Goal: Information Seeking & Learning: Learn about a topic

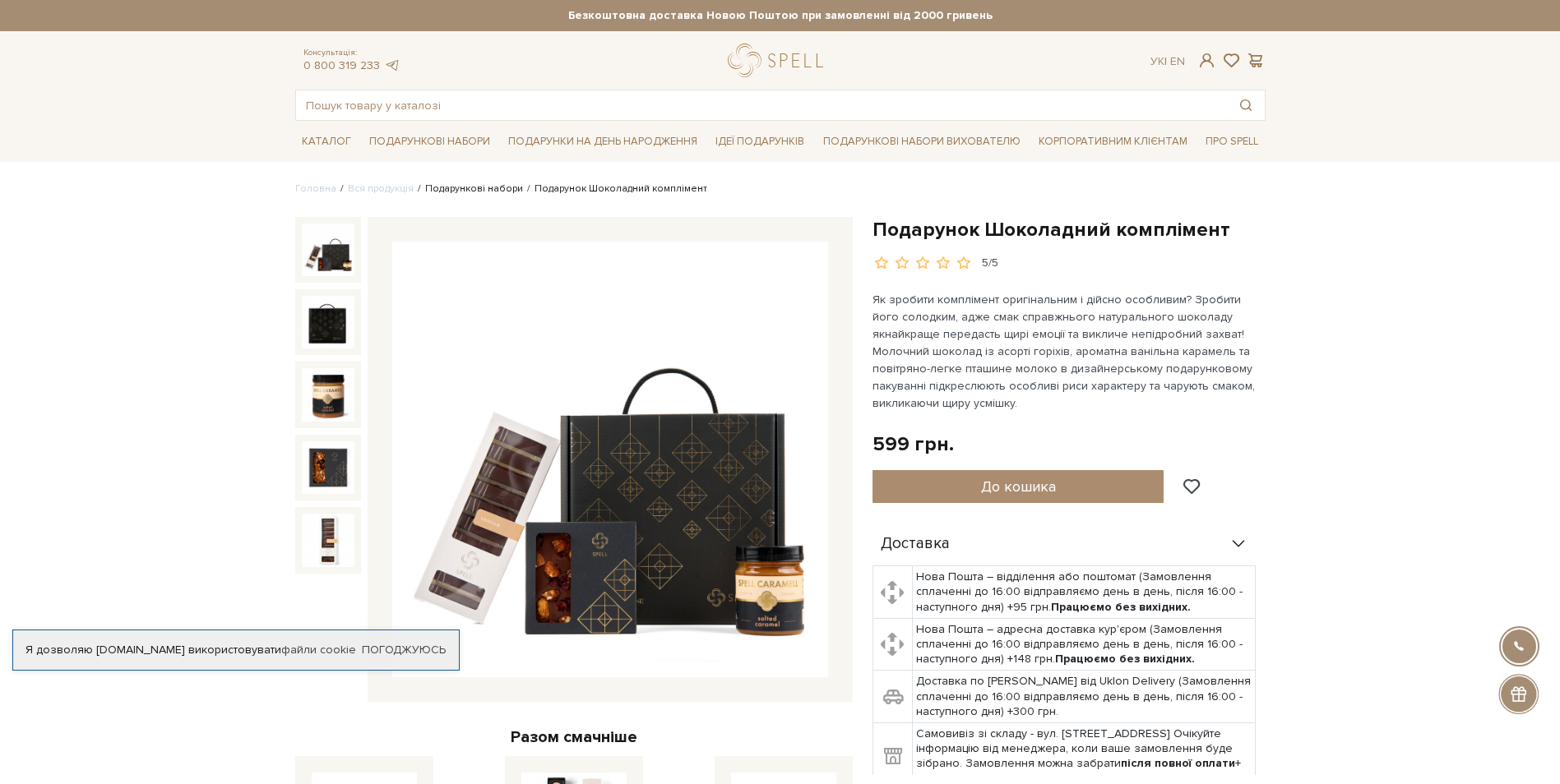
click at [473, 184] on link "Подарункові набори" at bounding box center [474, 188] width 98 height 12
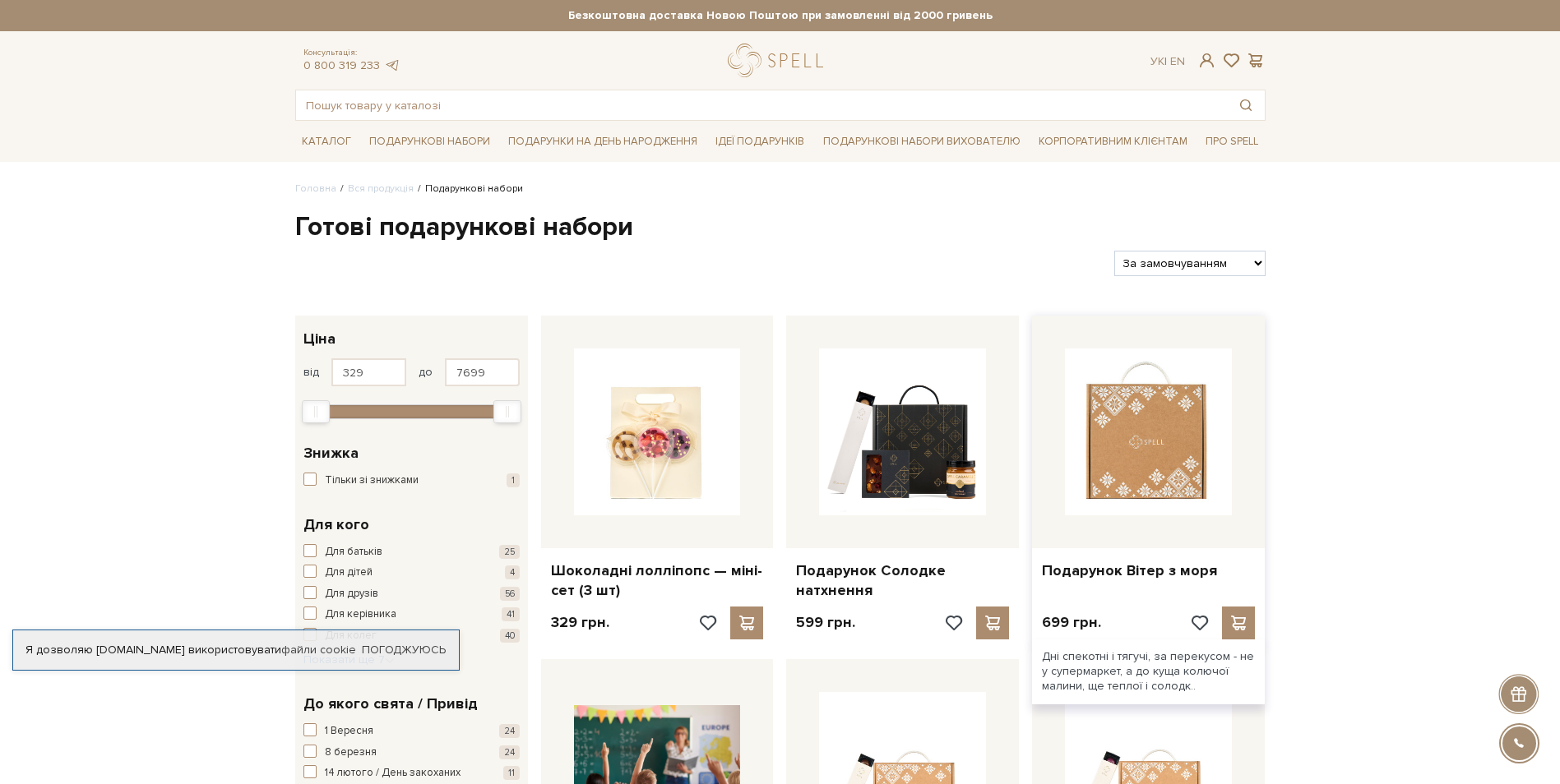
click at [1172, 437] on img at bounding box center [1148, 432] width 167 height 167
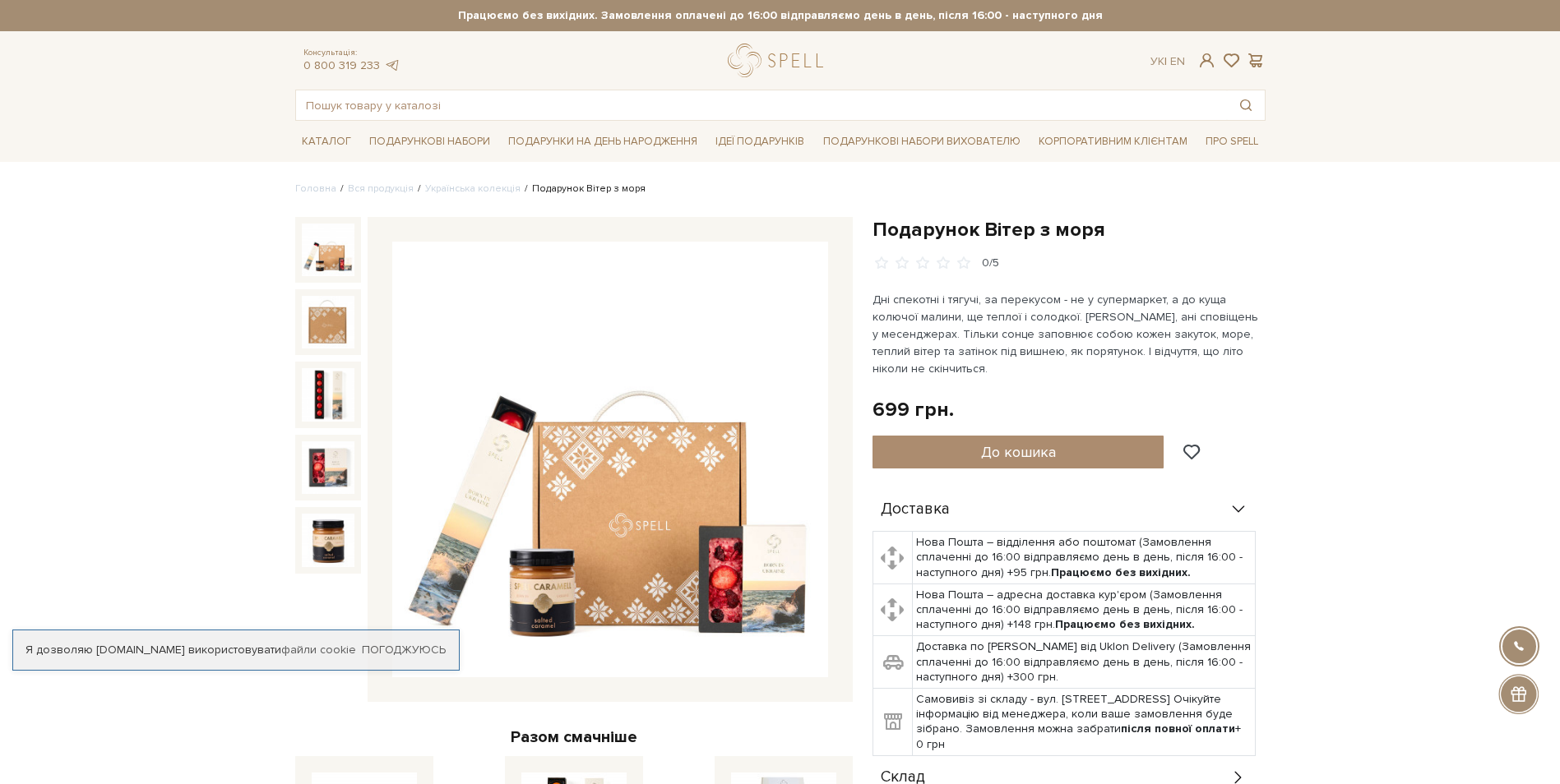
click at [1172, 437] on div "До кошика" at bounding box center [1046, 452] width 346 height 33
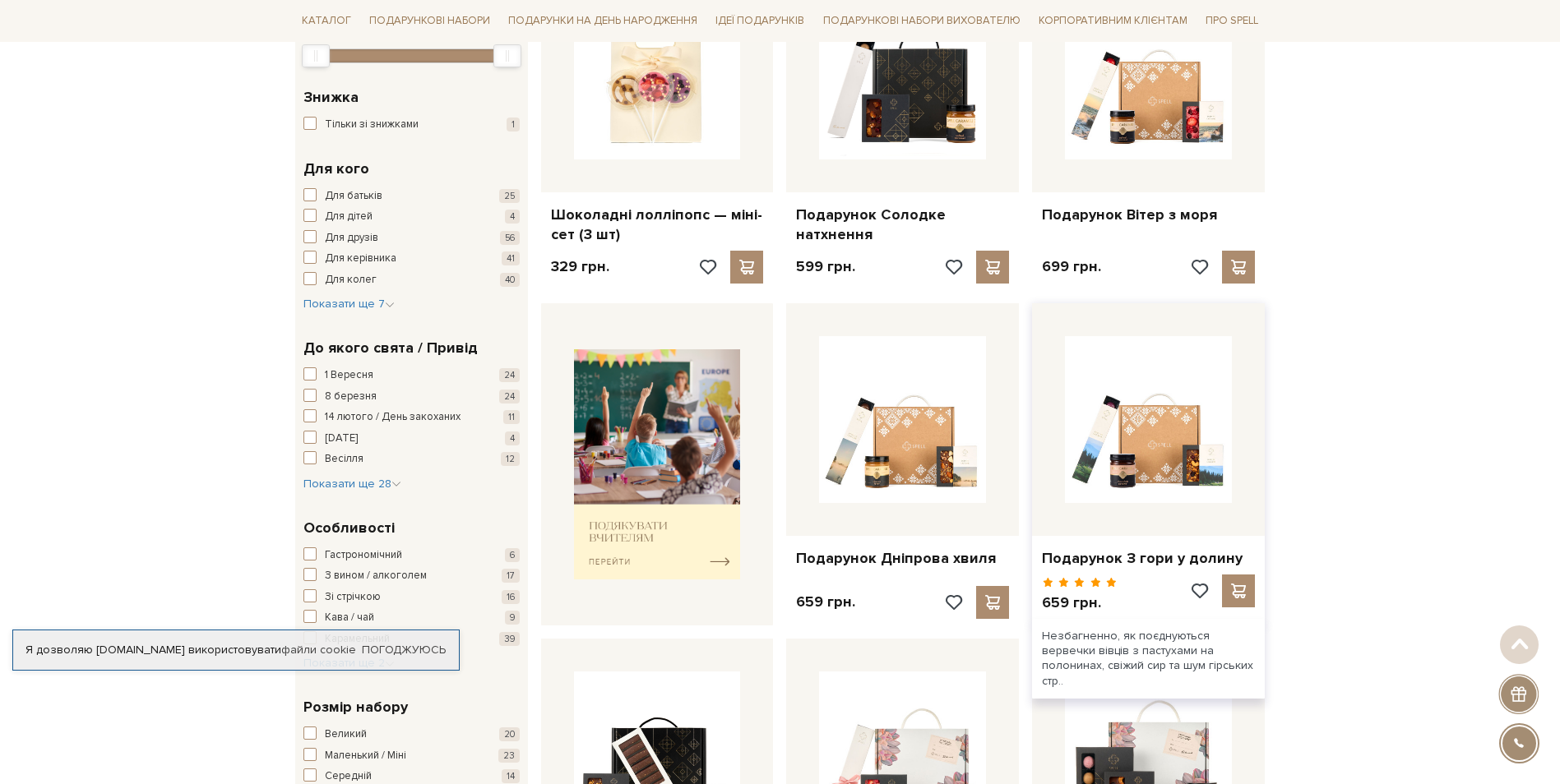
scroll to position [357, 0]
click at [700, 395] on img at bounding box center [658, 464] width 167 height 231
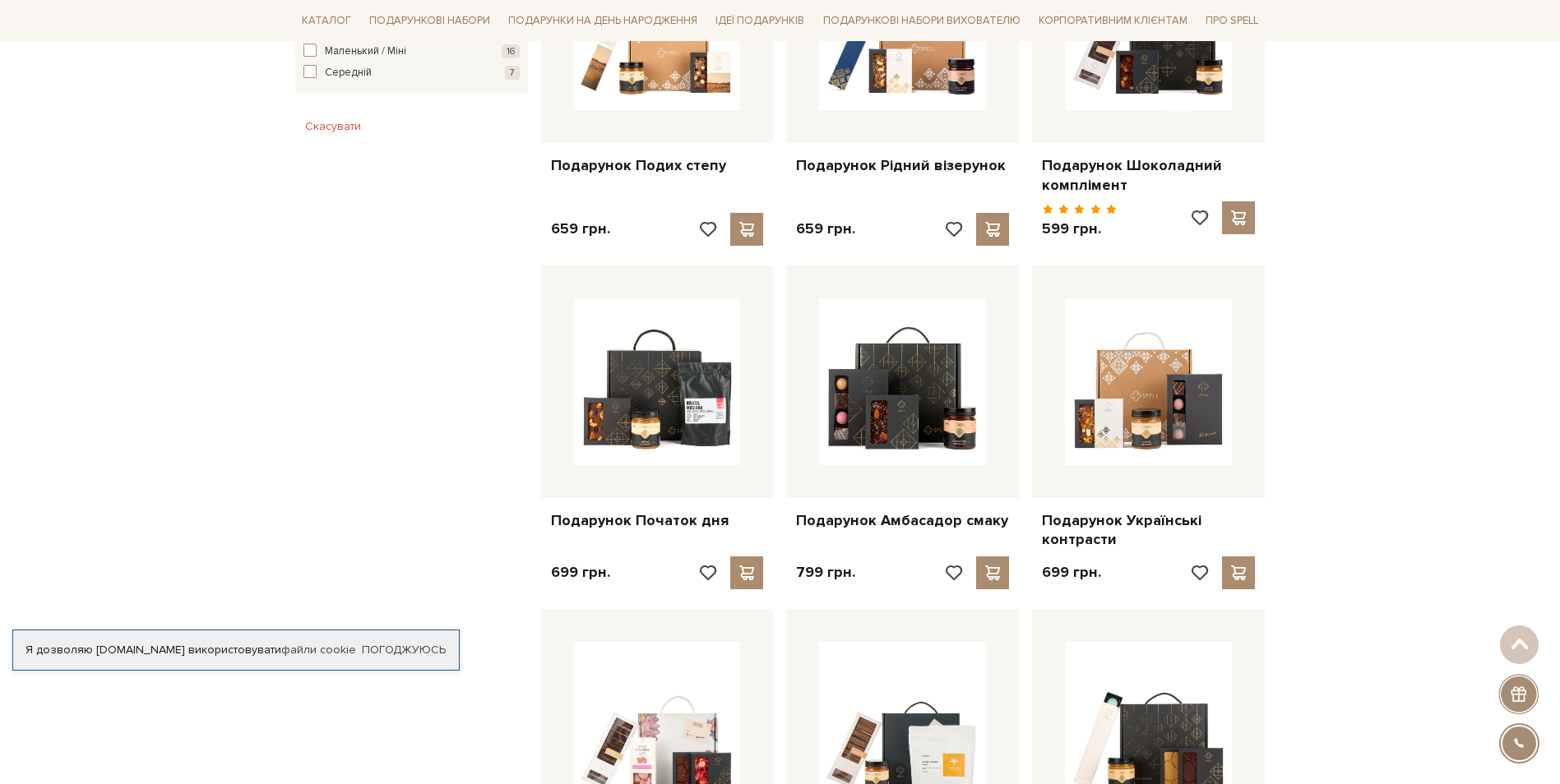
scroll to position [1104, 0]
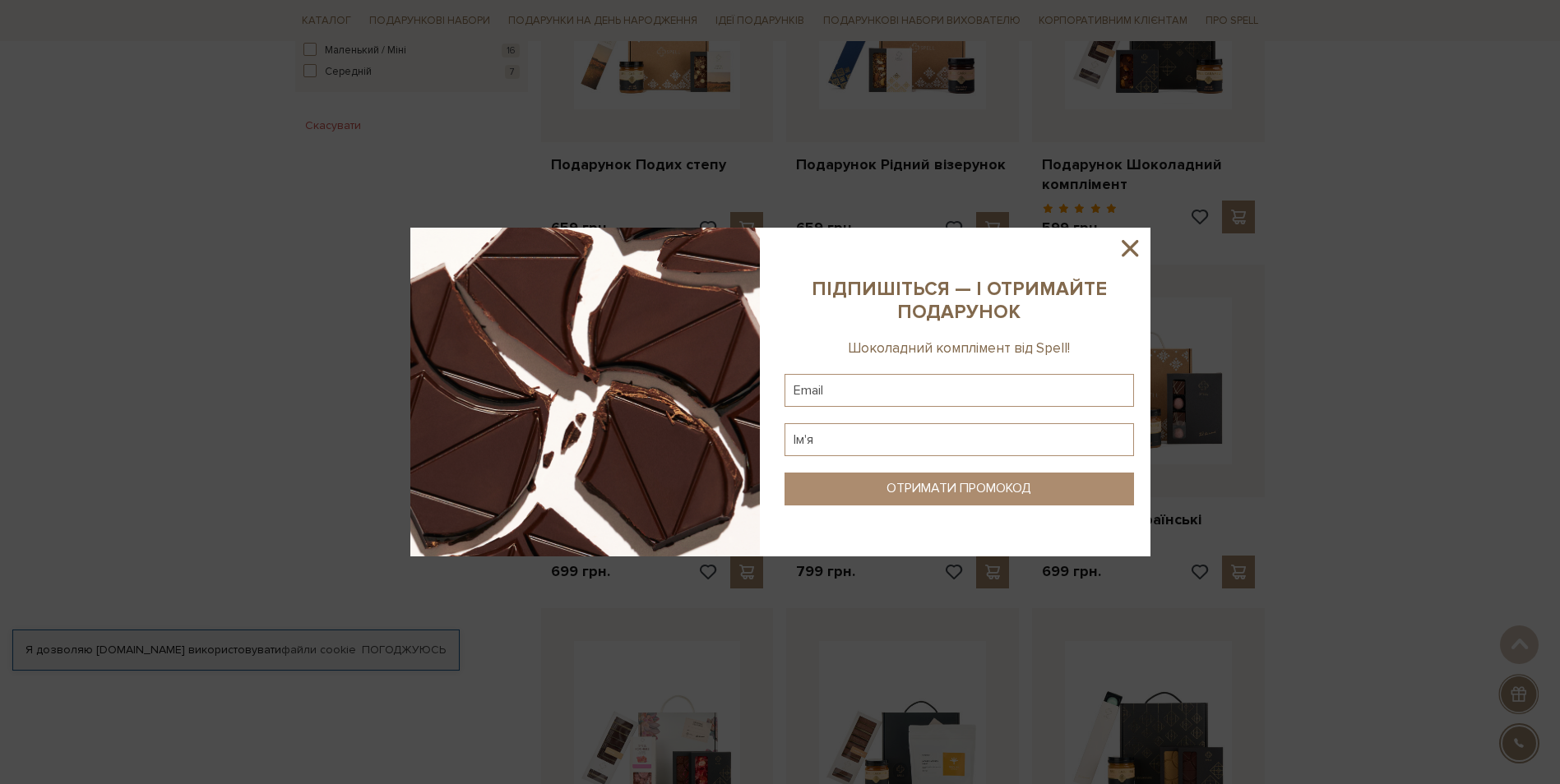
click at [1135, 235] on icon at bounding box center [1130, 248] width 28 height 28
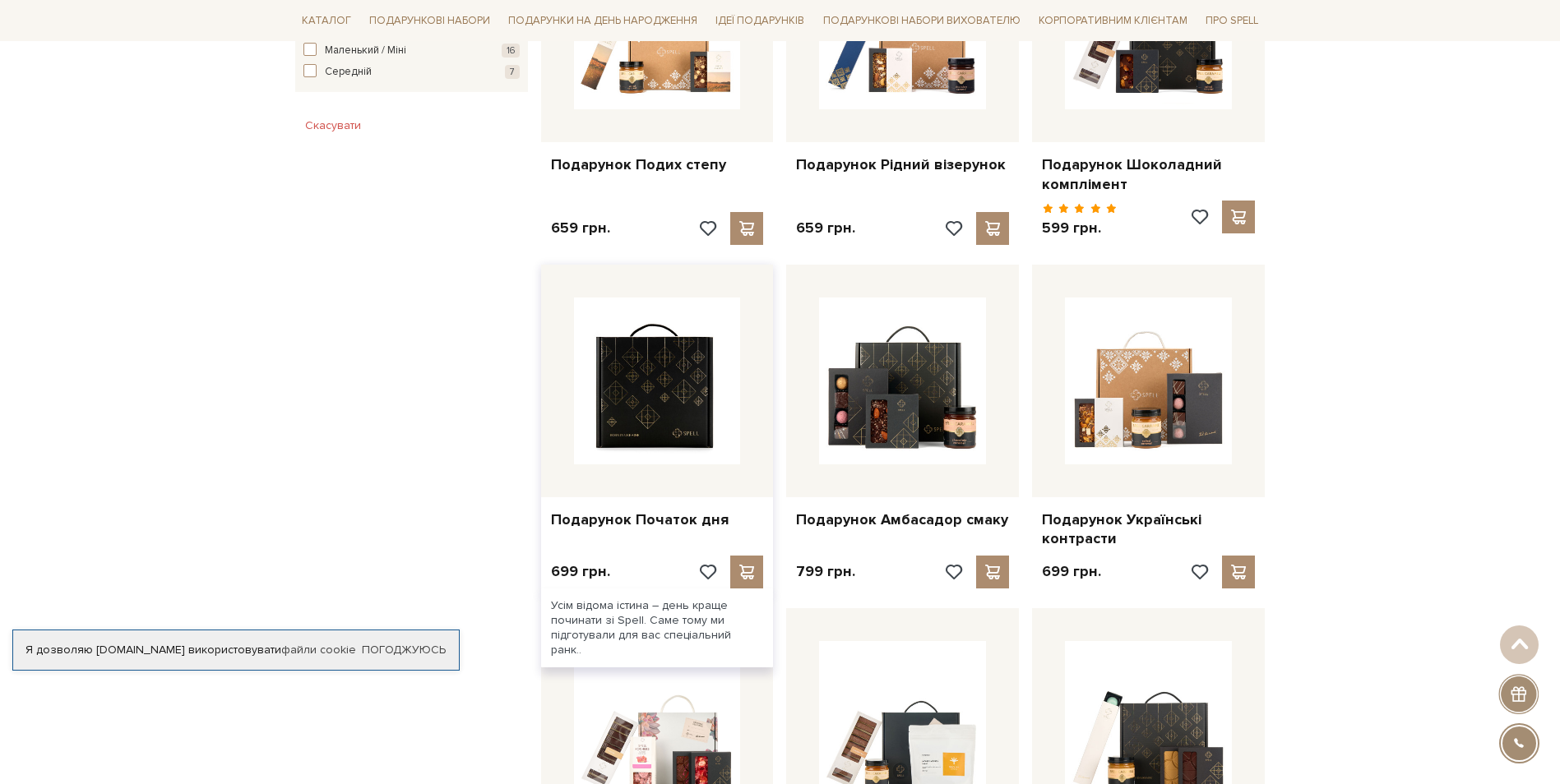
click at [727, 393] on img at bounding box center [658, 381] width 167 height 167
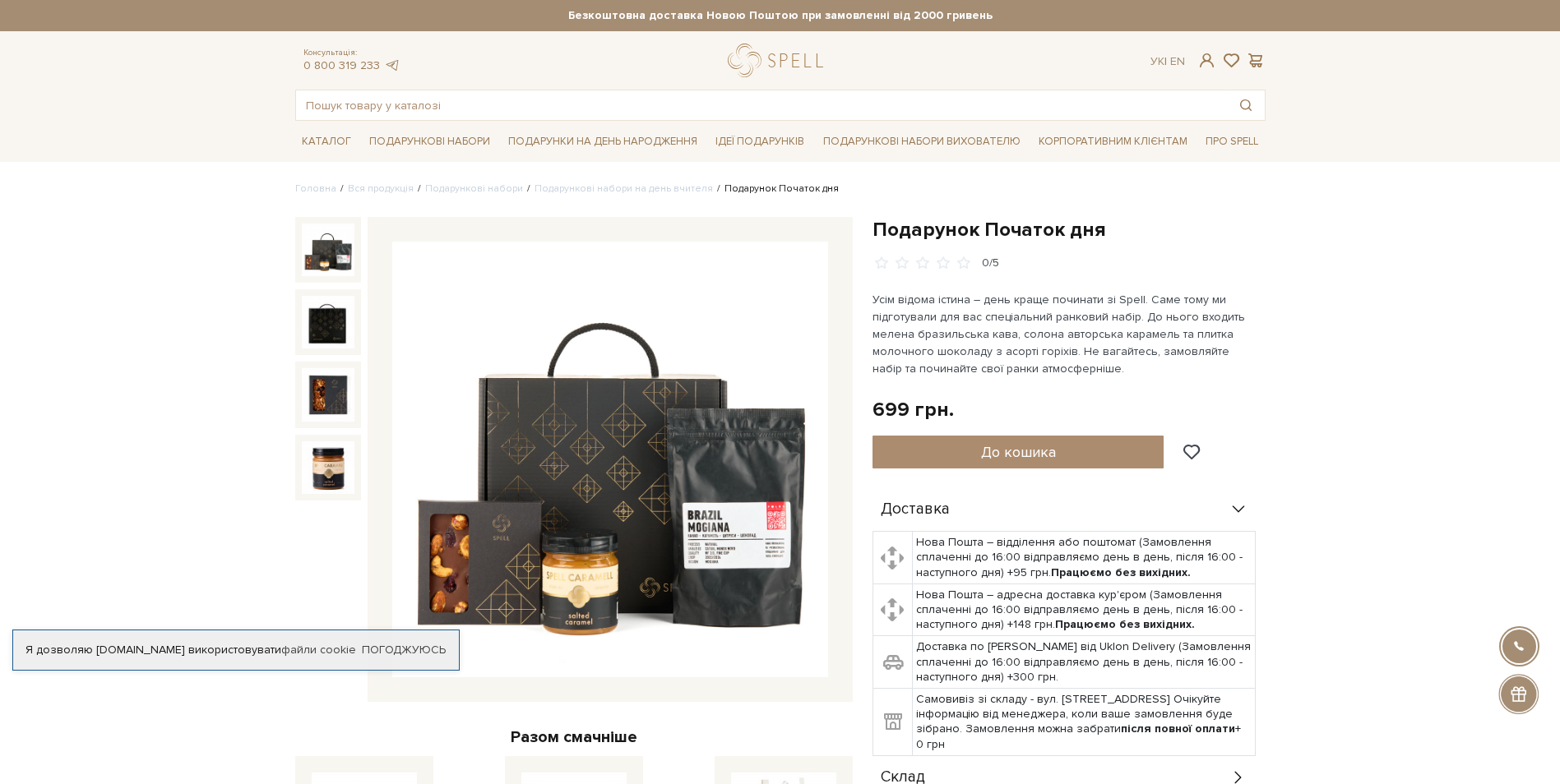
click at [319, 245] on img at bounding box center [328, 250] width 53 height 53
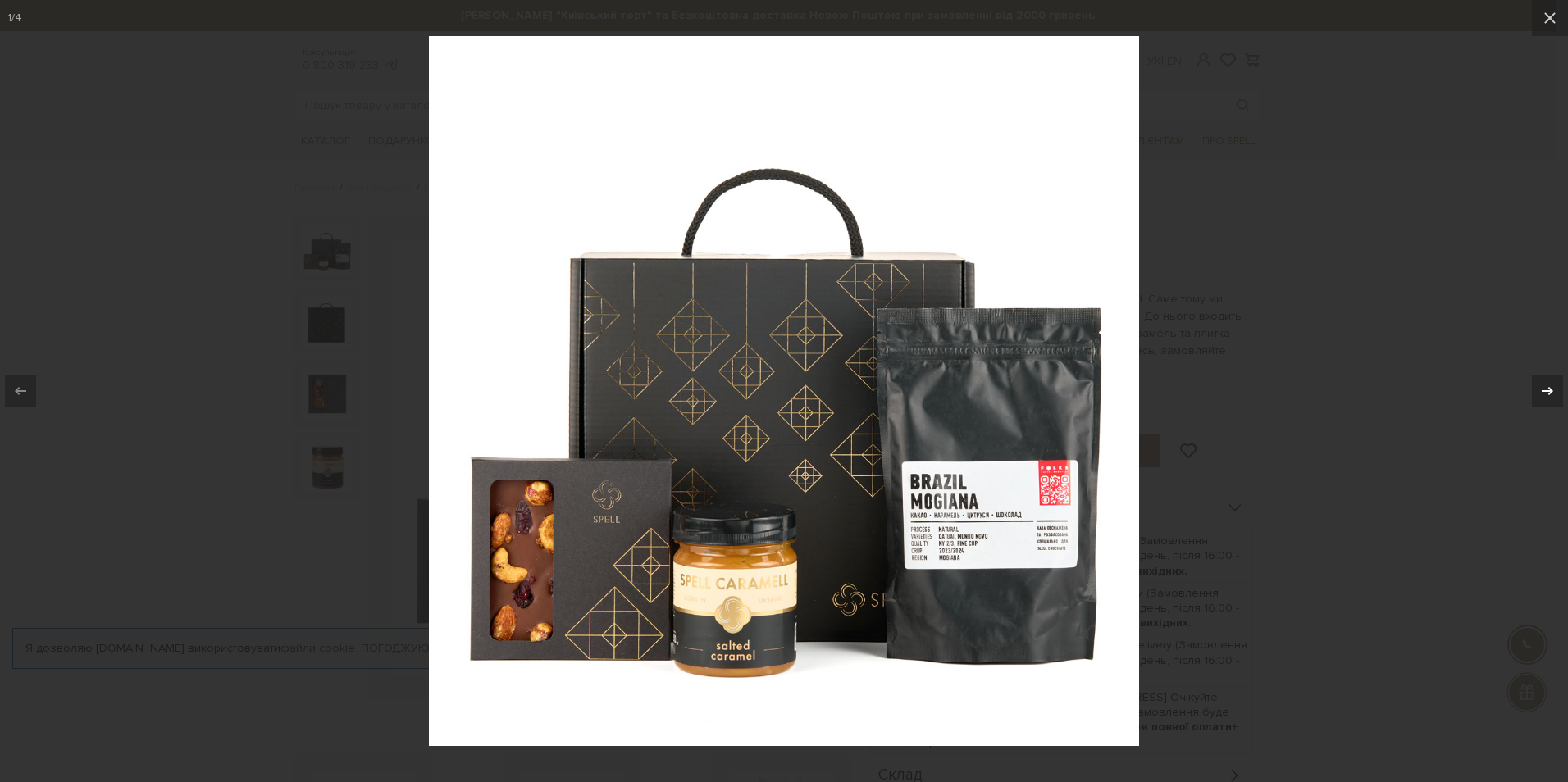
click at [1553, 397] on icon at bounding box center [1547, 391] width 20 height 20
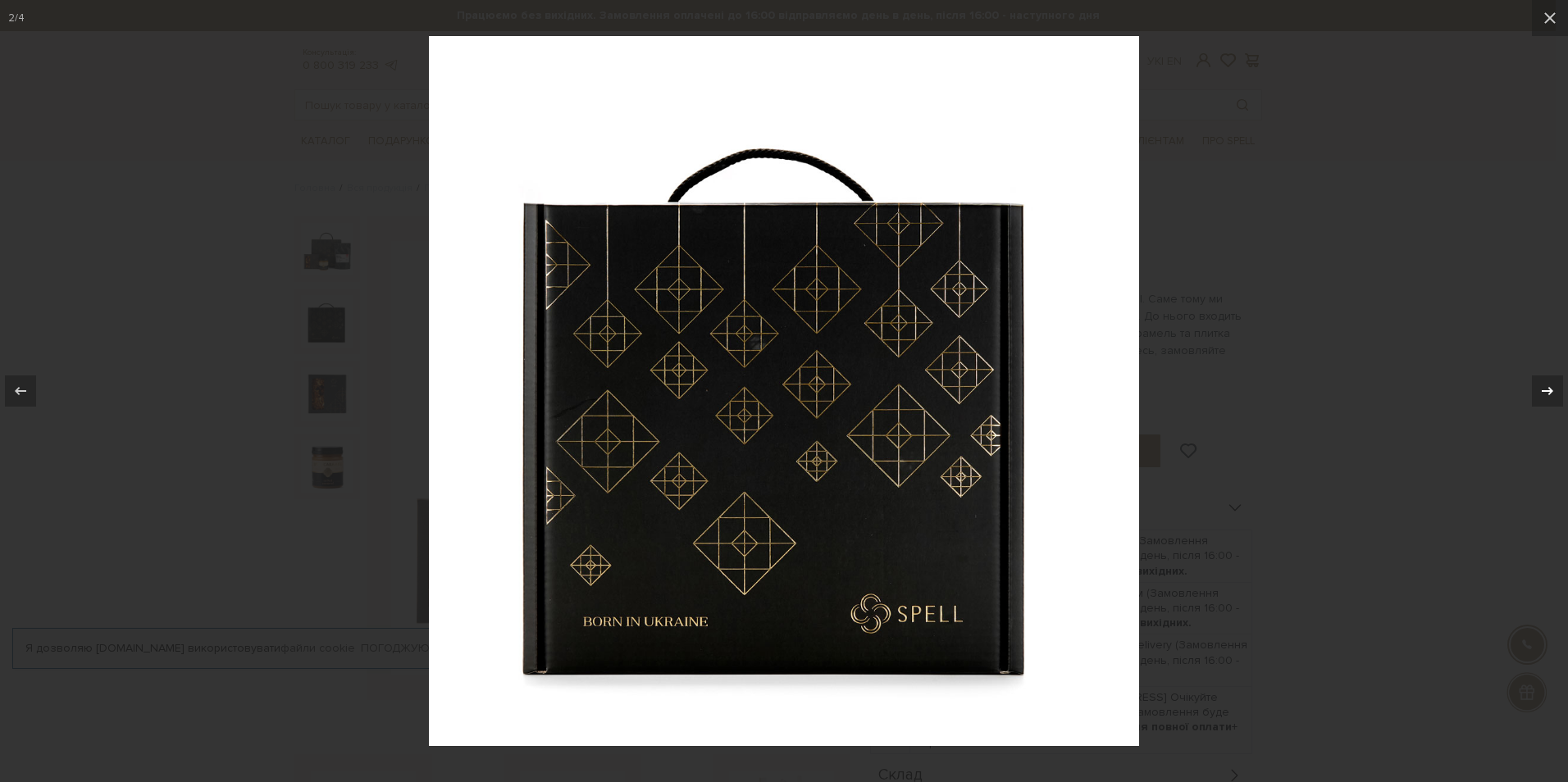
click at [1553, 397] on icon at bounding box center [1547, 391] width 20 height 20
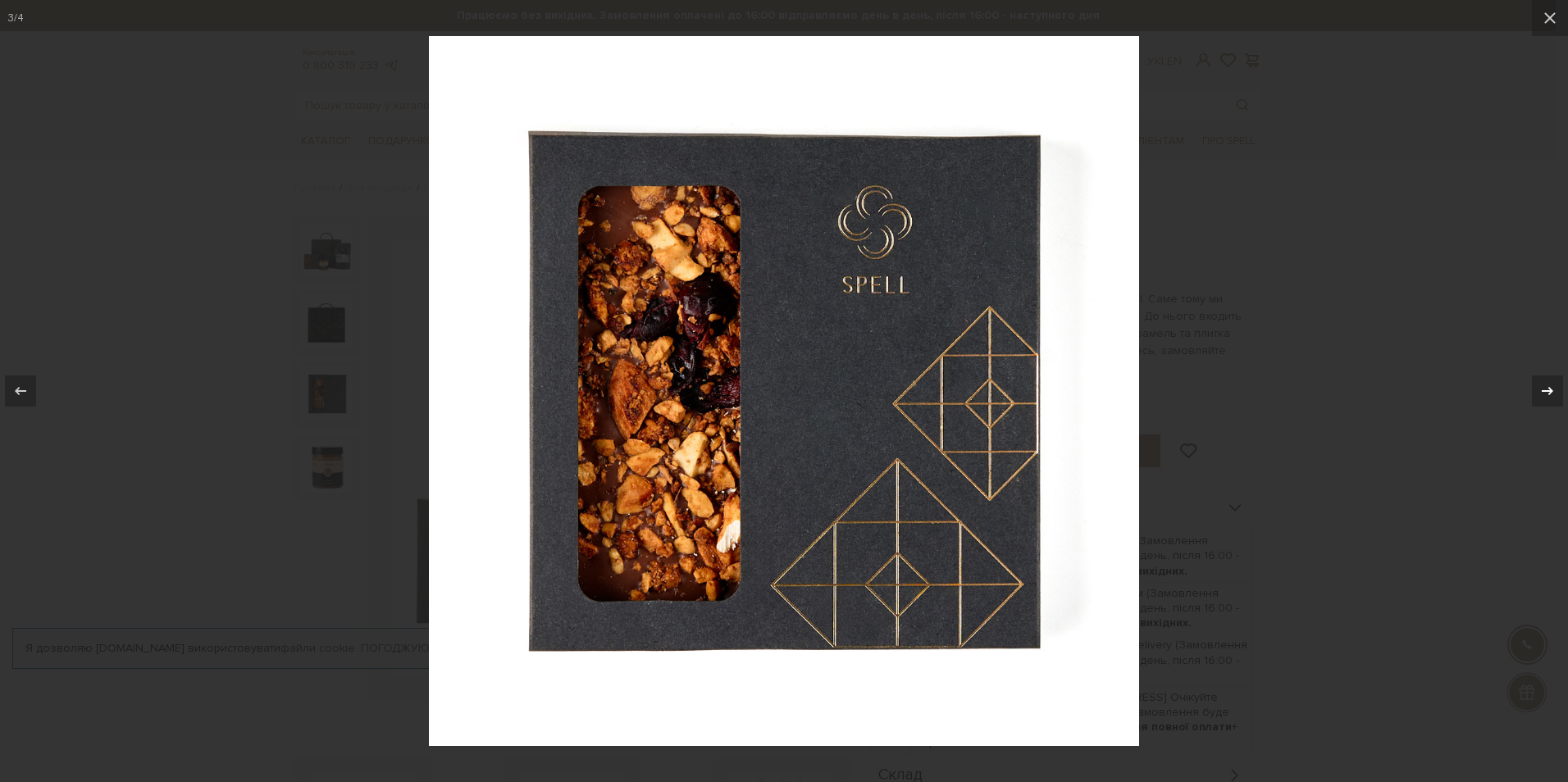
click at [1553, 397] on icon at bounding box center [1547, 391] width 20 height 20
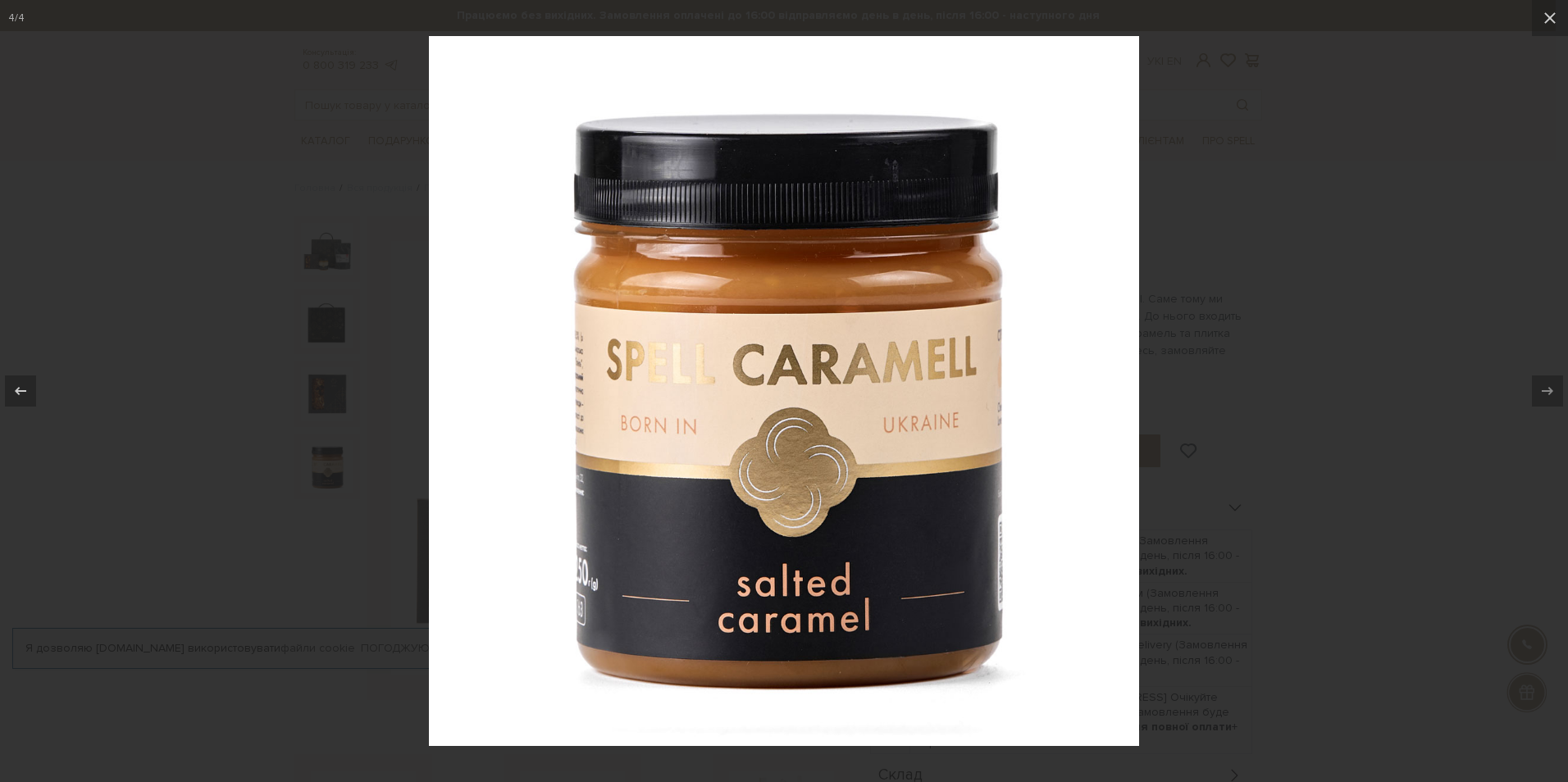
drag, startPoint x: 1460, startPoint y: 390, endPoint x: 596, endPoint y: 413, distance: 864.3
click at [1456, 390] on div at bounding box center [784, 391] width 1568 height 782
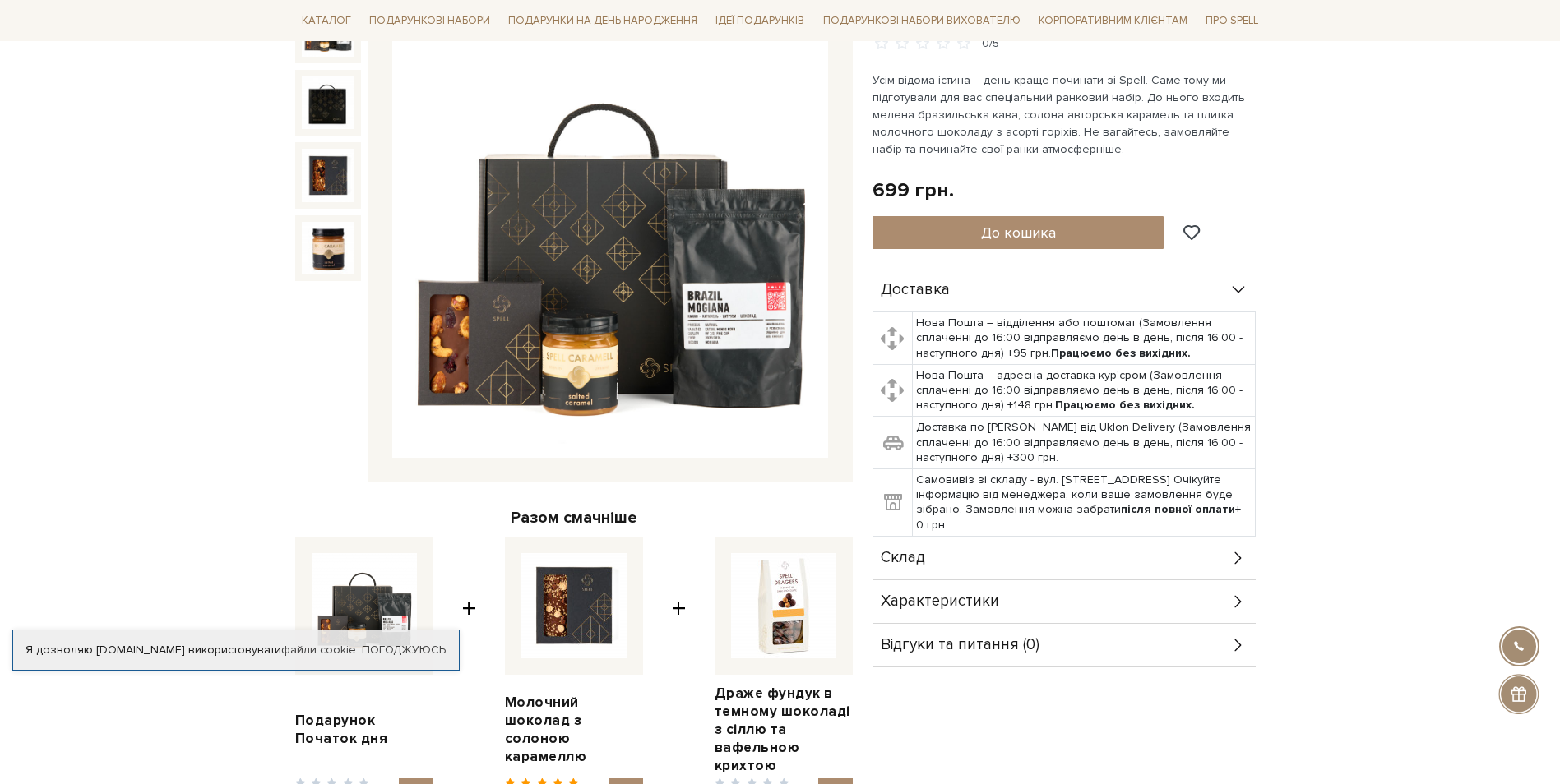
scroll to position [220, 0]
click at [1121, 568] on div "Склад" at bounding box center [1065, 557] width 384 height 43
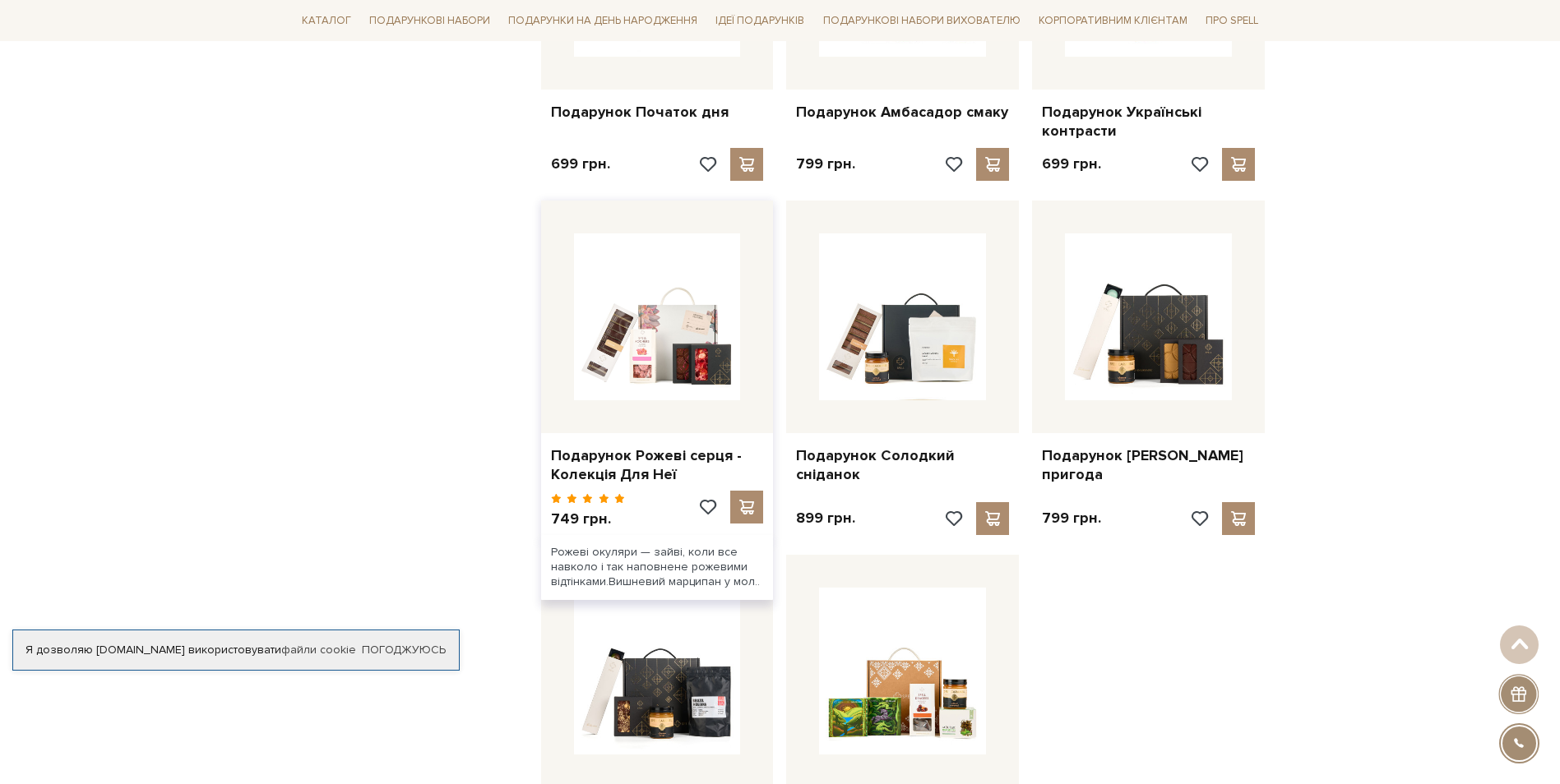
scroll to position [1511, 0]
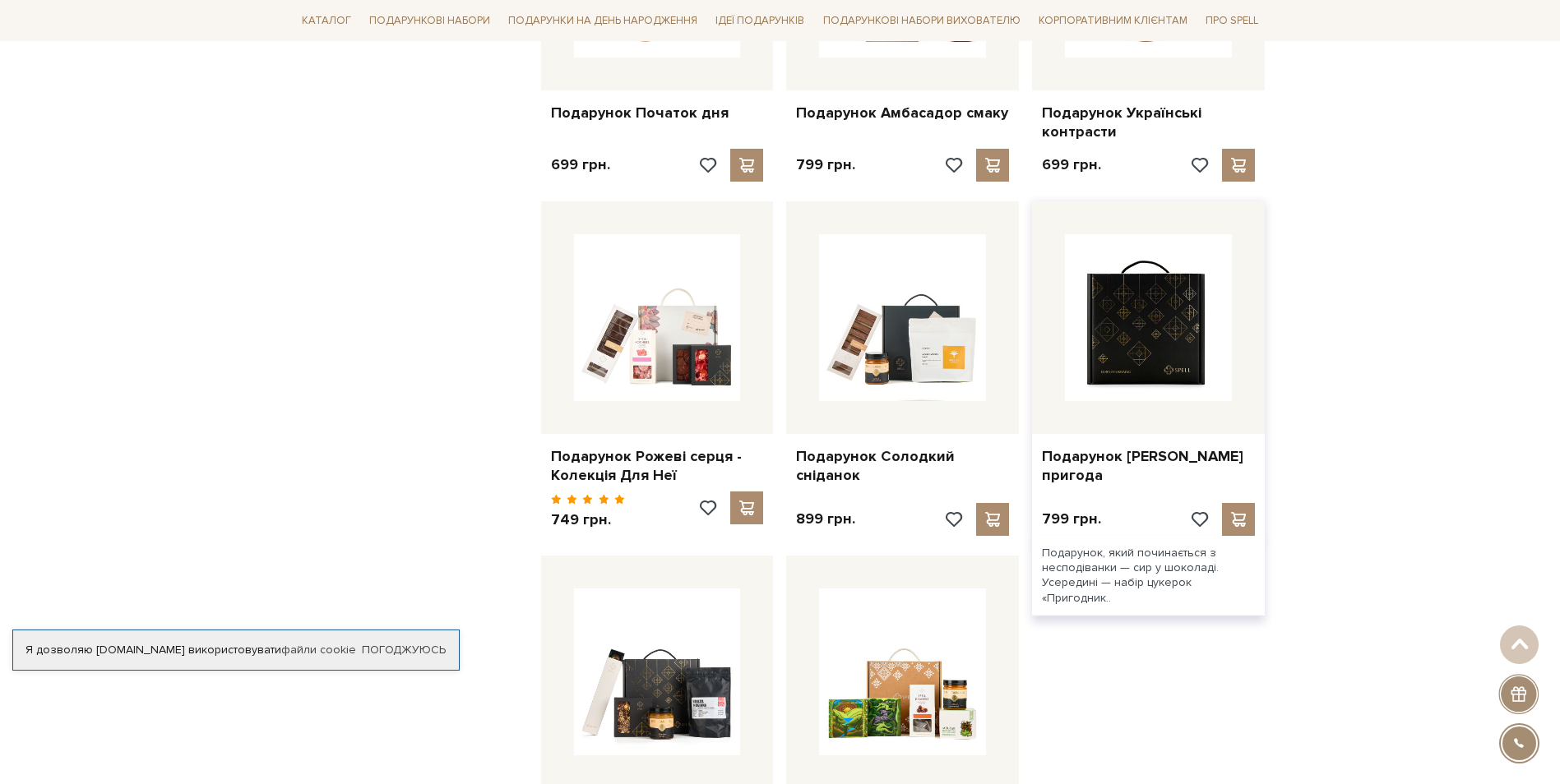
click at [1170, 346] on img at bounding box center [1148, 317] width 167 height 167
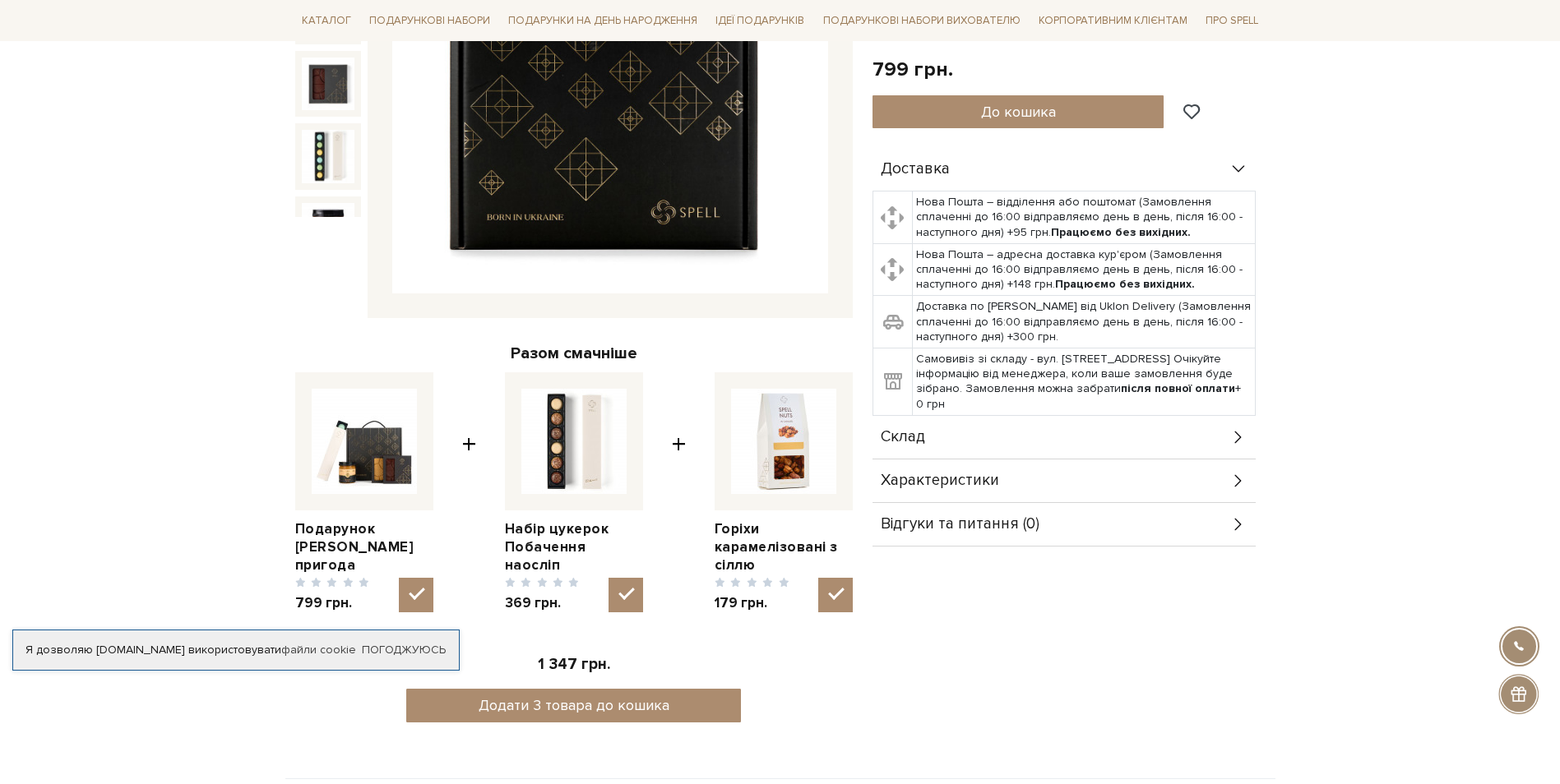
scroll to position [384, 0]
click at [1001, 430] on div "Склад" at bounding box center [1065, 436] width 384 height 43
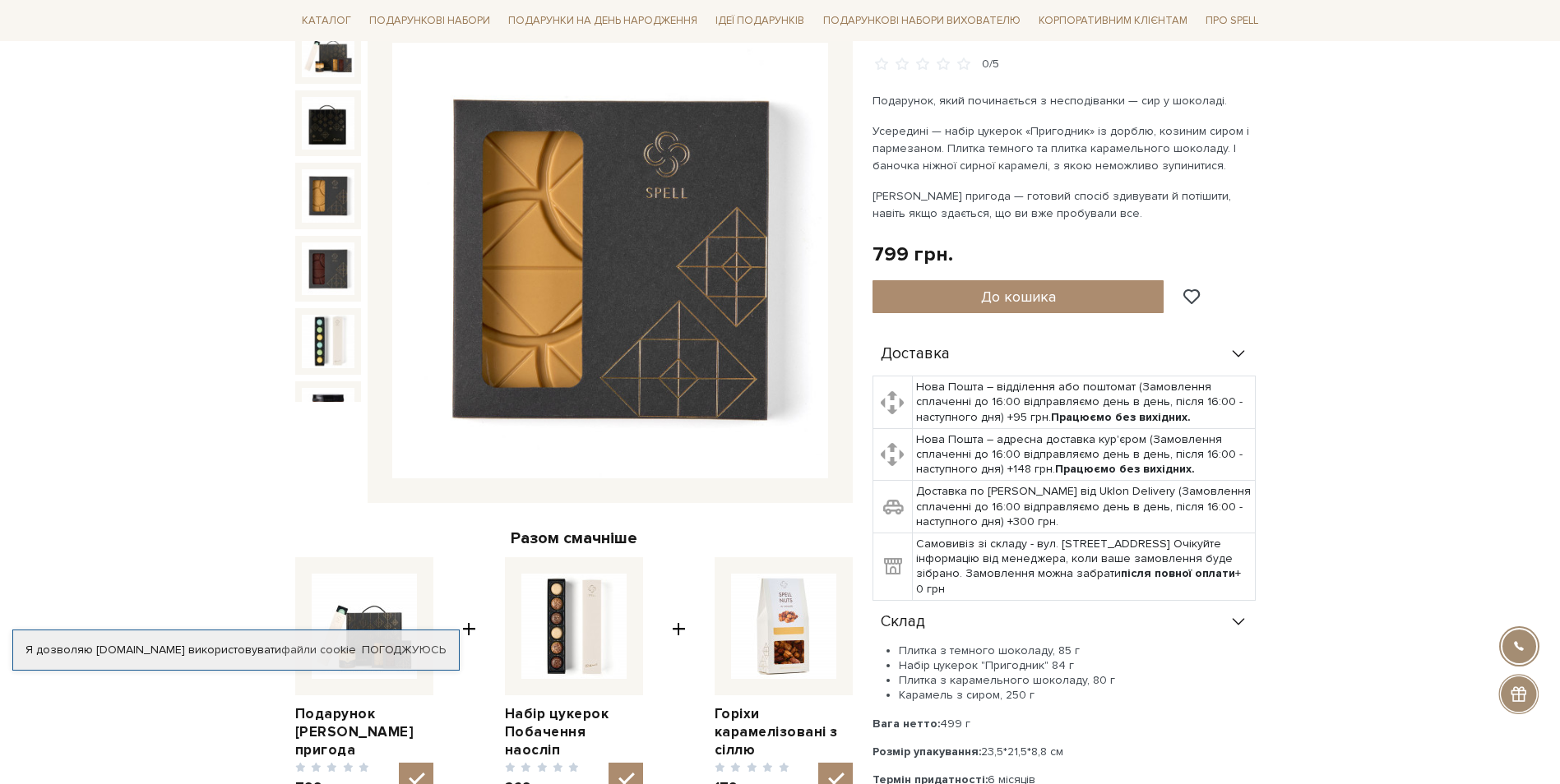
scroll to position [198, 0]
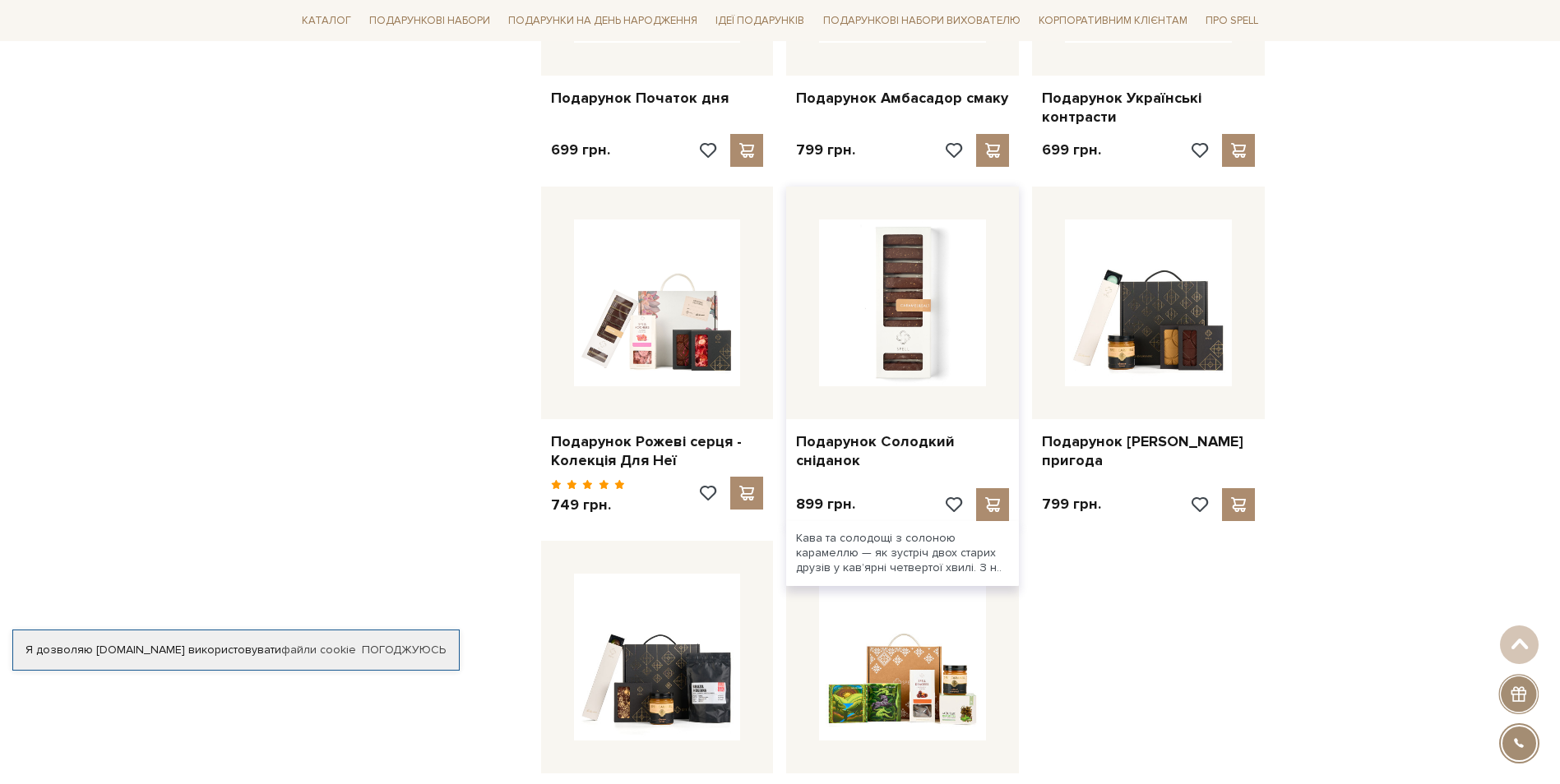
scroll to position [1526, 0]
click at [922, 268] on img at bounding box center [902, 302] width 167 height 167
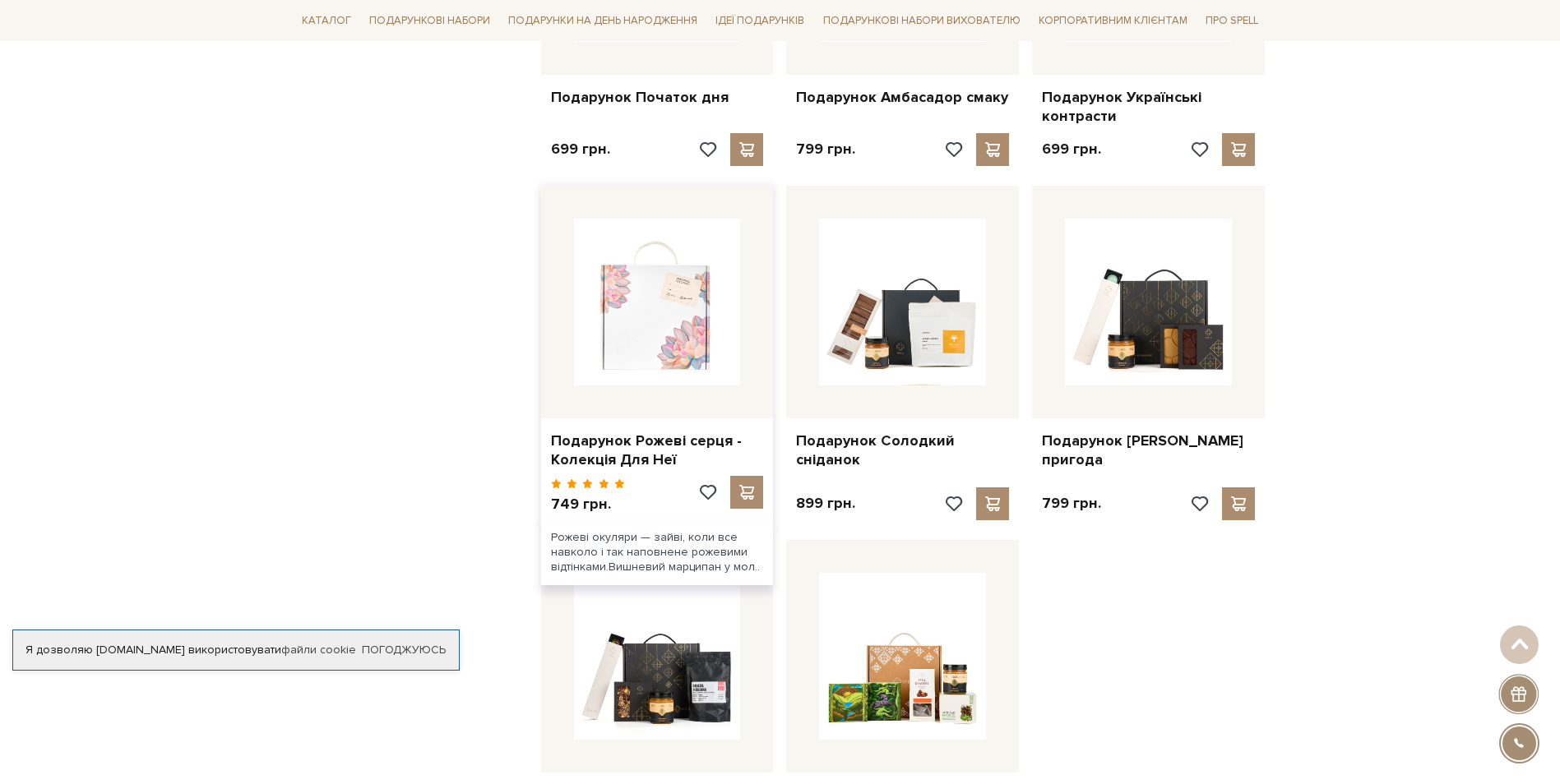
click at [705, 347] on img at bounding box center [658, 302] width 167 height 167
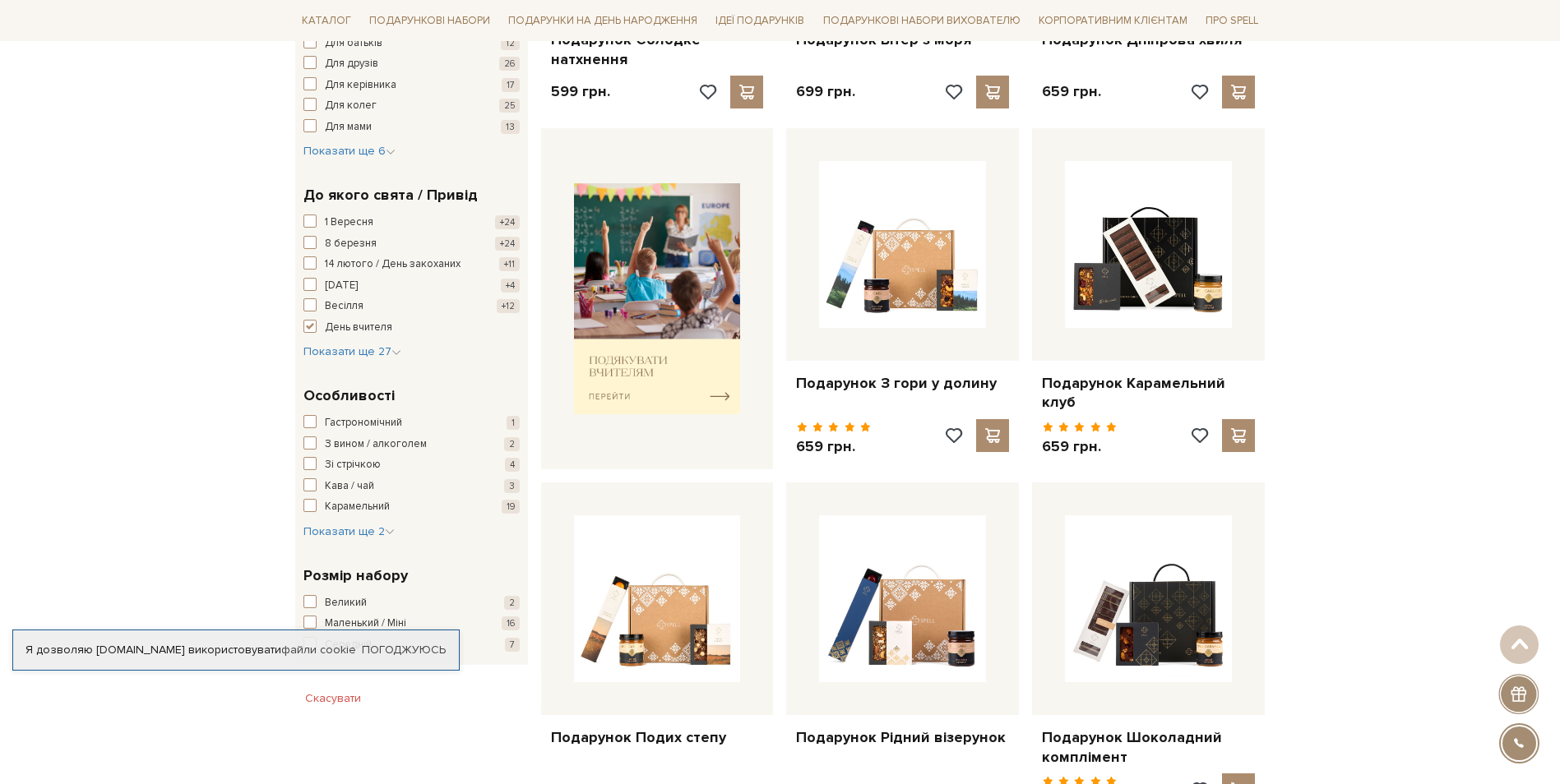
scroll to position [530, 0]
click at [641, 378] on img at bounding box center [658, 299] width 167 height 231
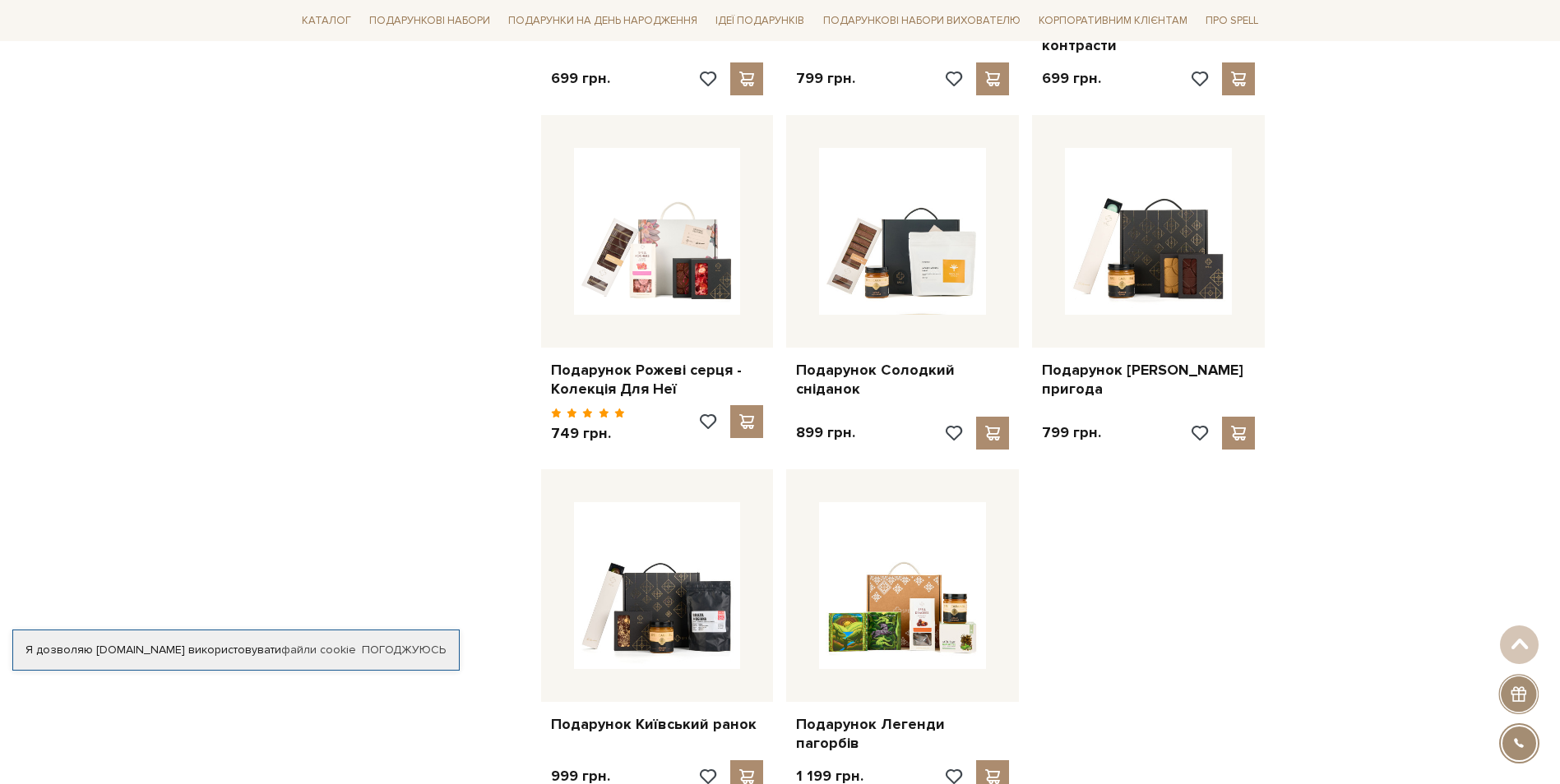
scroll to position [1641, 0]
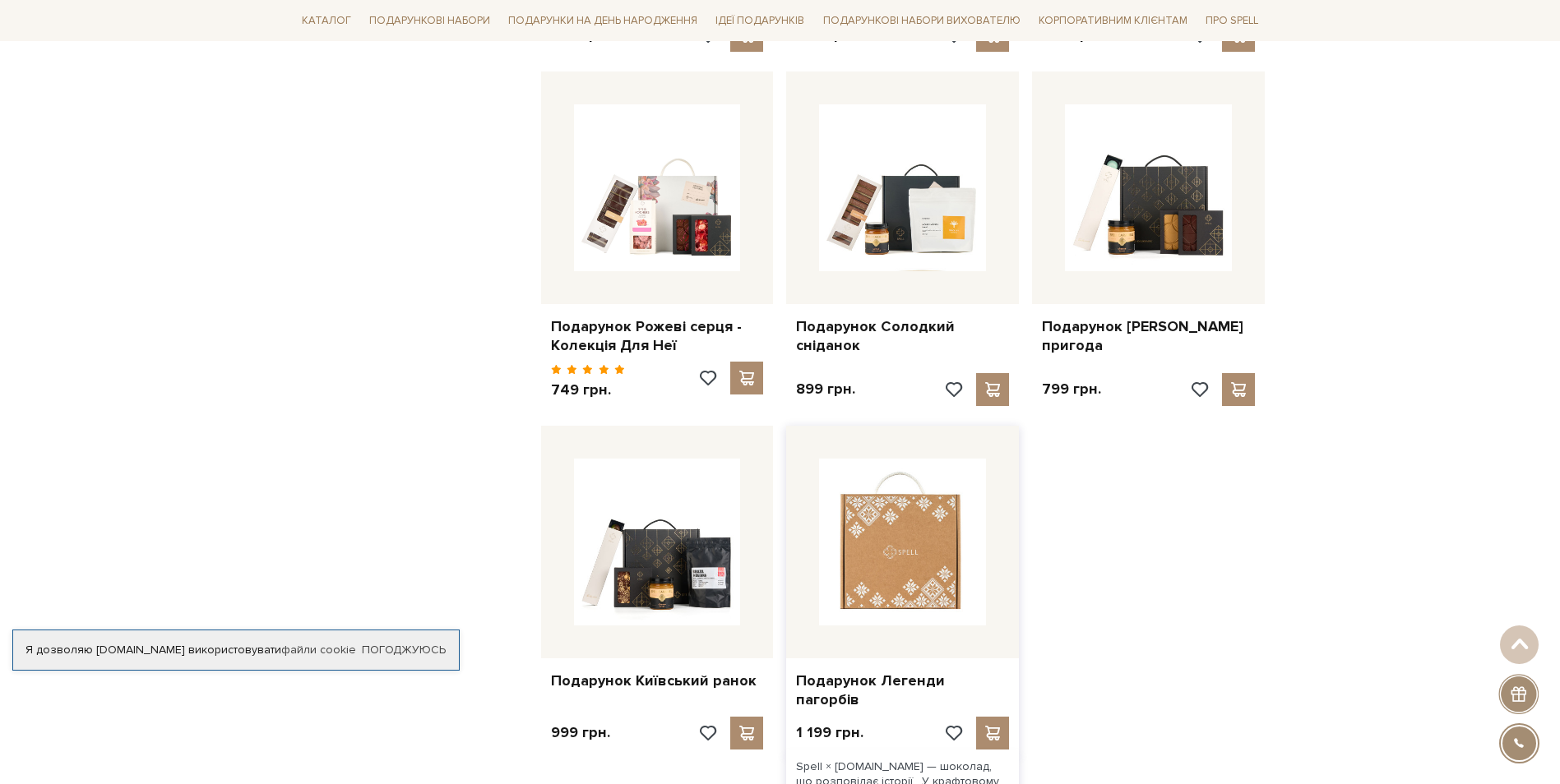
click at [936, 516] on img at bounding box center [902, 542] width 167 height 167
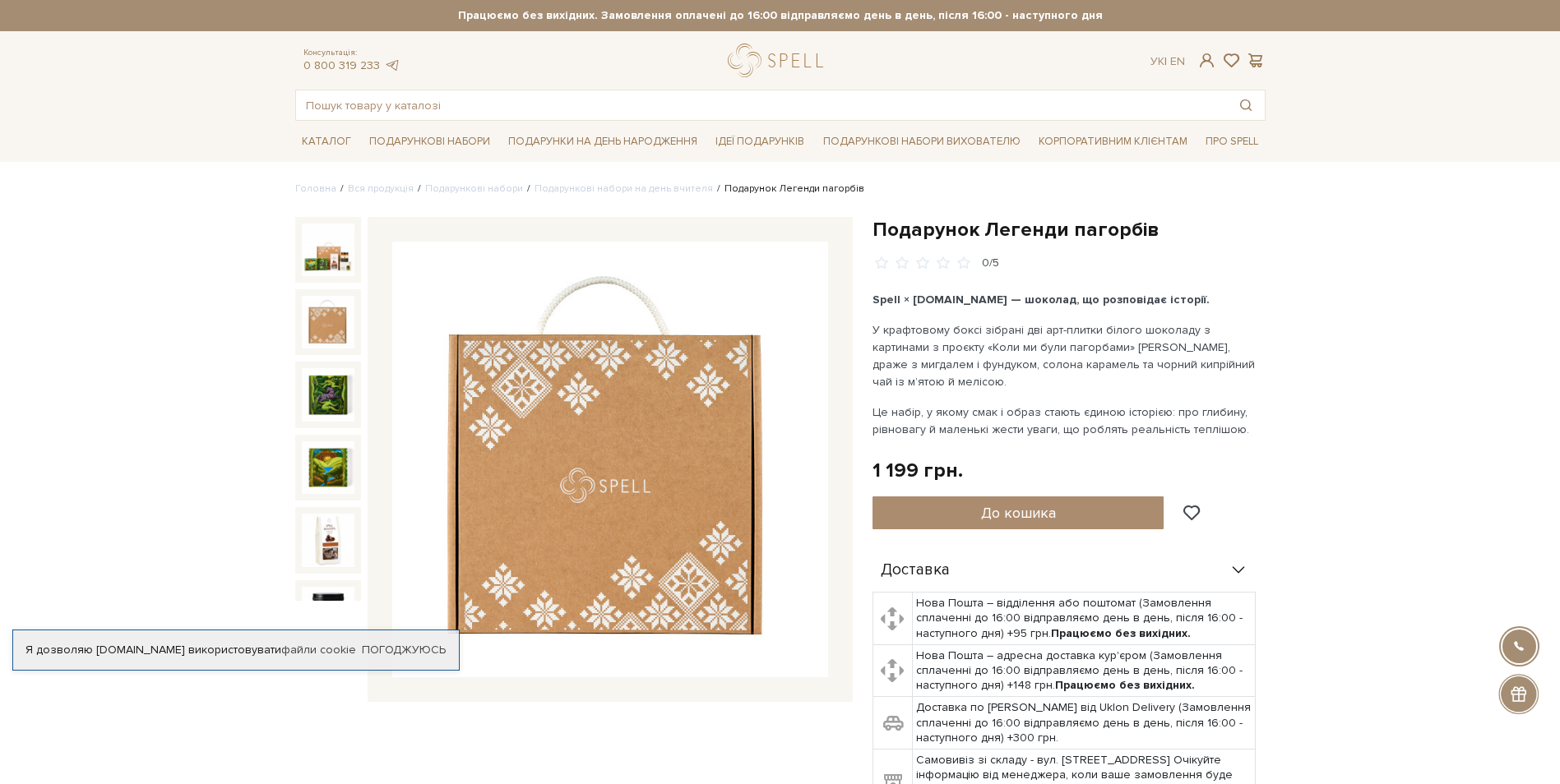
click at [333, 333] on img at bounding box center [328, 322] width 53 height 53
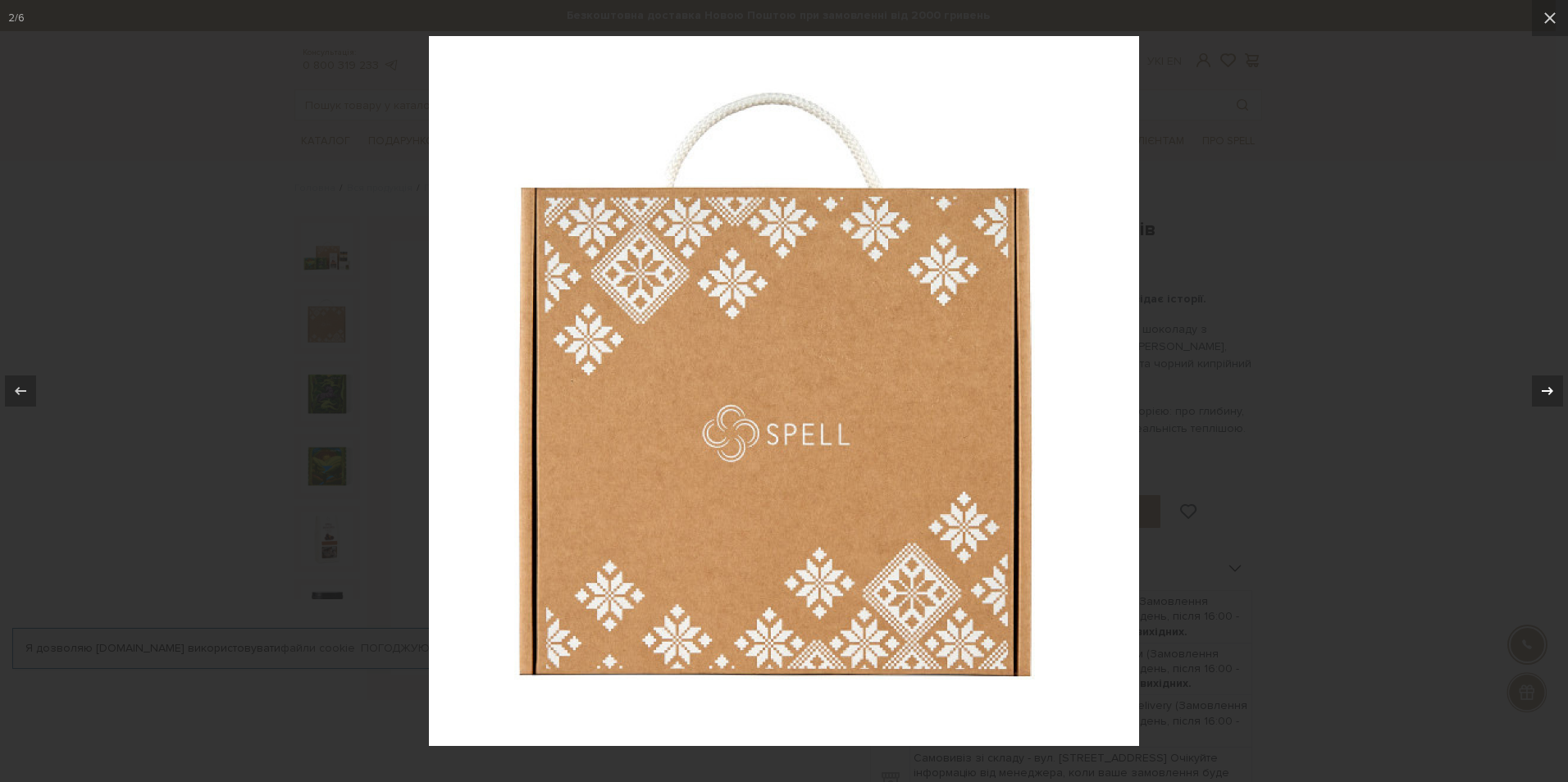
click at [1535, 389] on div at bounding box center [1547, 391] width 31 height 31
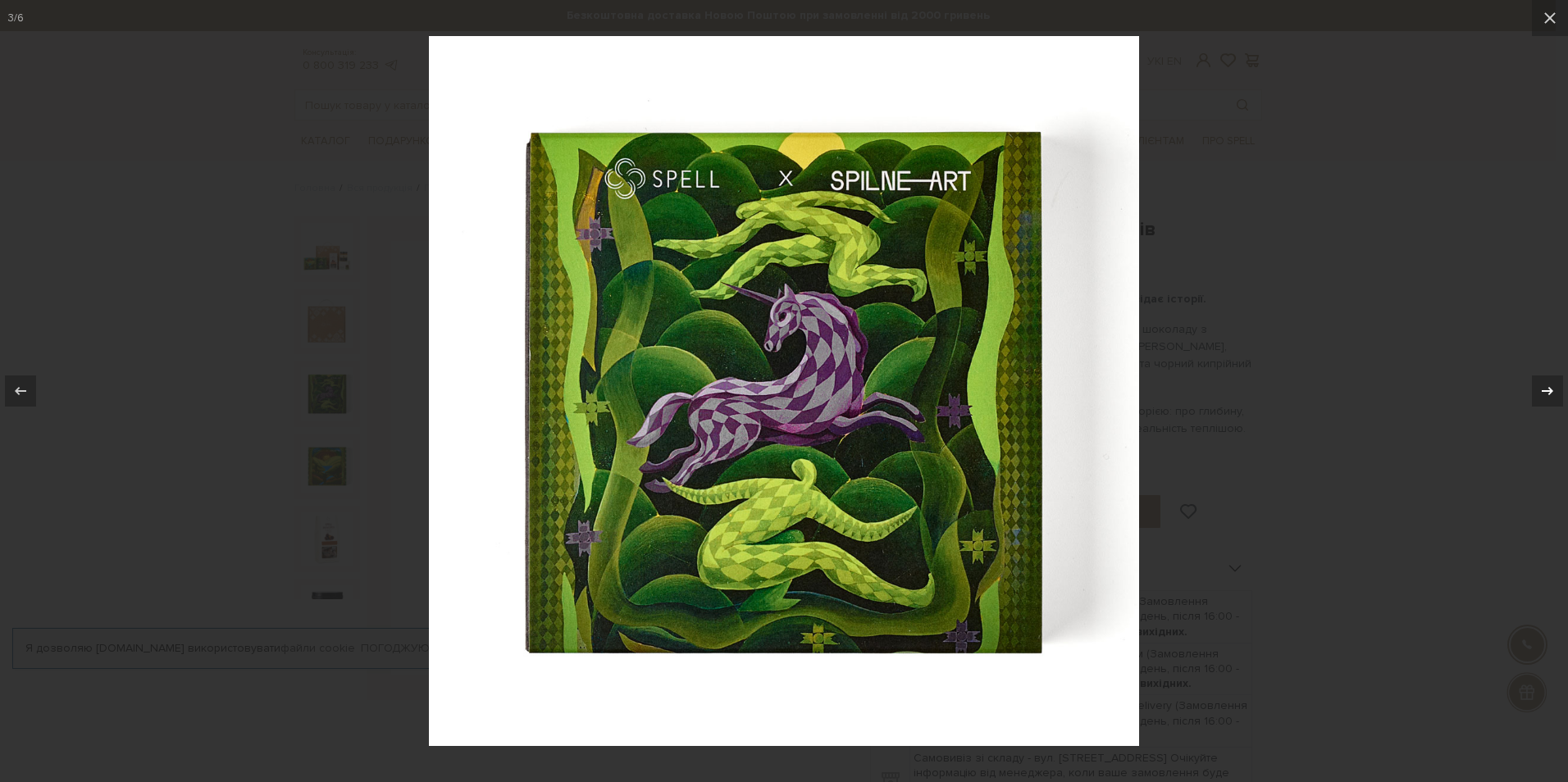
click at [1535, 389] on div at bounding box center [1547, 391] width 31 height 31
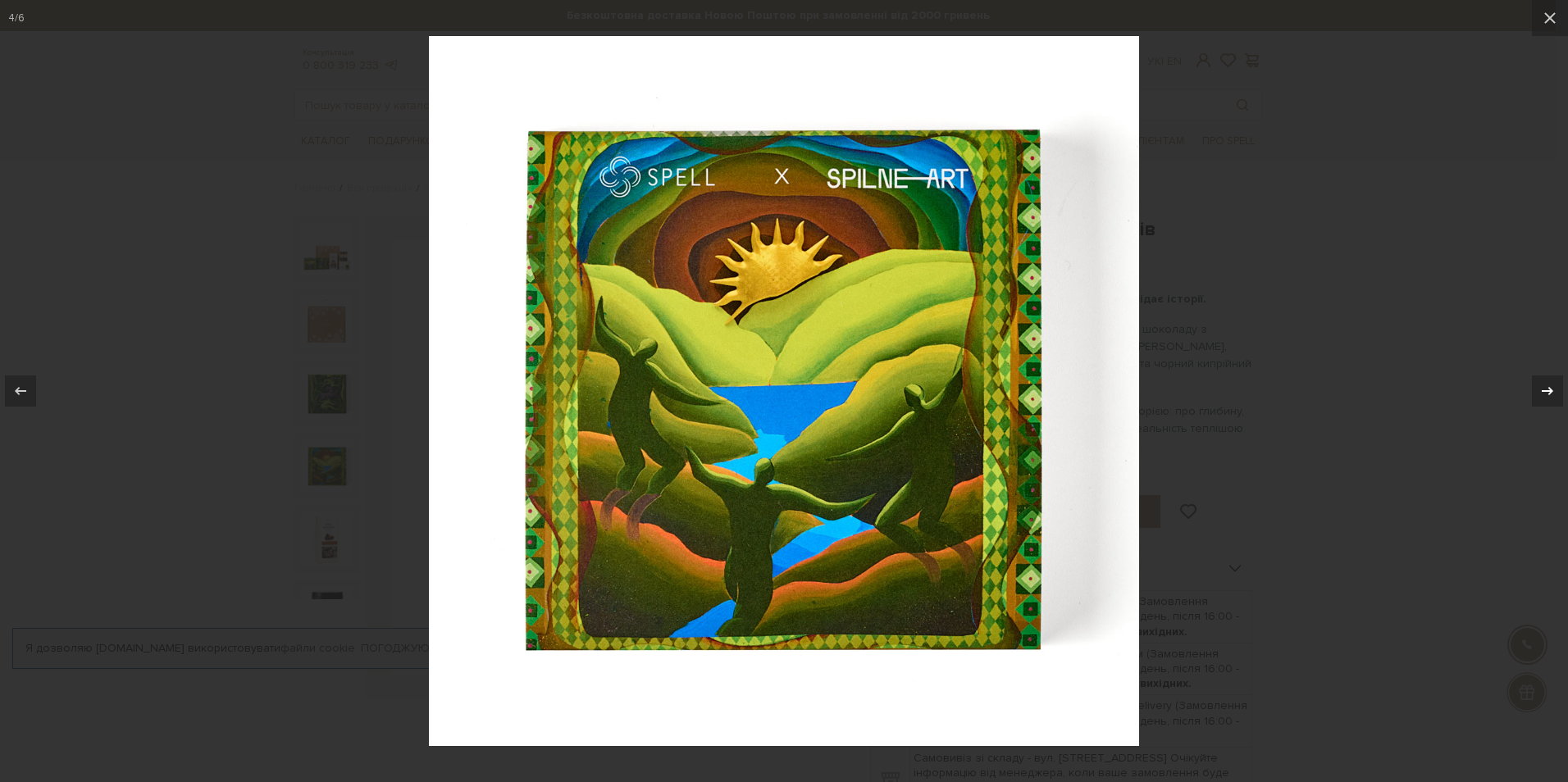
click at [1535, 389] on div at bounding box center [1547, 391] width 31 height 31
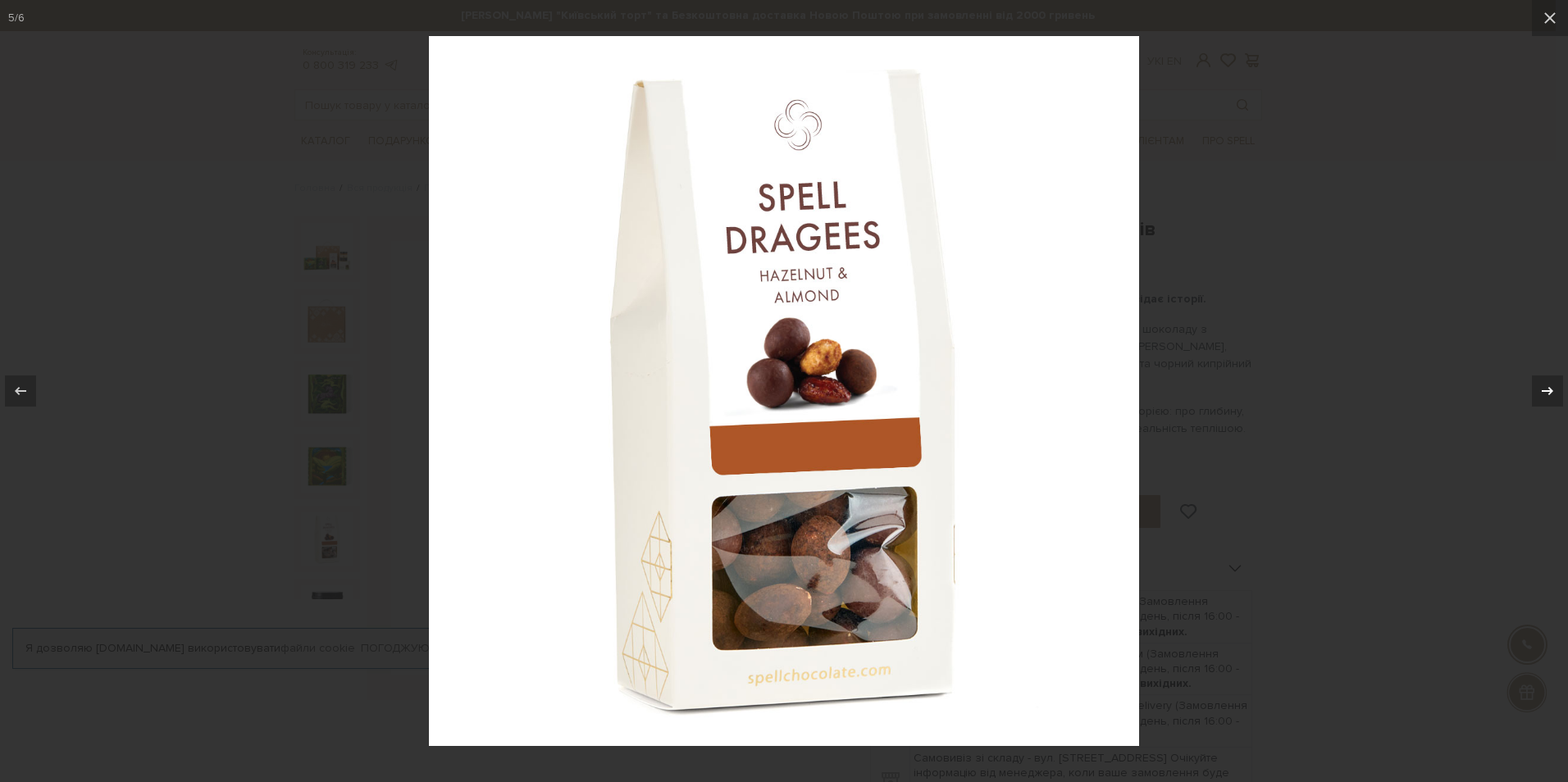
click at [1535, 389] on div at bounding box center [1547, 391] width 31 height 31
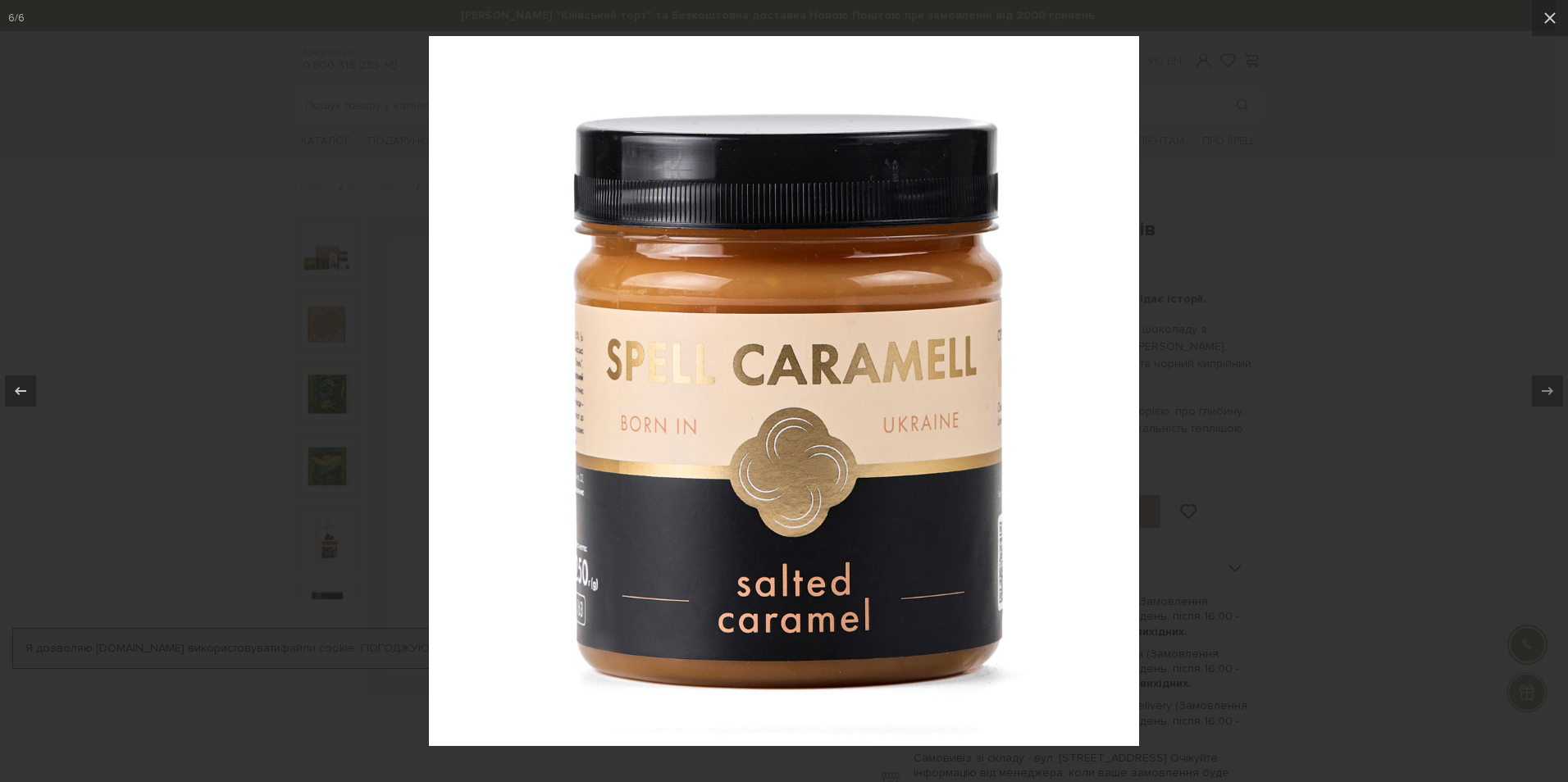
click at [1439, 377] on div at bounding box center [784, 391] width 1568 height 782
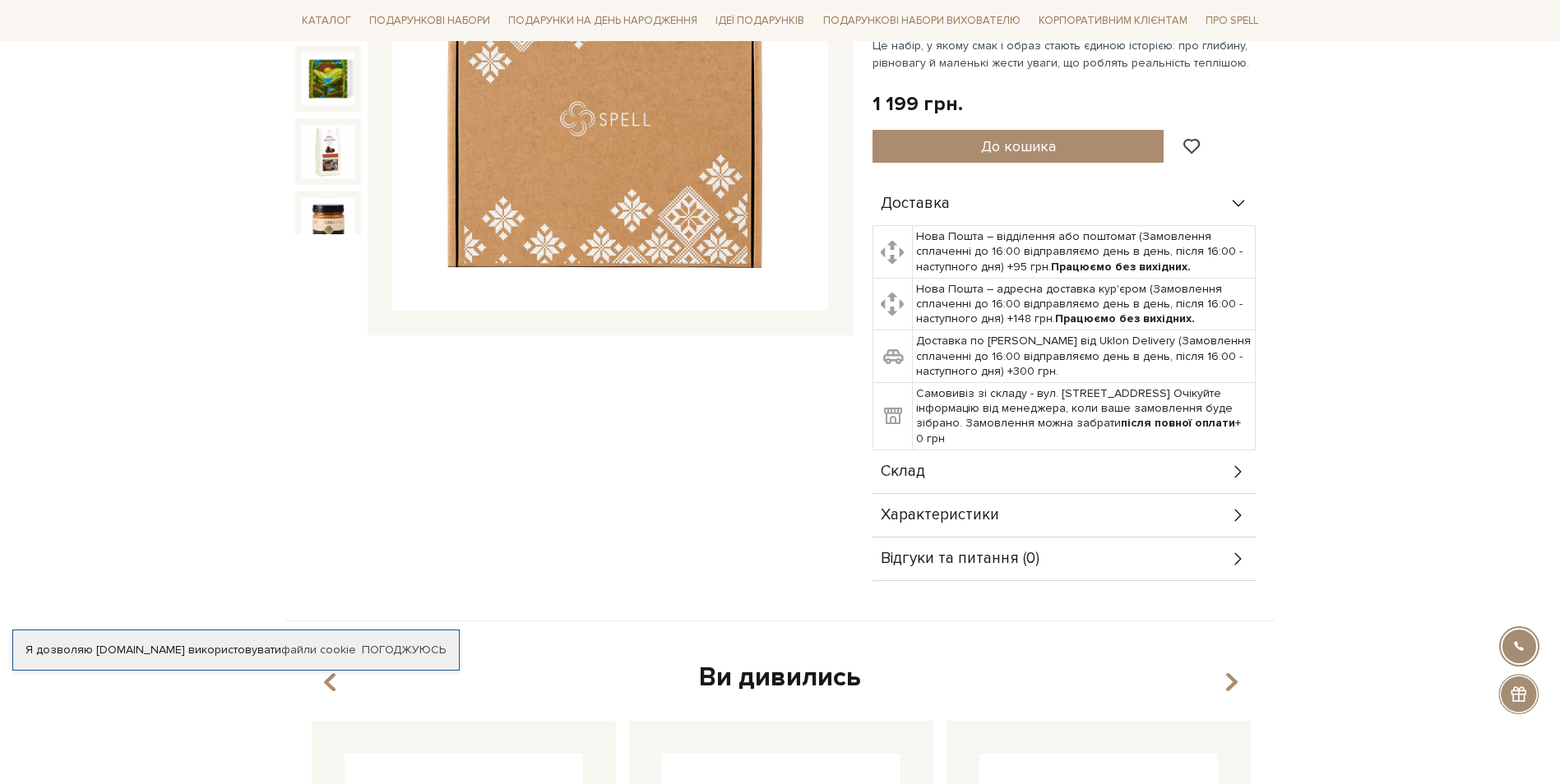
scroll to position [367, 0]
click at [1017, 482] on div "Склад" at bounding box center [1065, 470] width 384 height 43
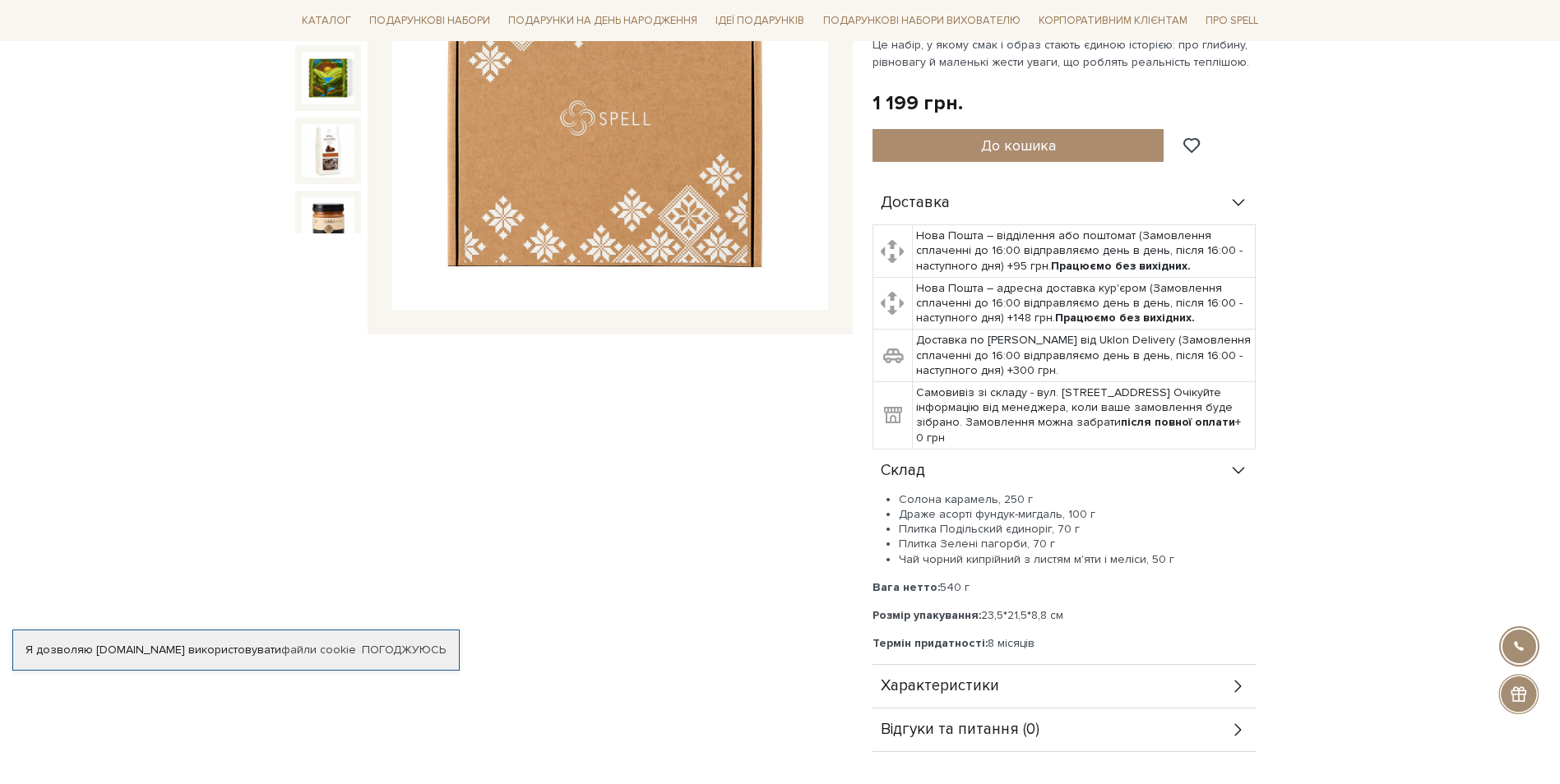
click at [436, 530] on div "Подарунок Легенди пагорбів 0/5" at bounding box center [574, 301] width 577 height 903
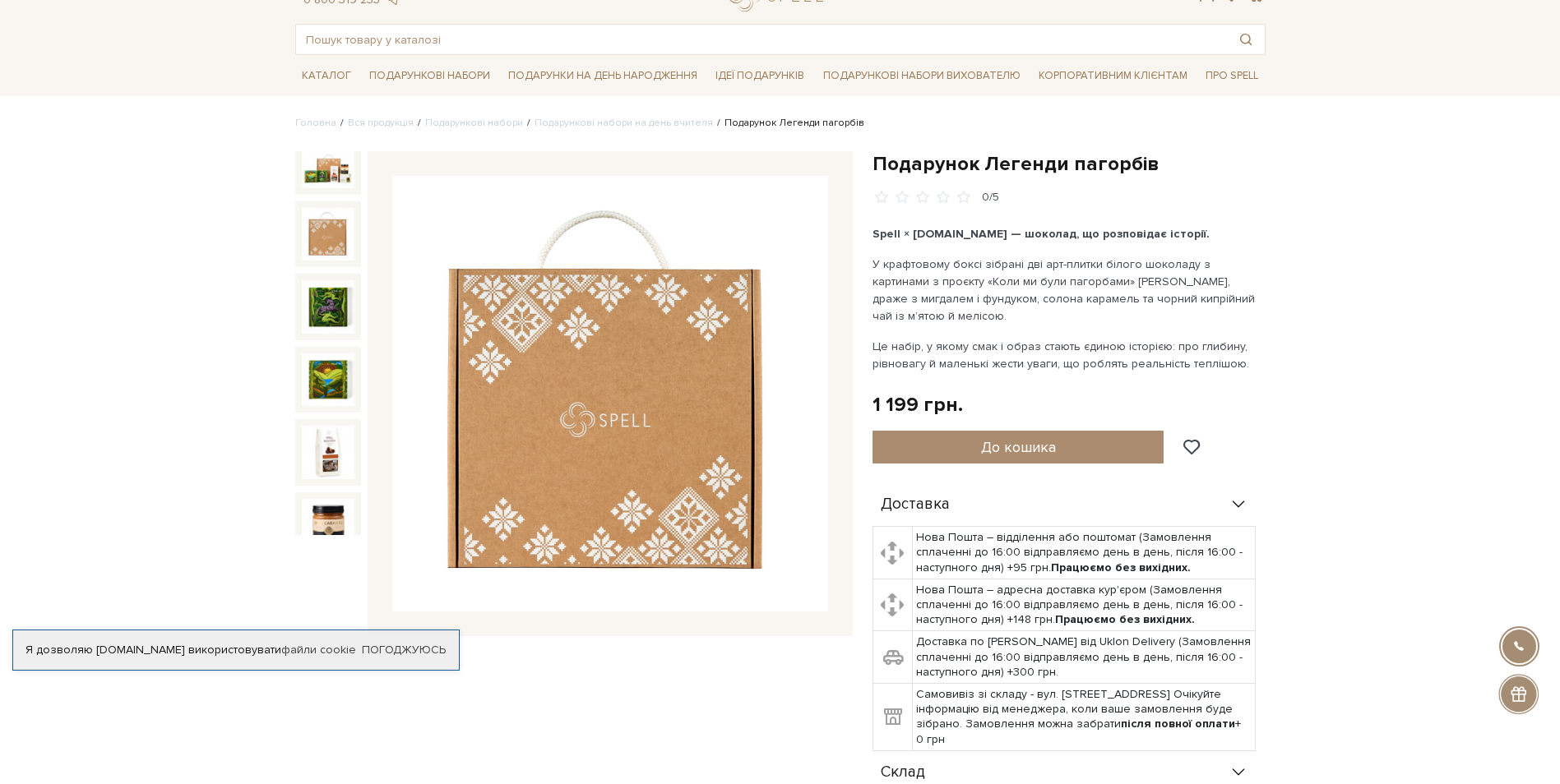
scroll to position [65, 0]
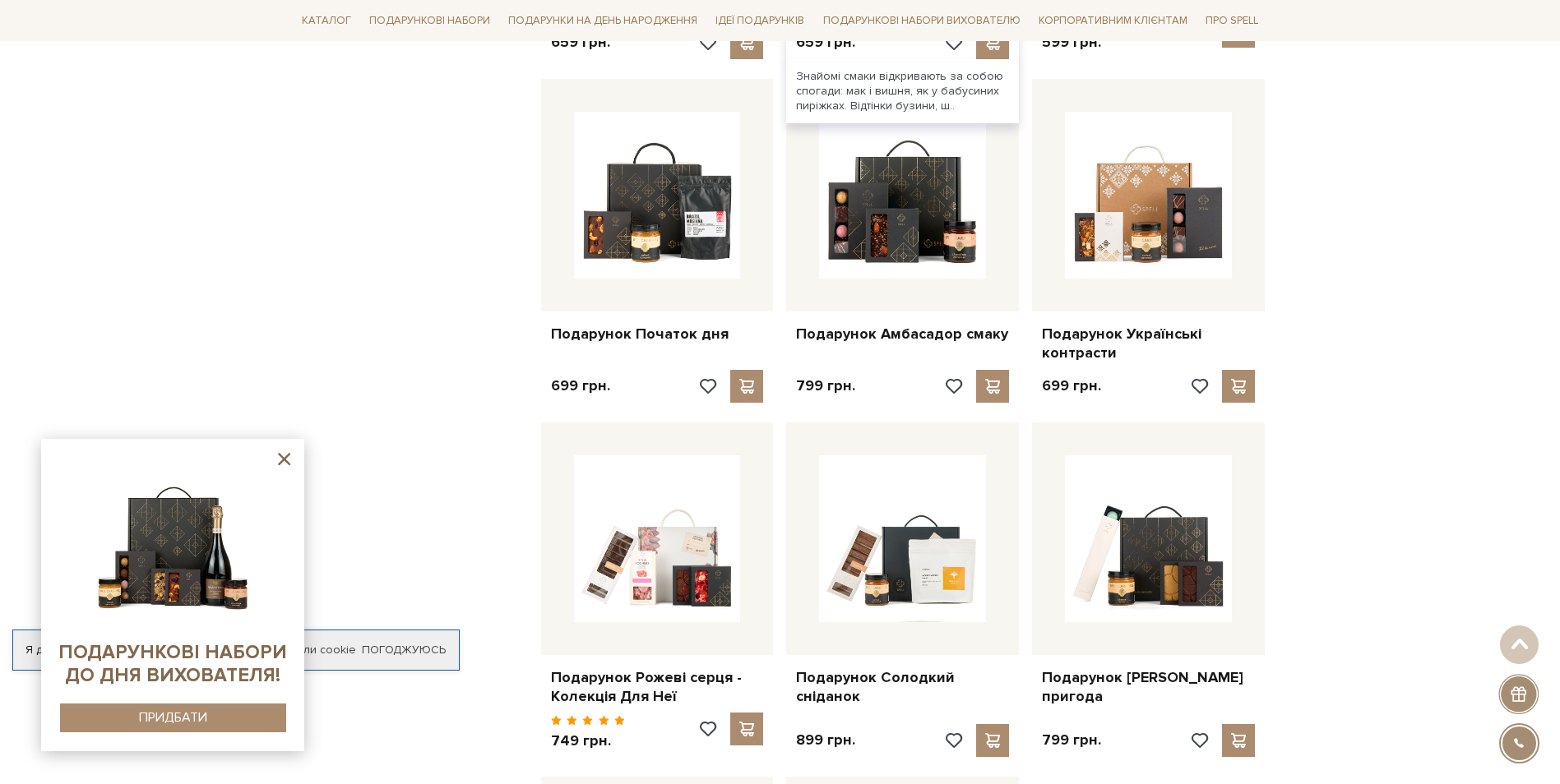
scroll to position [1292, 0]
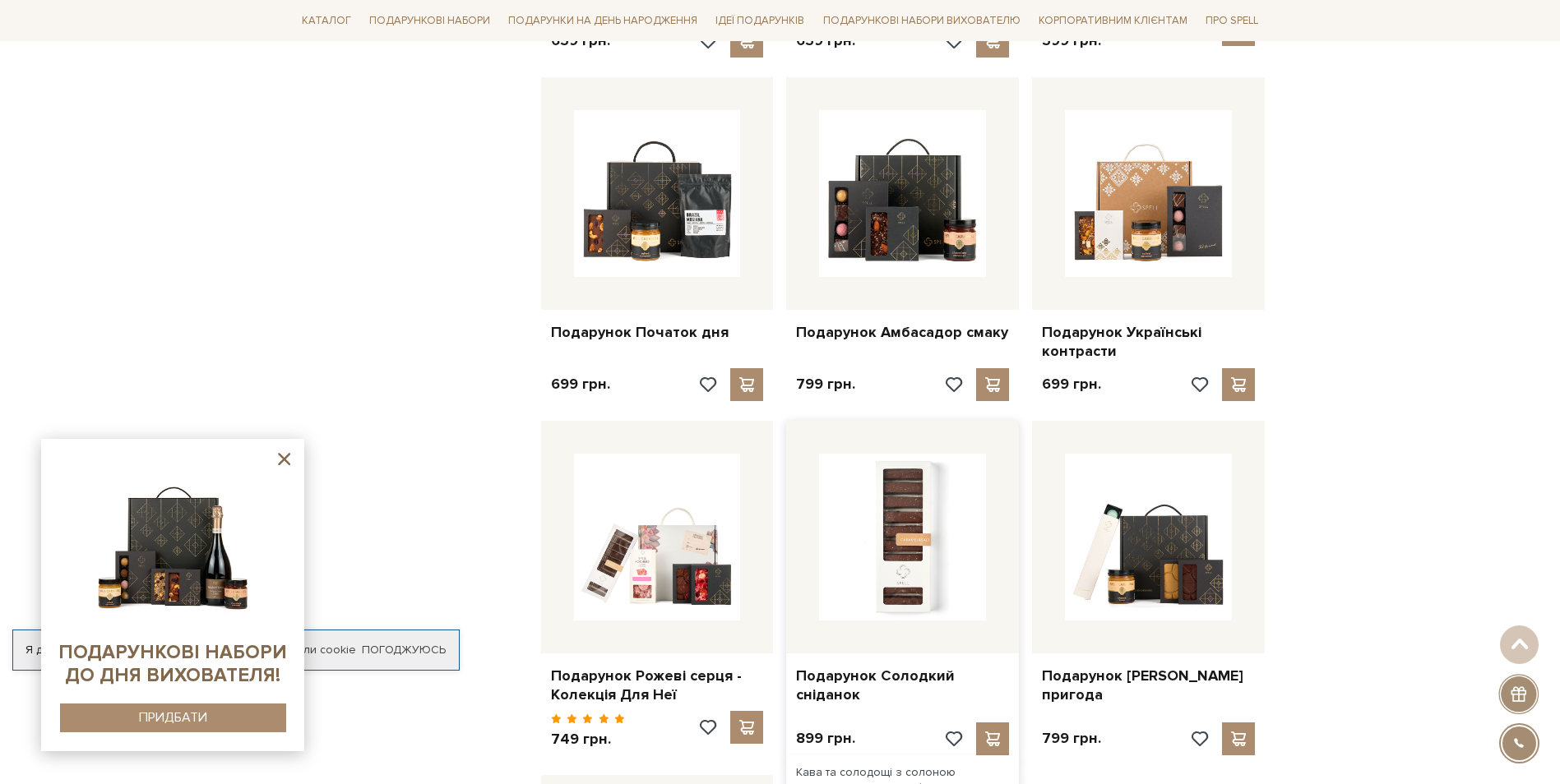
click at [934, 495] on img at bounding box center [902, 537] width 167 height 167
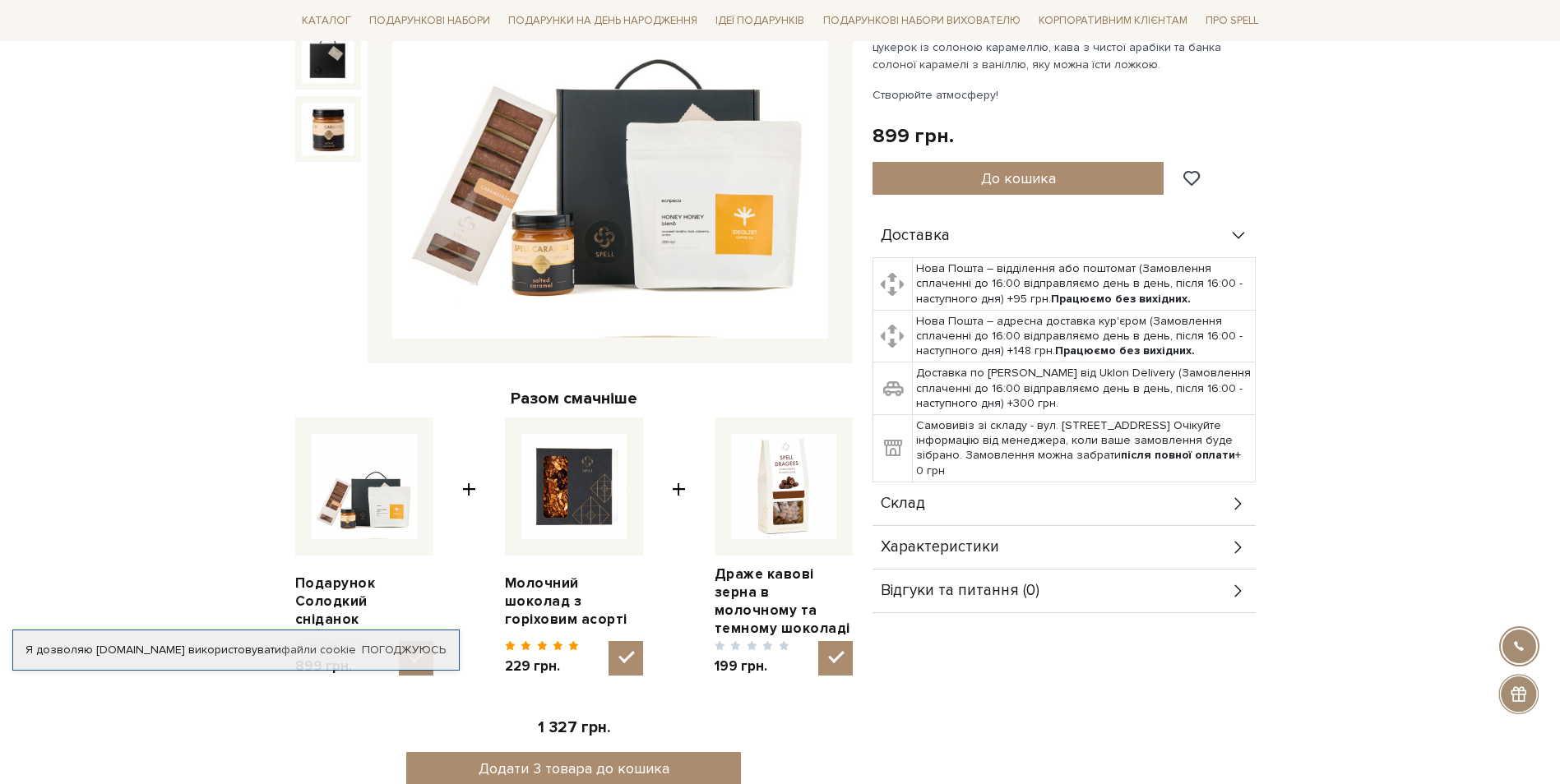
scroll to position [406, 0]
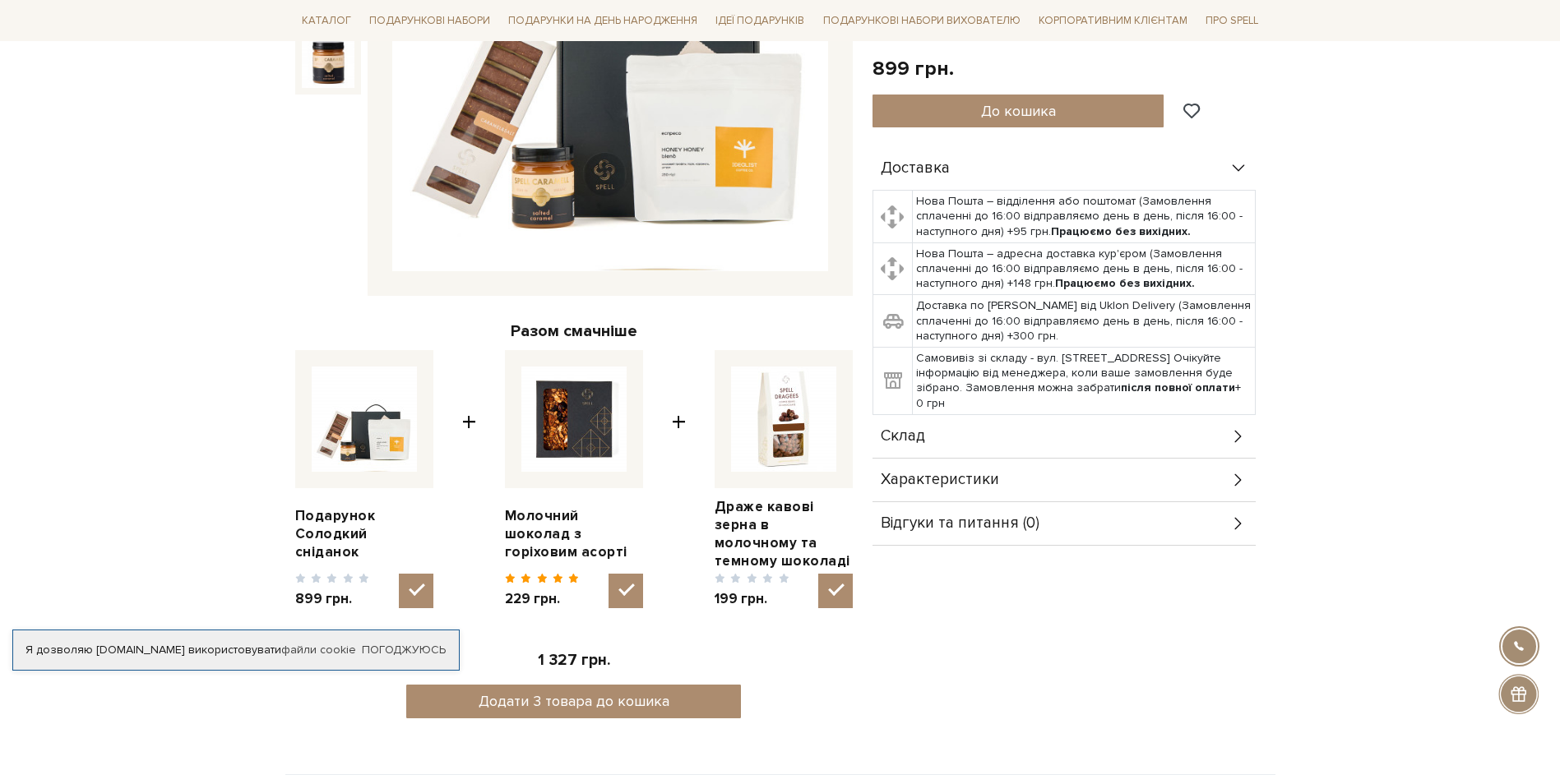
click at [897, 434] on span "Склад" at bounding box center [902, 436] width 44 height 15
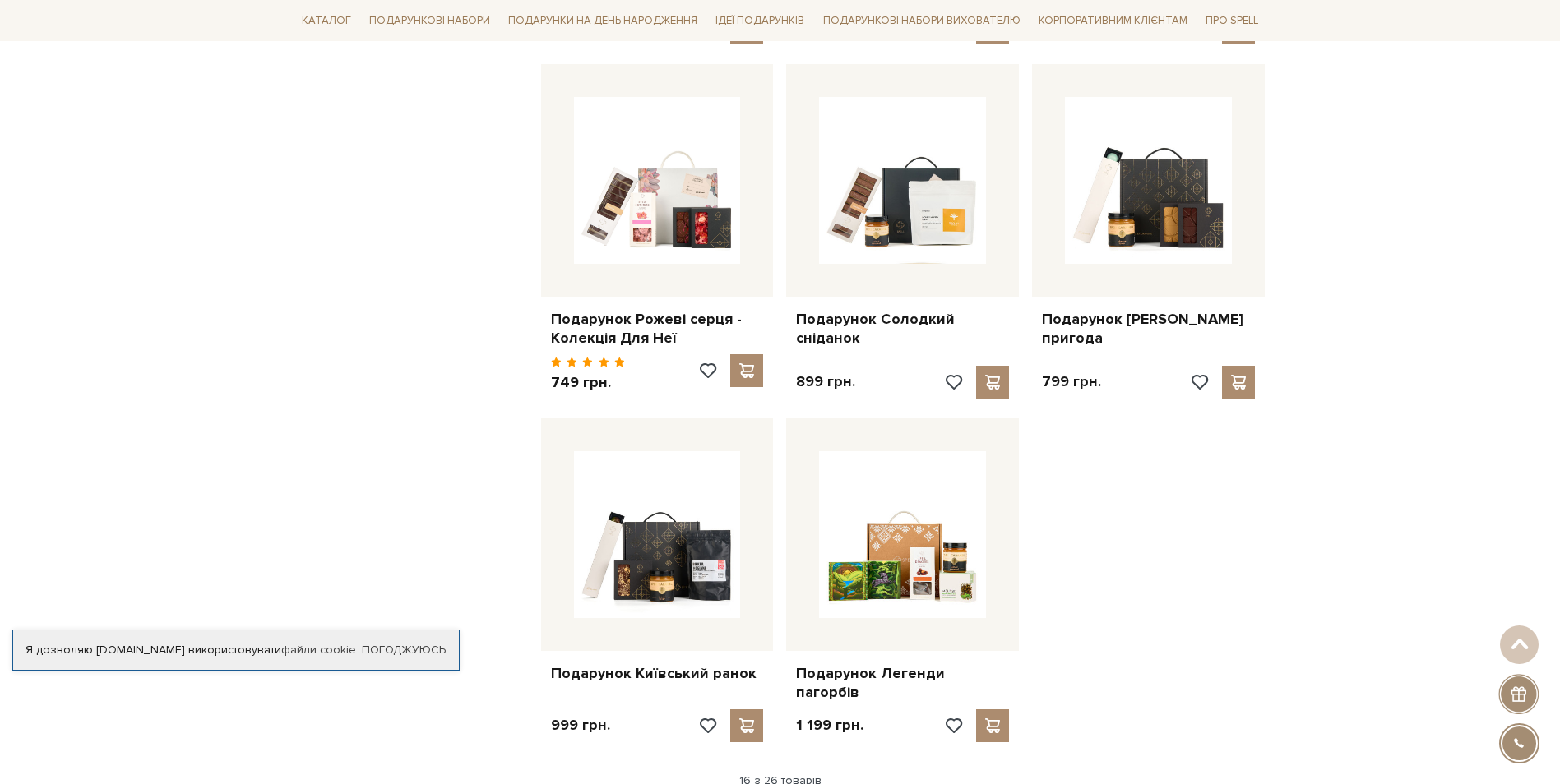
scroll to position [1649, 0]
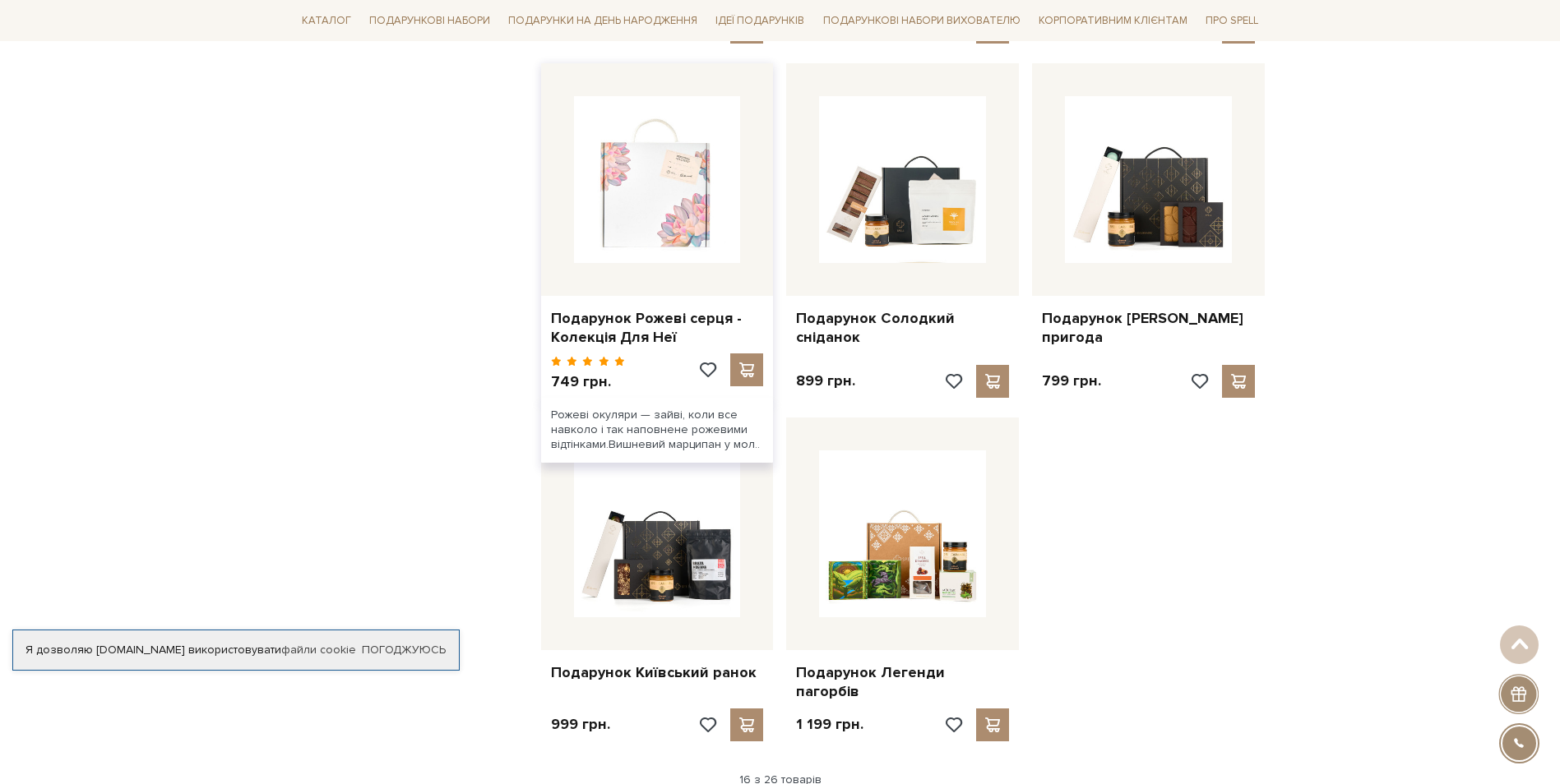
click at [662, 213] on img at bounding box center [658, 179] width 167 height 167
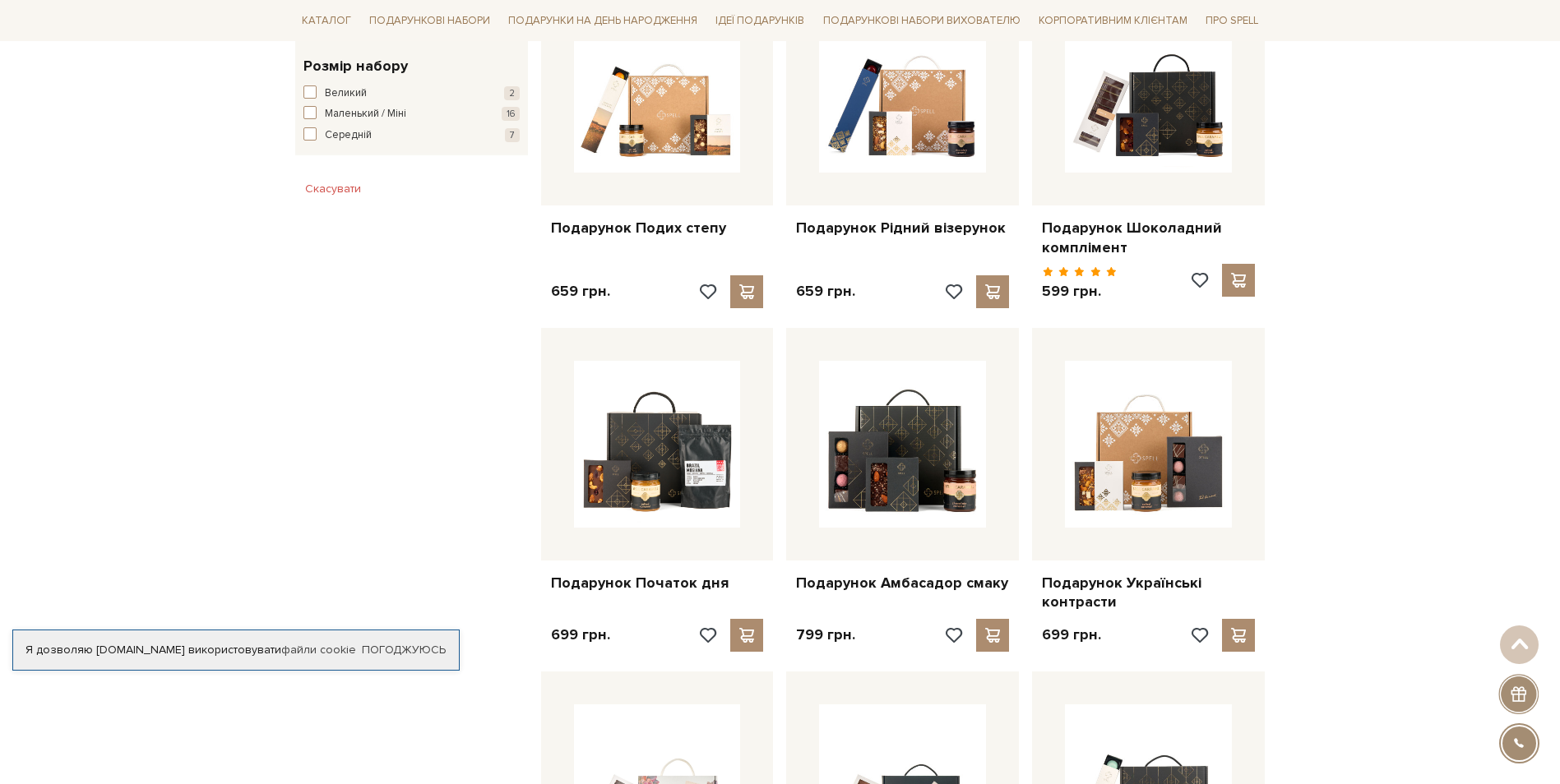
scroll to position [1051, 0]
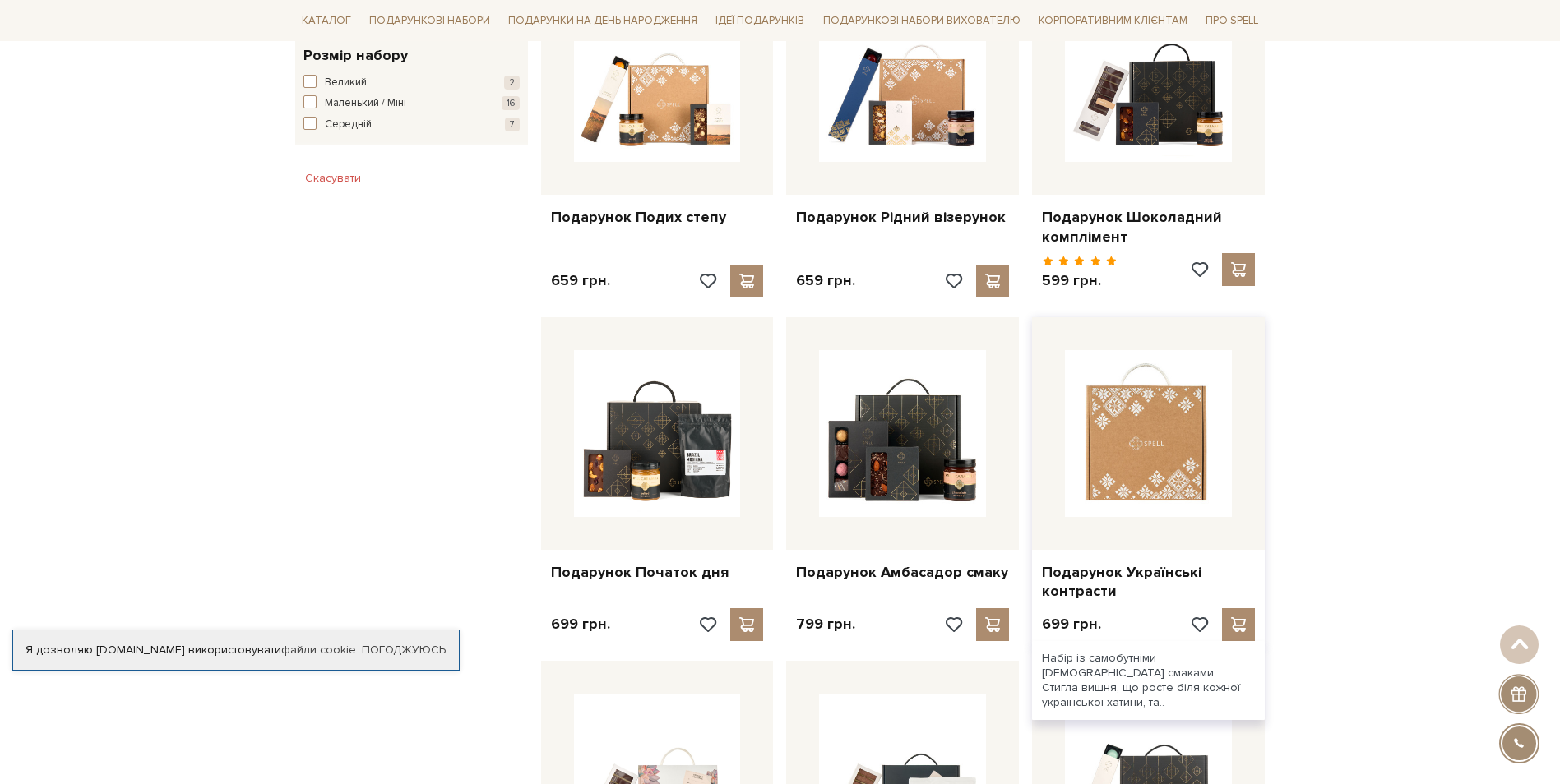
click at [1152, 419] on img at bounding box center [1148, 434] width 167 height 167
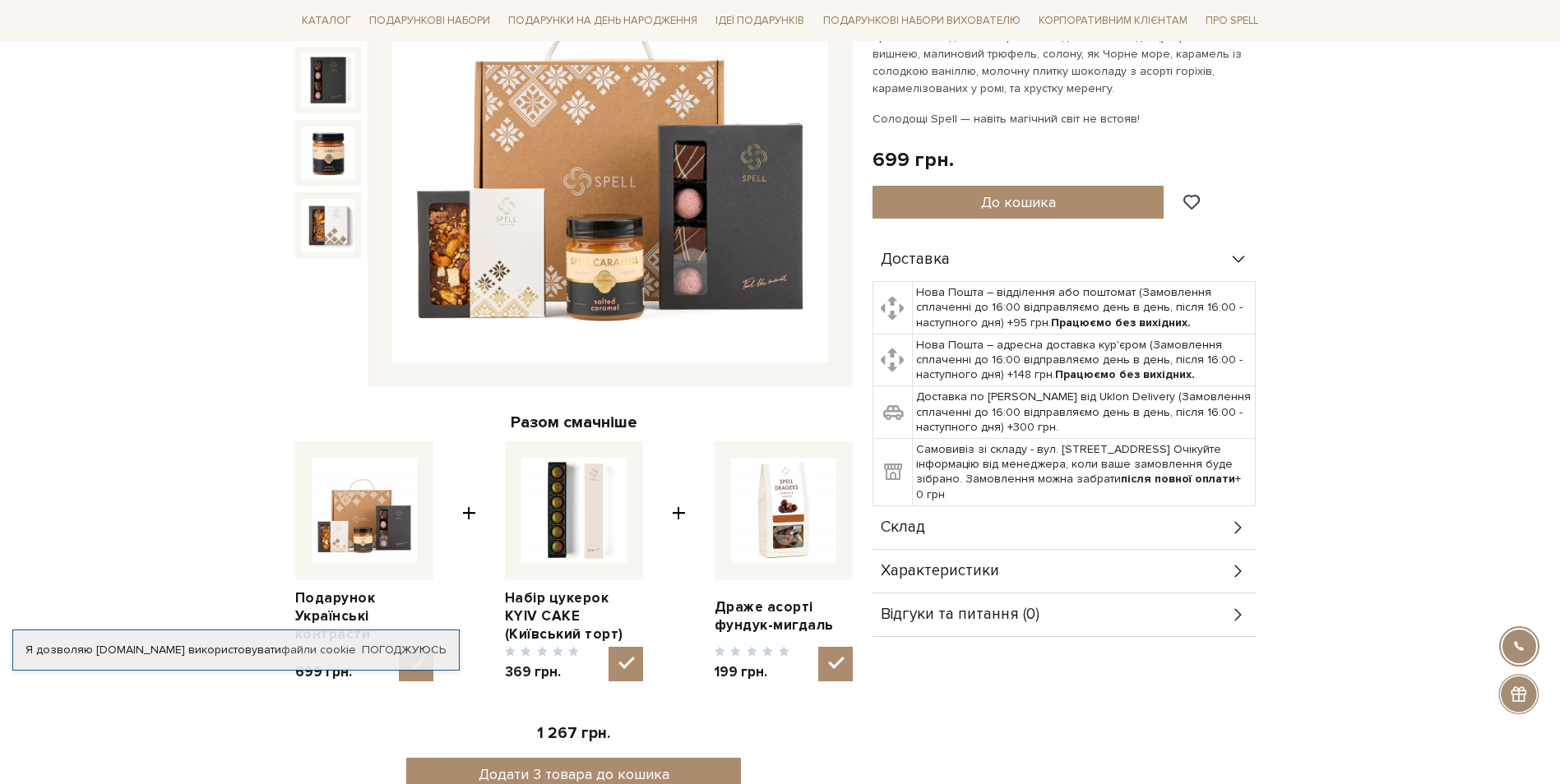
scroll to position [315, 0]
drag, startPoint x: 1069, startPoint y: 523, endPoint x: 1214, endPoint y: 486, distance: 149.6
click at [1069, 522] on div "Склад" at bounding box center [1065, 526] width 384 height 43
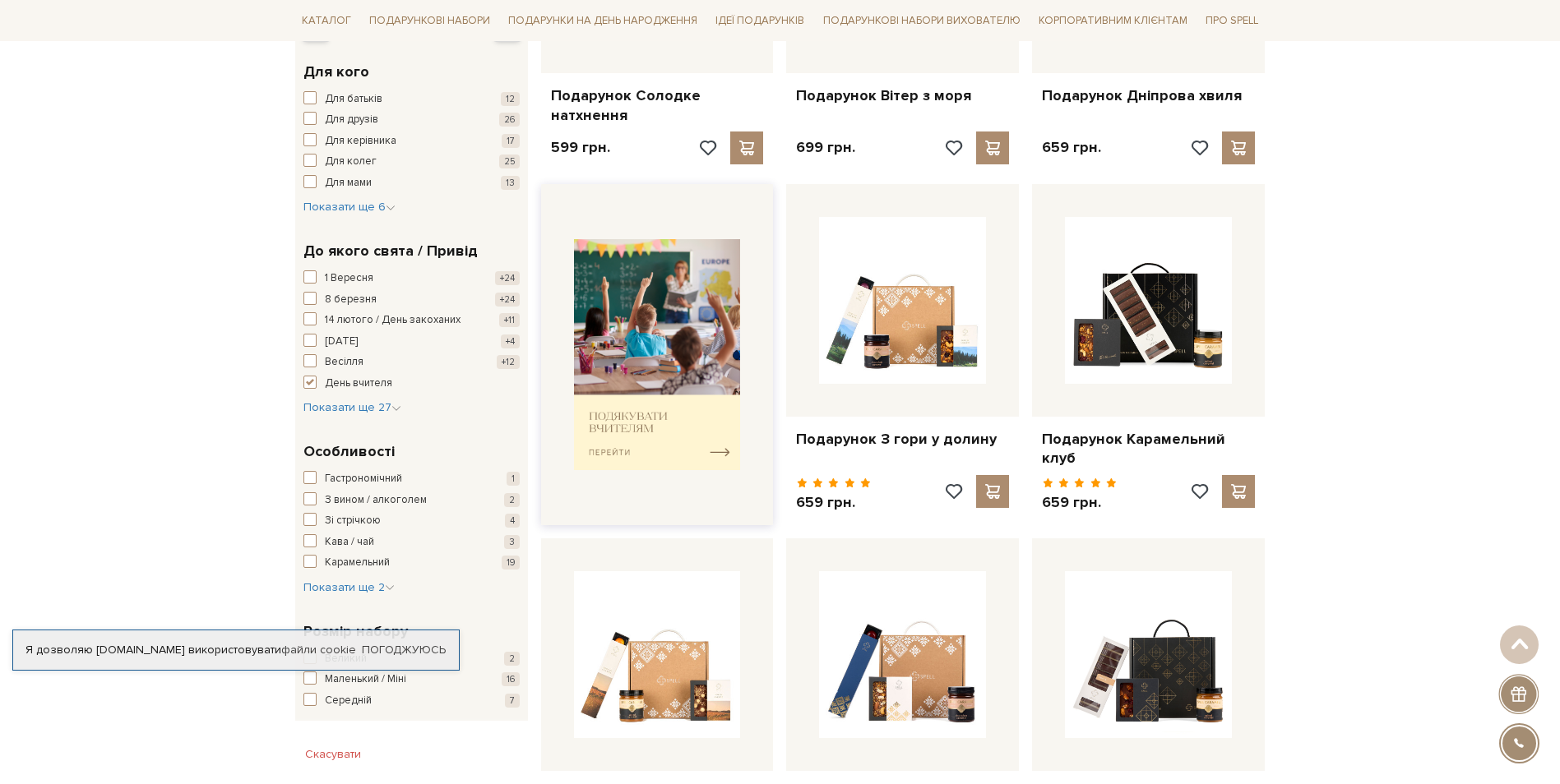
scroll to position [473, 0]
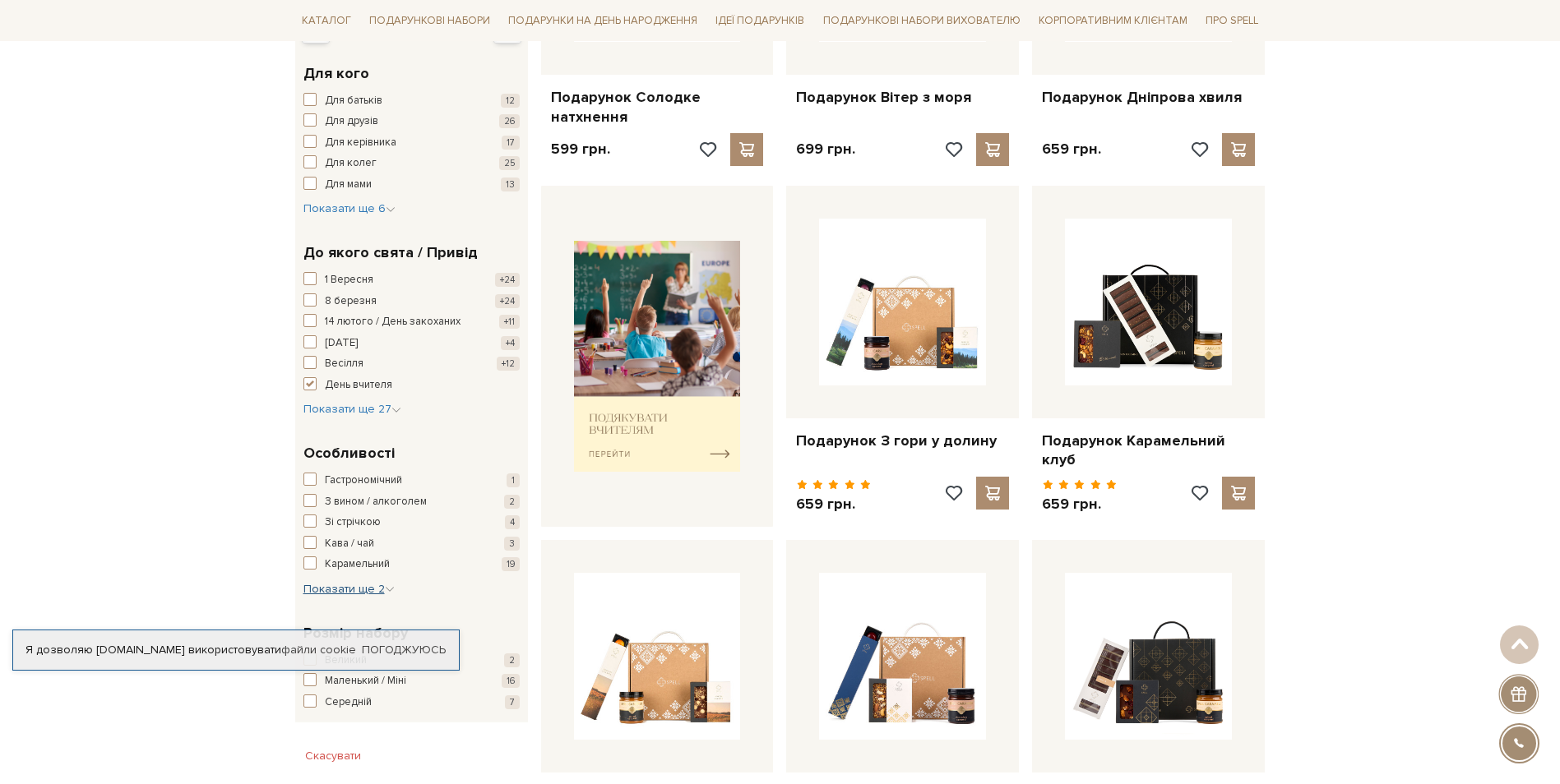
drag, startPoint x: 386, startPoint y: 585, endPoint x: 410, endPoint y: 566, distance: 30.6
click at [386, 584] on span "Показати ще 2" at bounding box center [349, 588] width 92 height 14
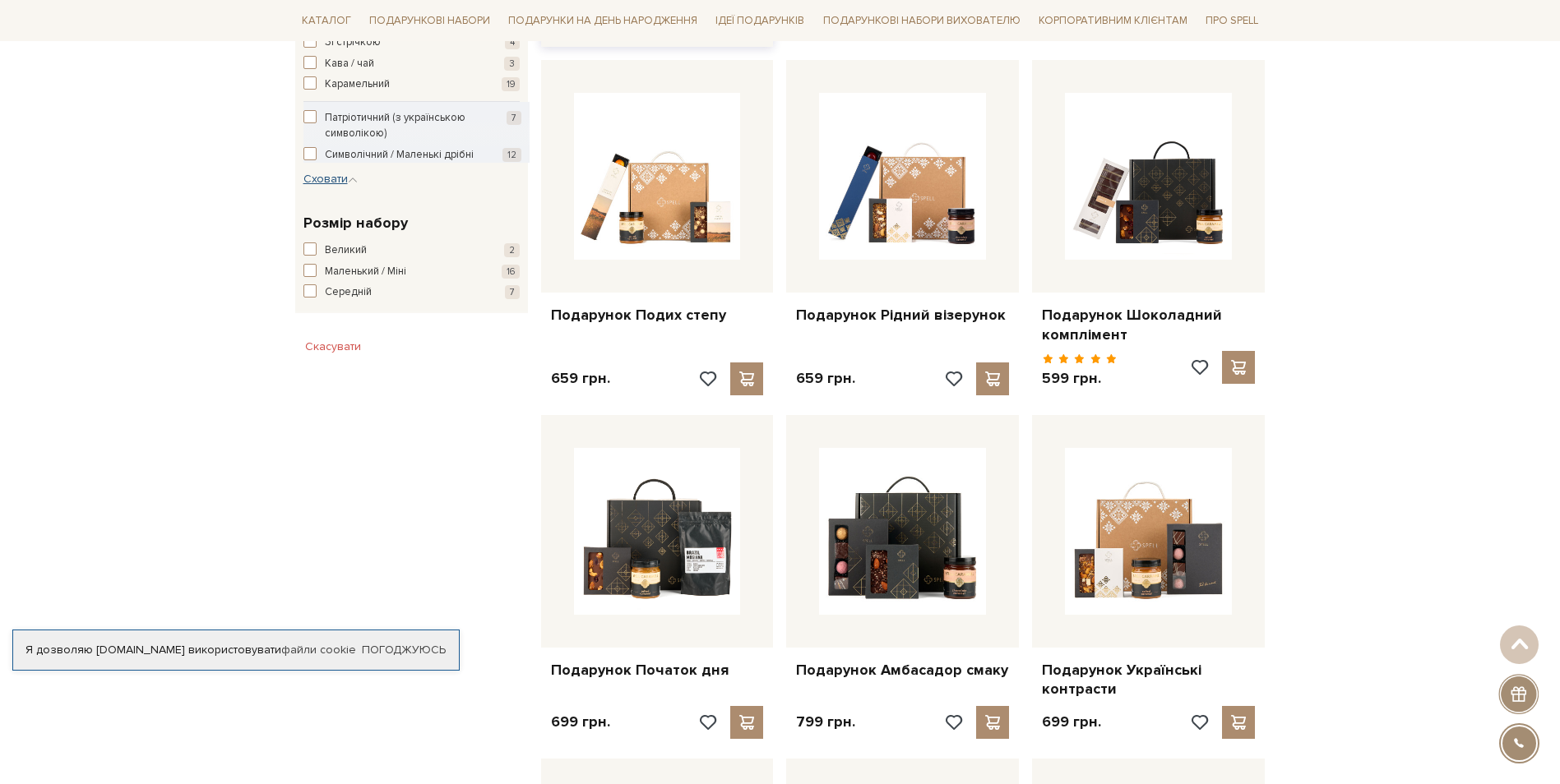
scroll to position [955, 0]
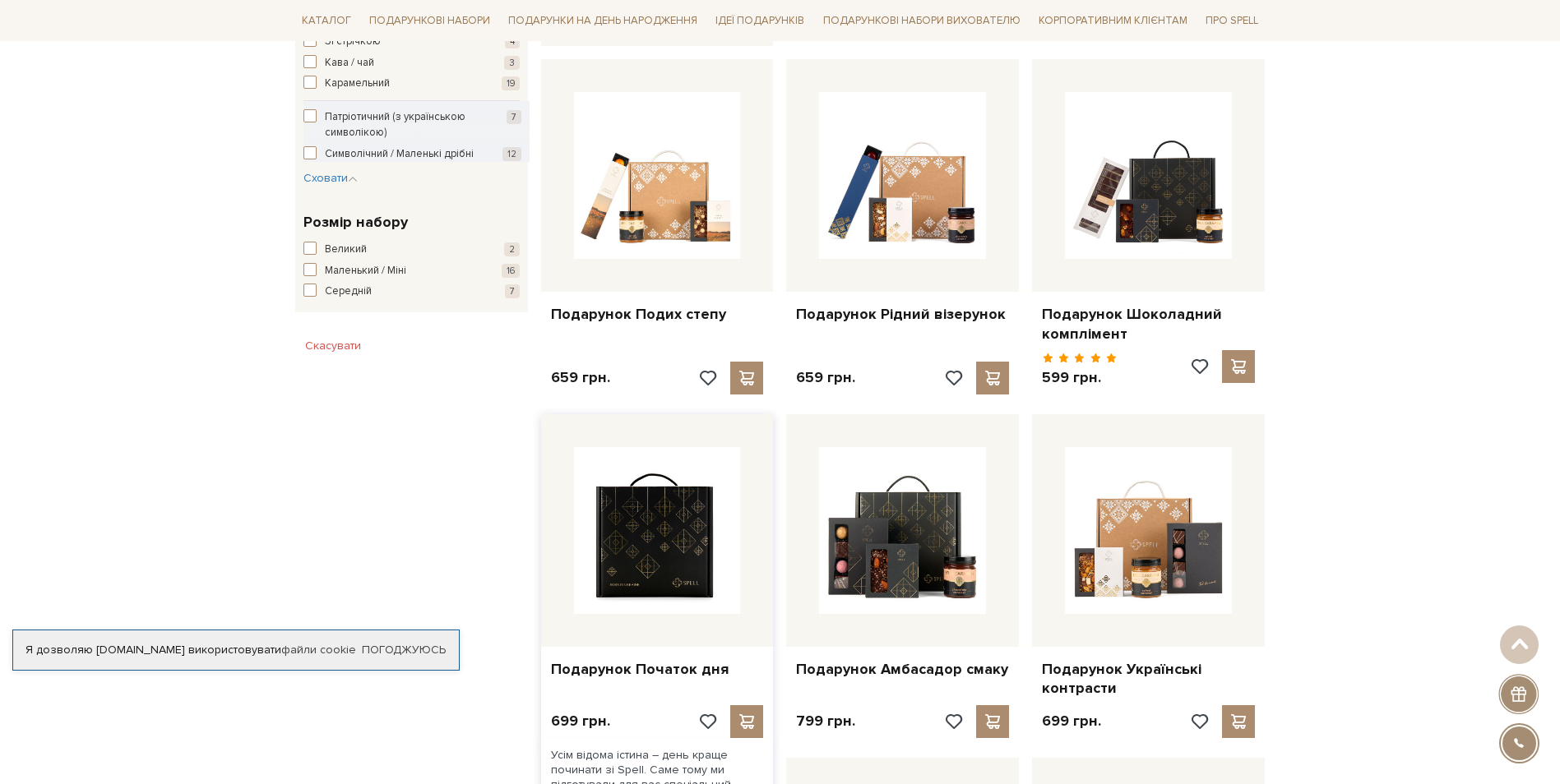
click at [702, 518] on img at bounding box center [658, 531] width 167 height 167
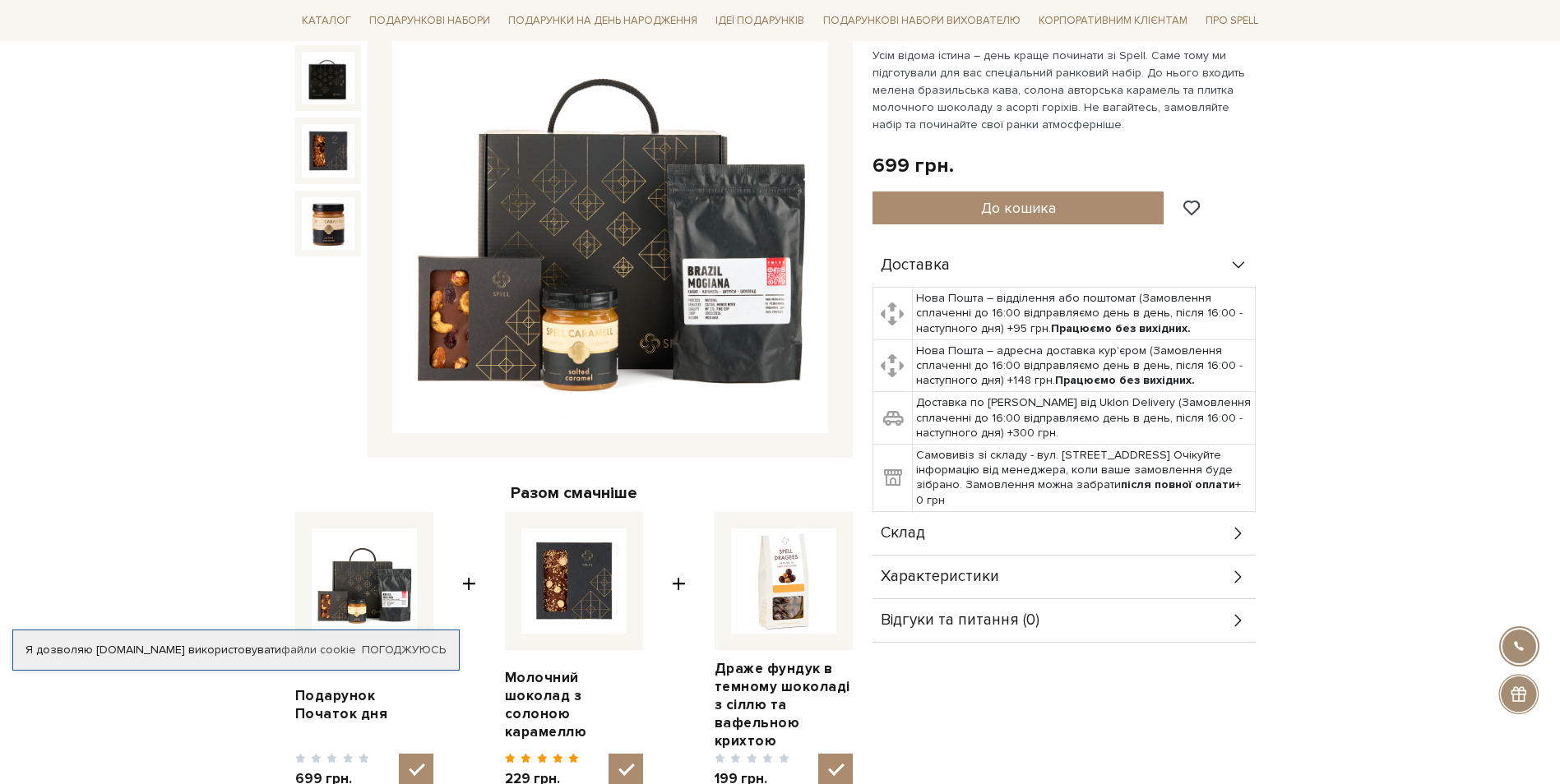
scroll to position [247, 0]
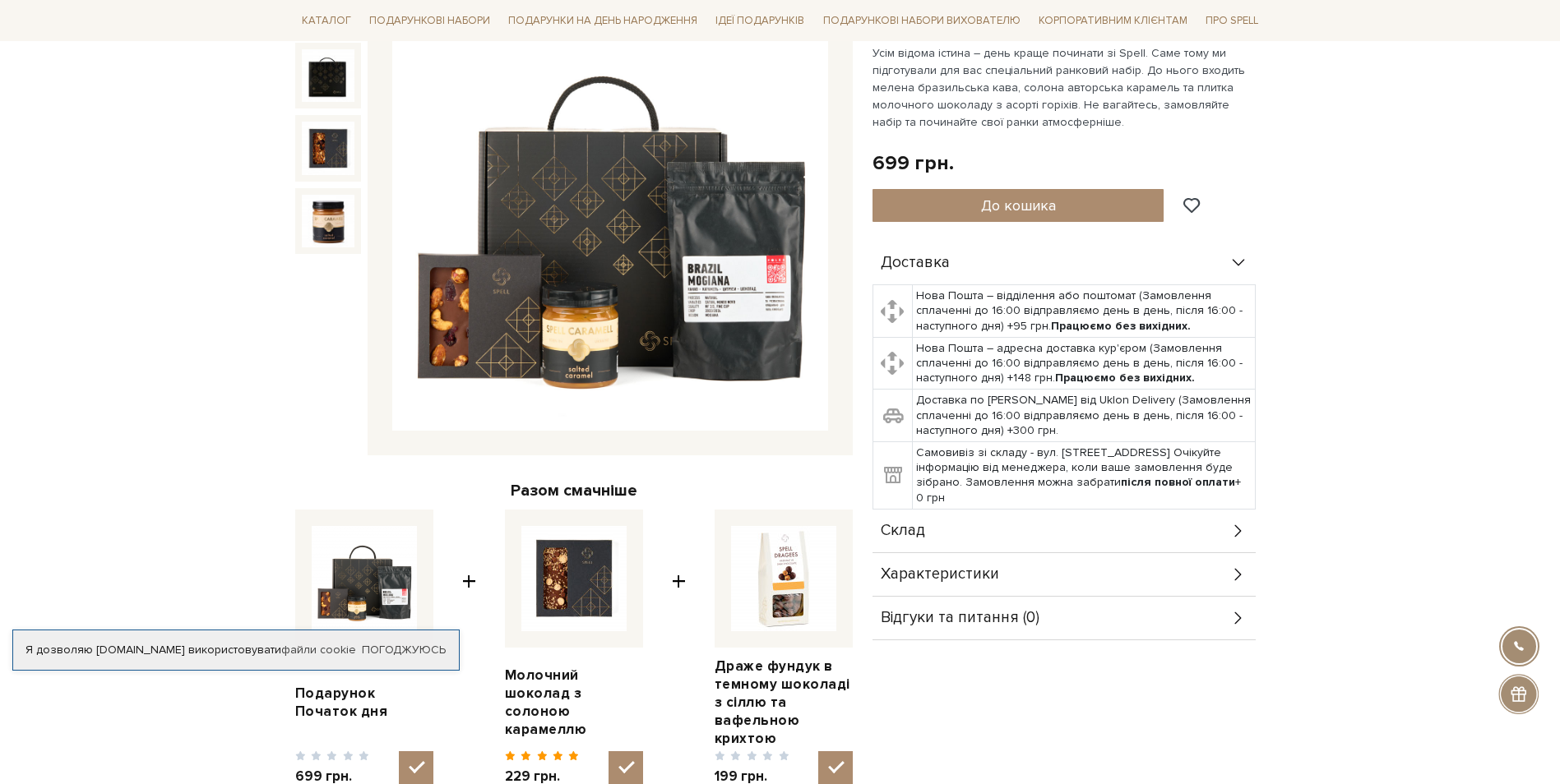
click at [936, 531] on div "Склад" at bounding box center [1065, 531] width 384 height 43
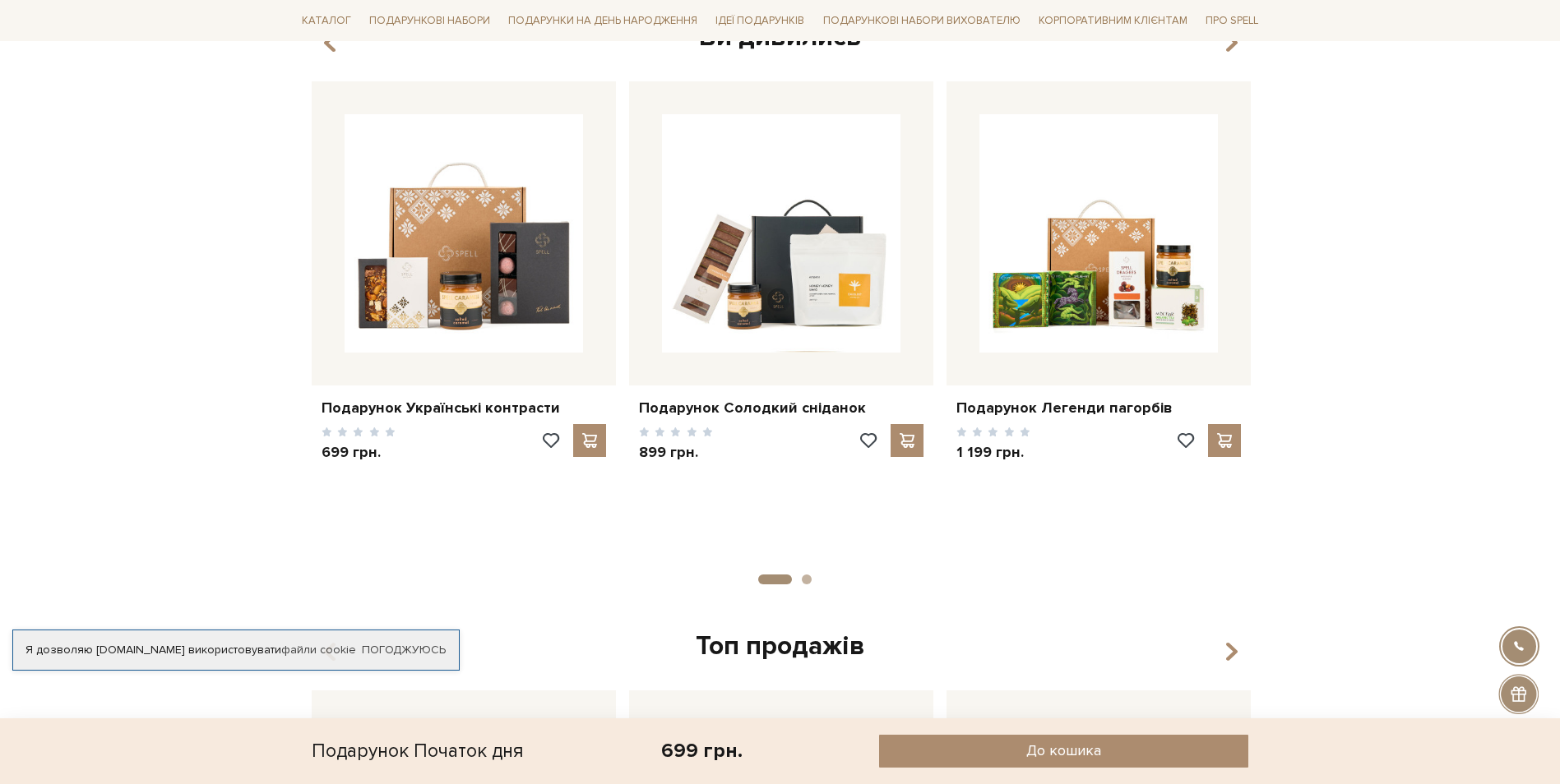
scroll to position [1219, 0]
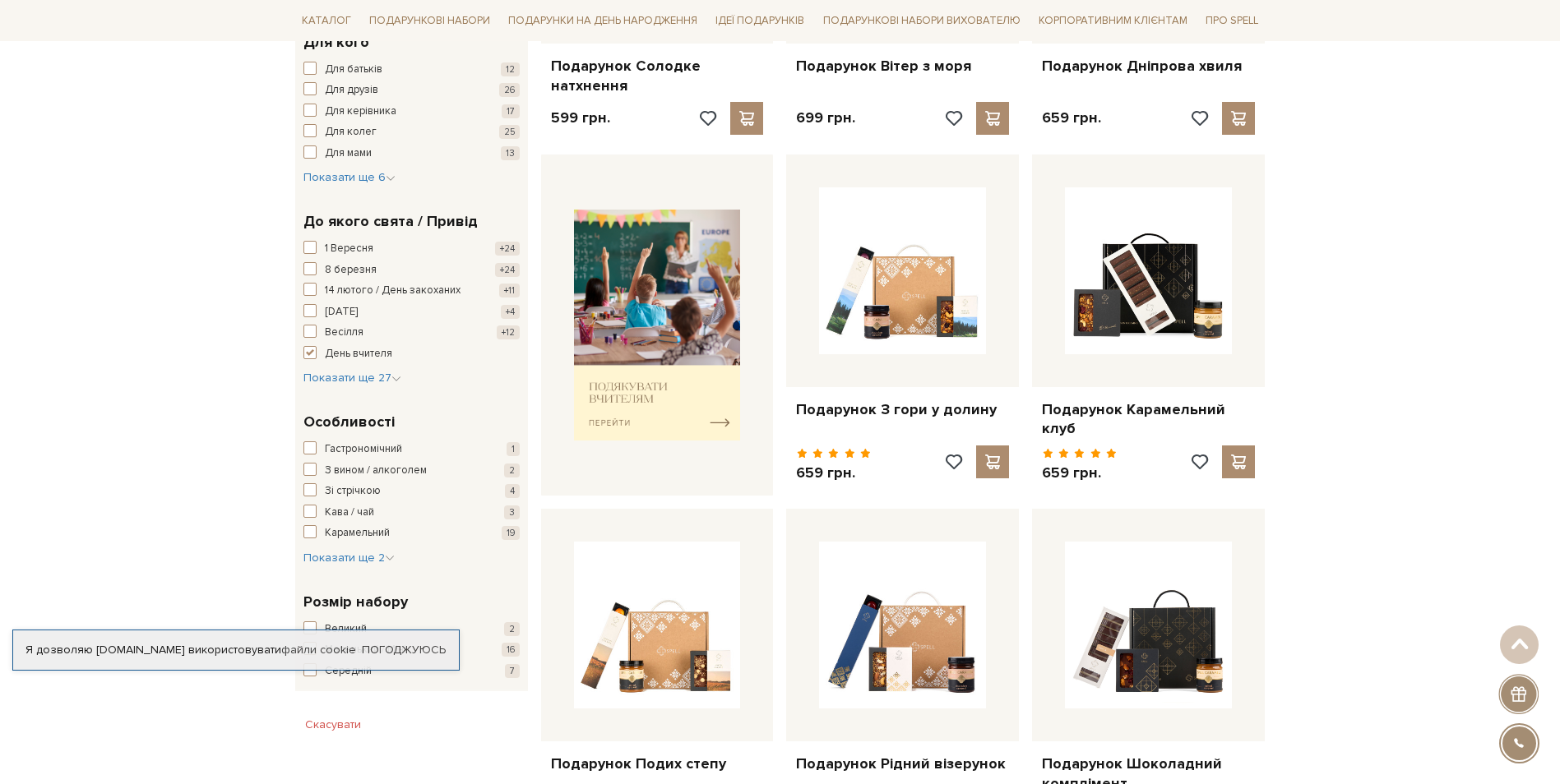
scroll to position [505, 0]
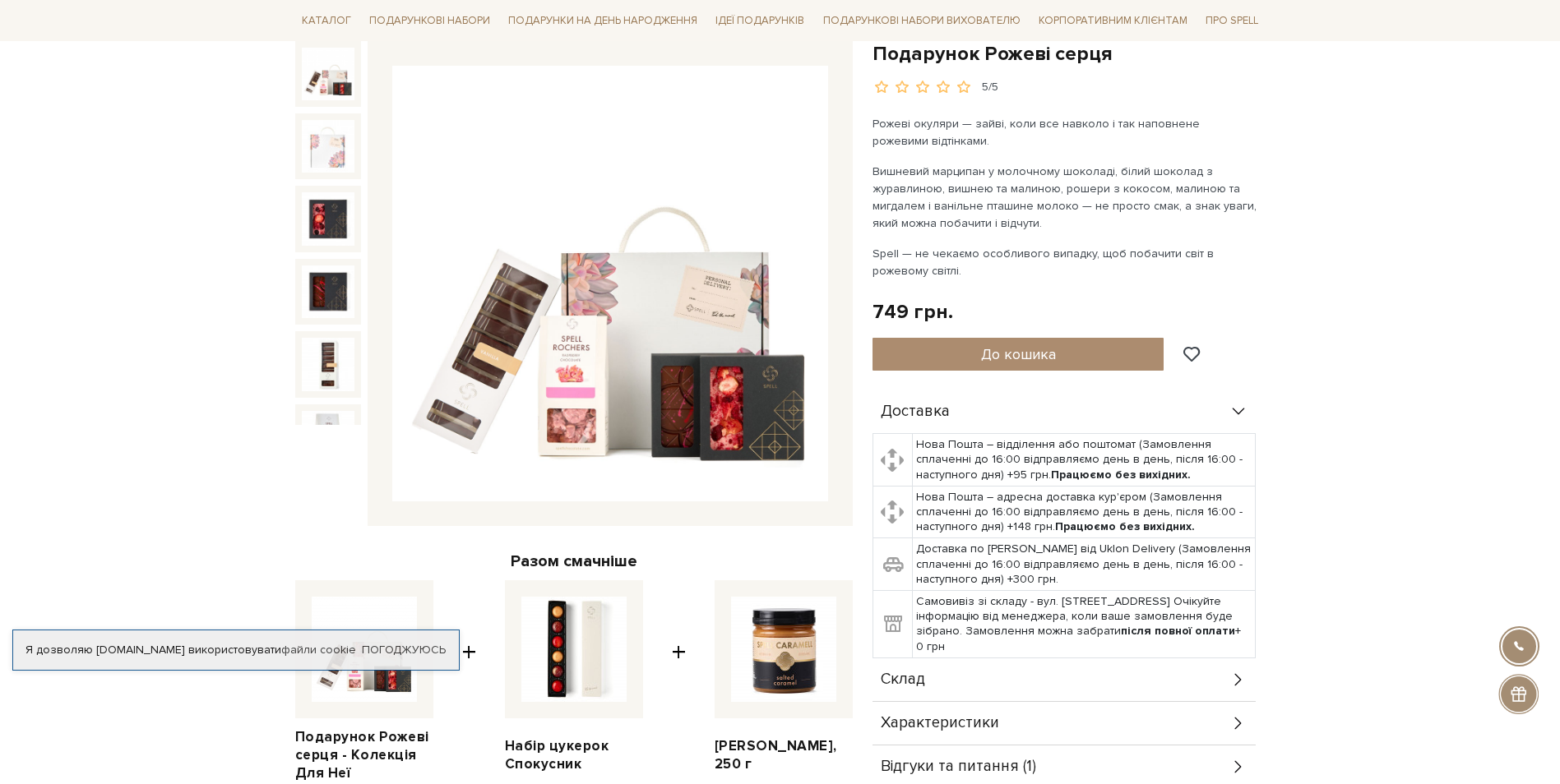
scroll to position [179, 0]
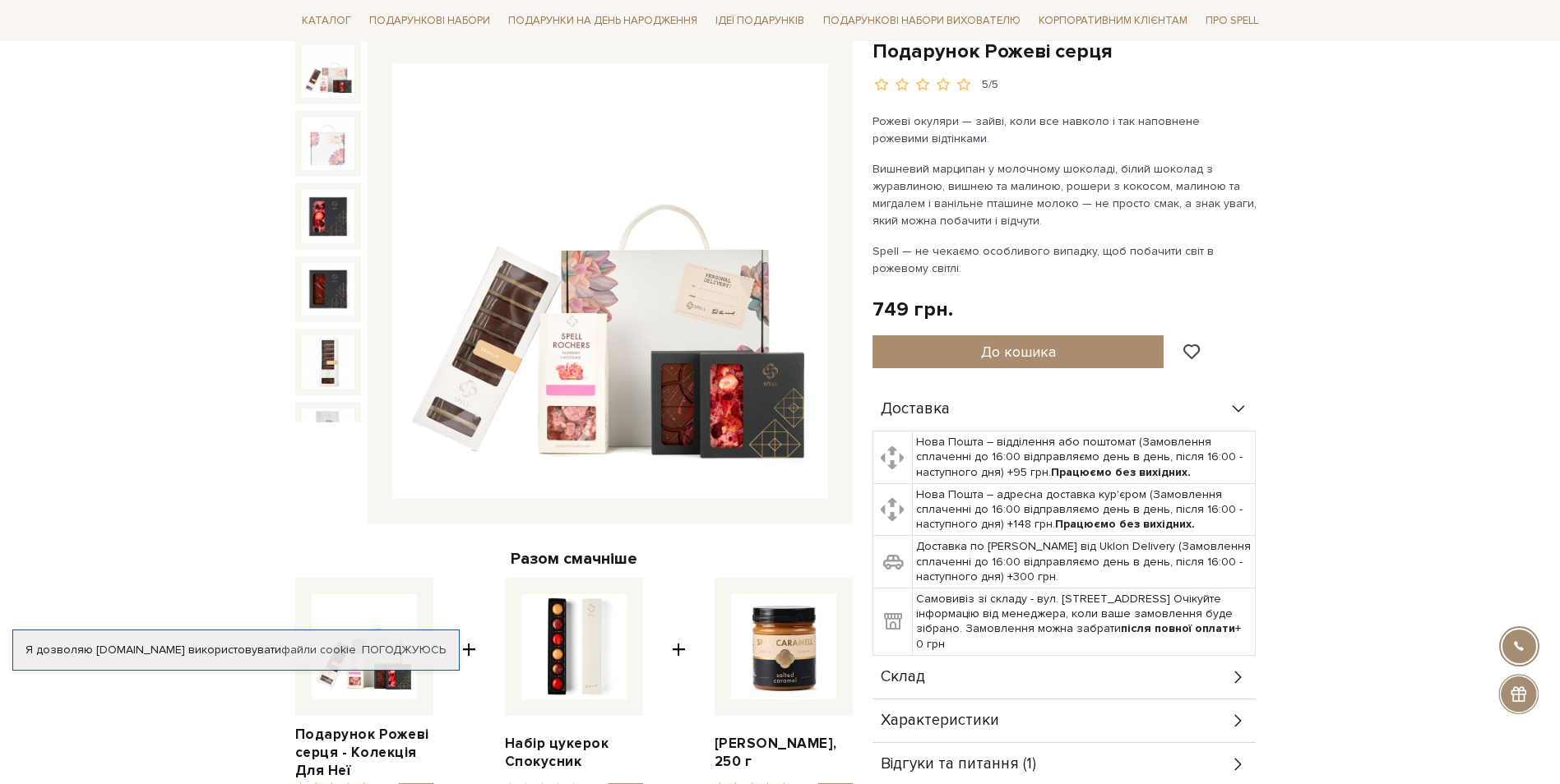
click at [1081, 671] on div "Склад" at bounding box center [1065, 677] width 384 height 43
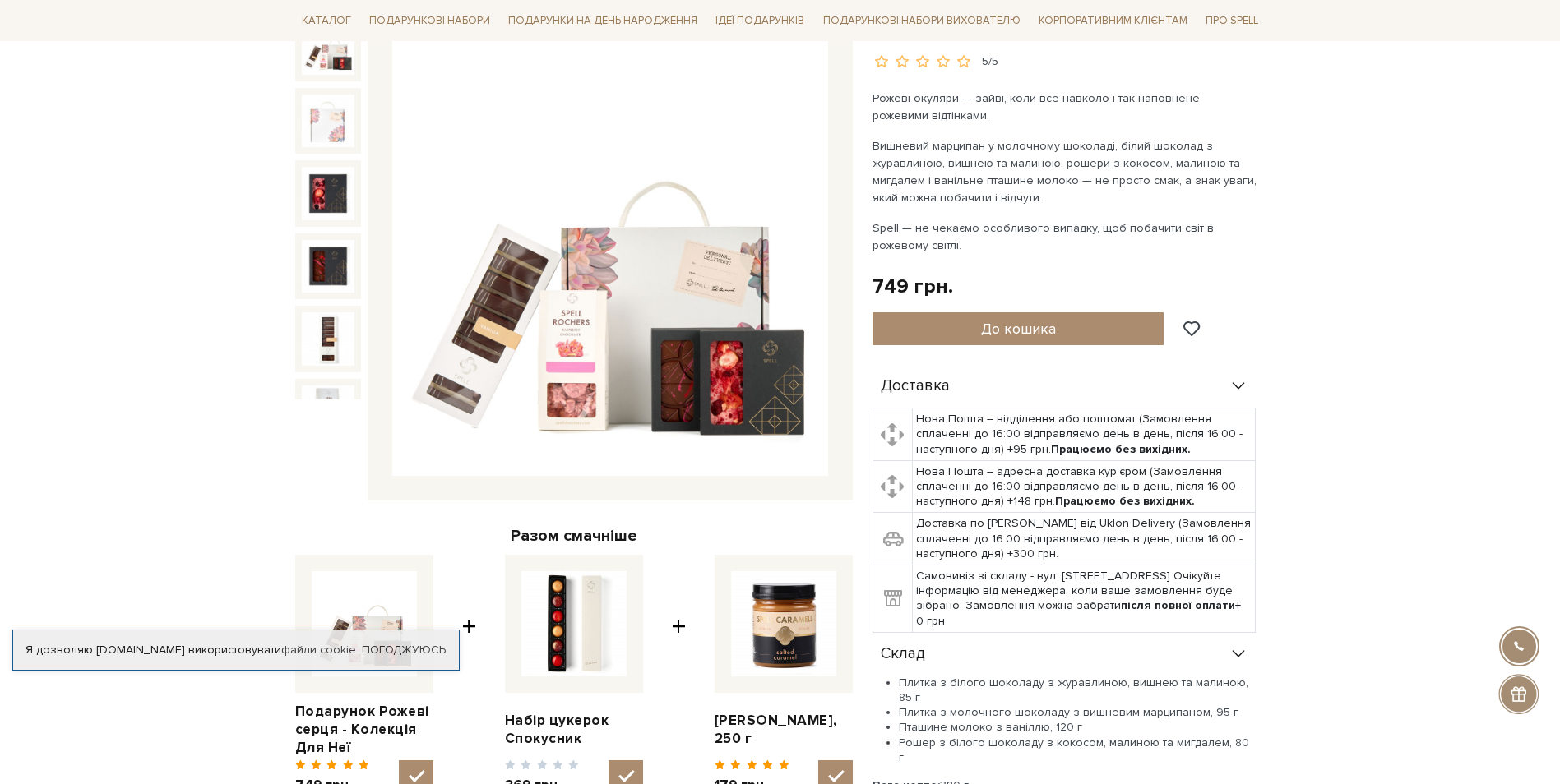
scroll to position [200, 0]
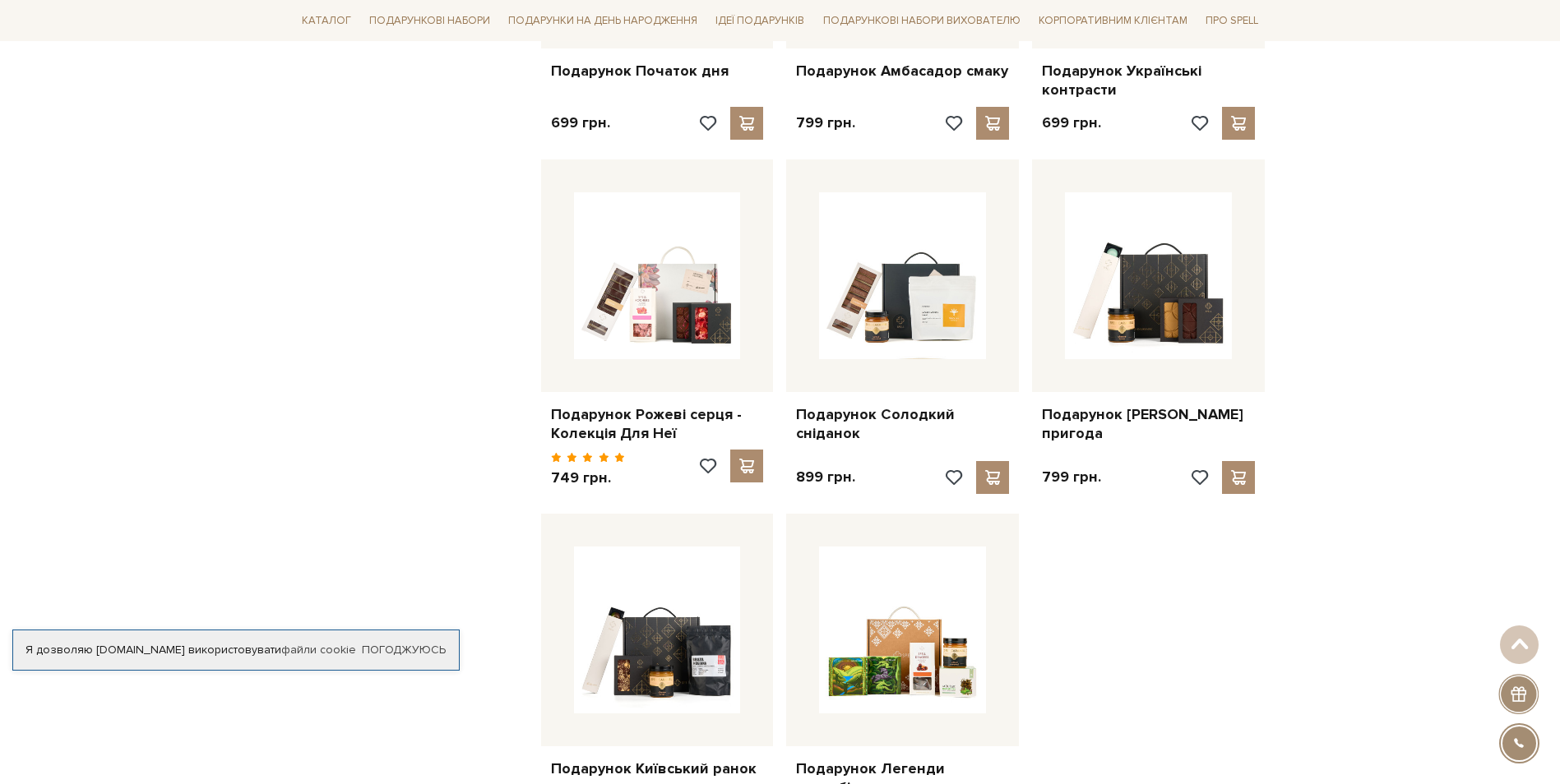
scroll to position [1552, 0]
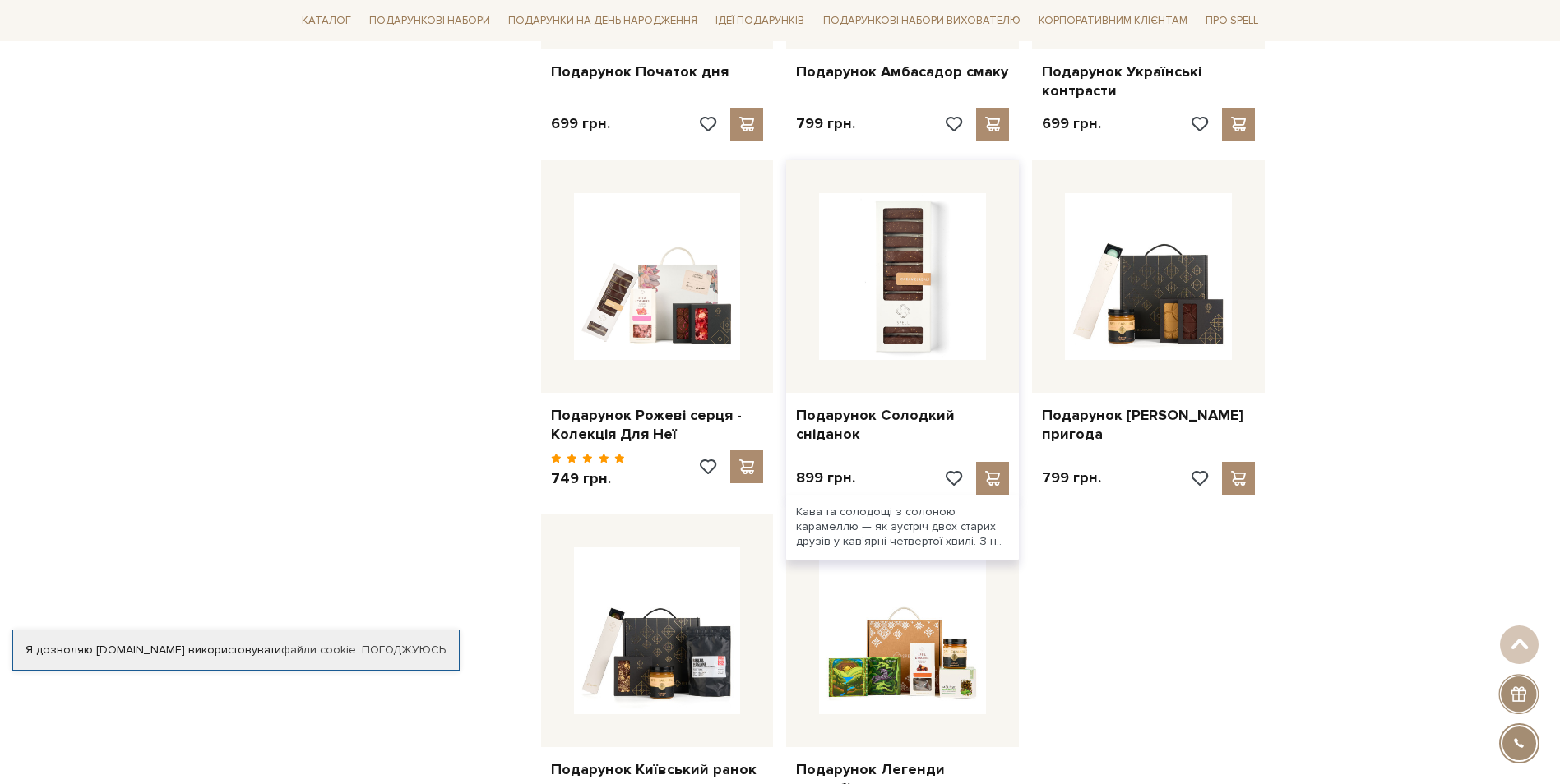
click at [956, 293] on img at bounding box center [902, 277] width 167 height 167
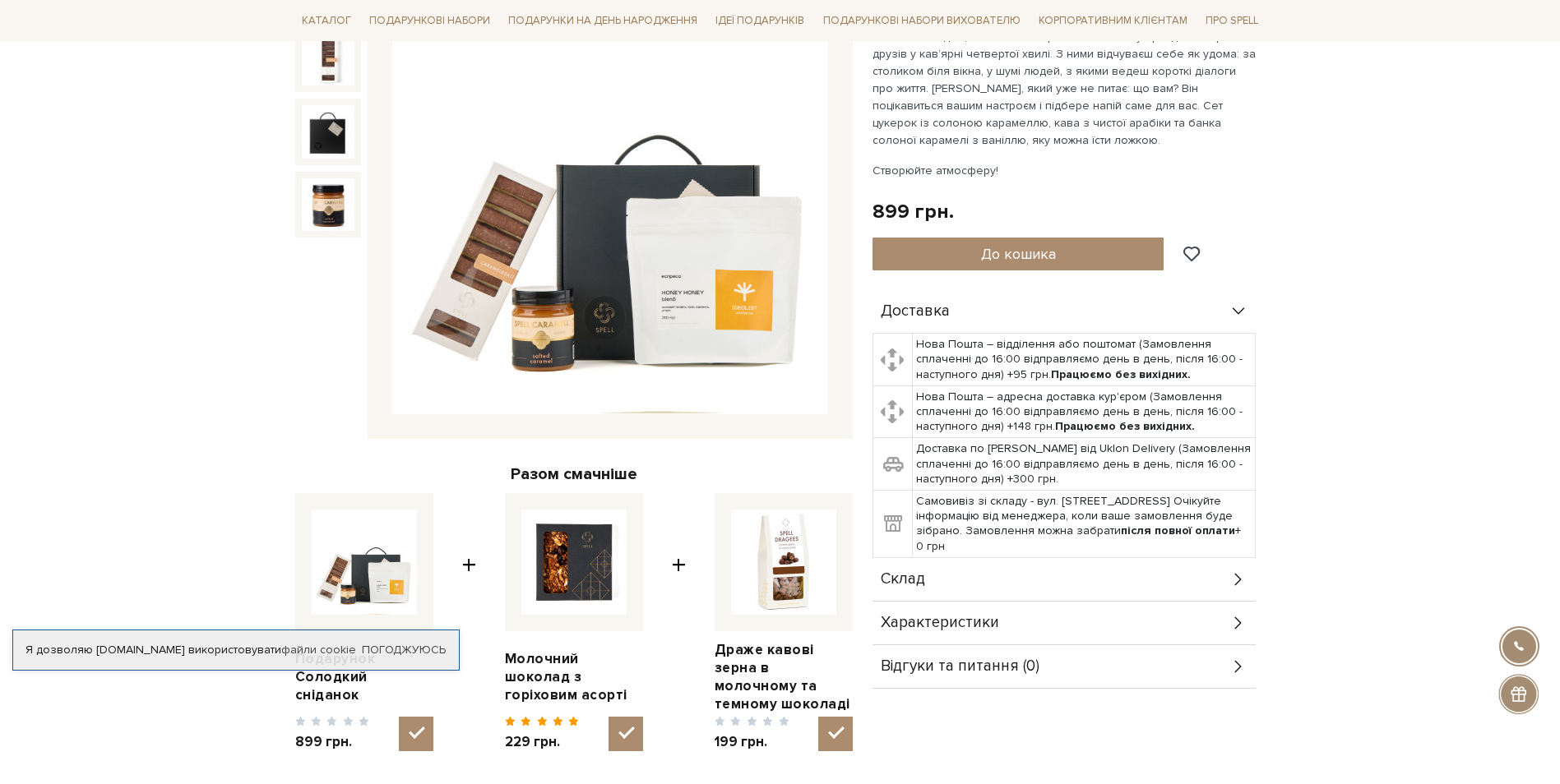
scroll to position [264, 0]
drag, startPoint x: 930, startPoint y: 574, endPoint x: 1009, endPoint y: 573, distance: 79.0
click at [931, 574] on div "Склад" at bounding box center [1065, 578] width 384 height 43
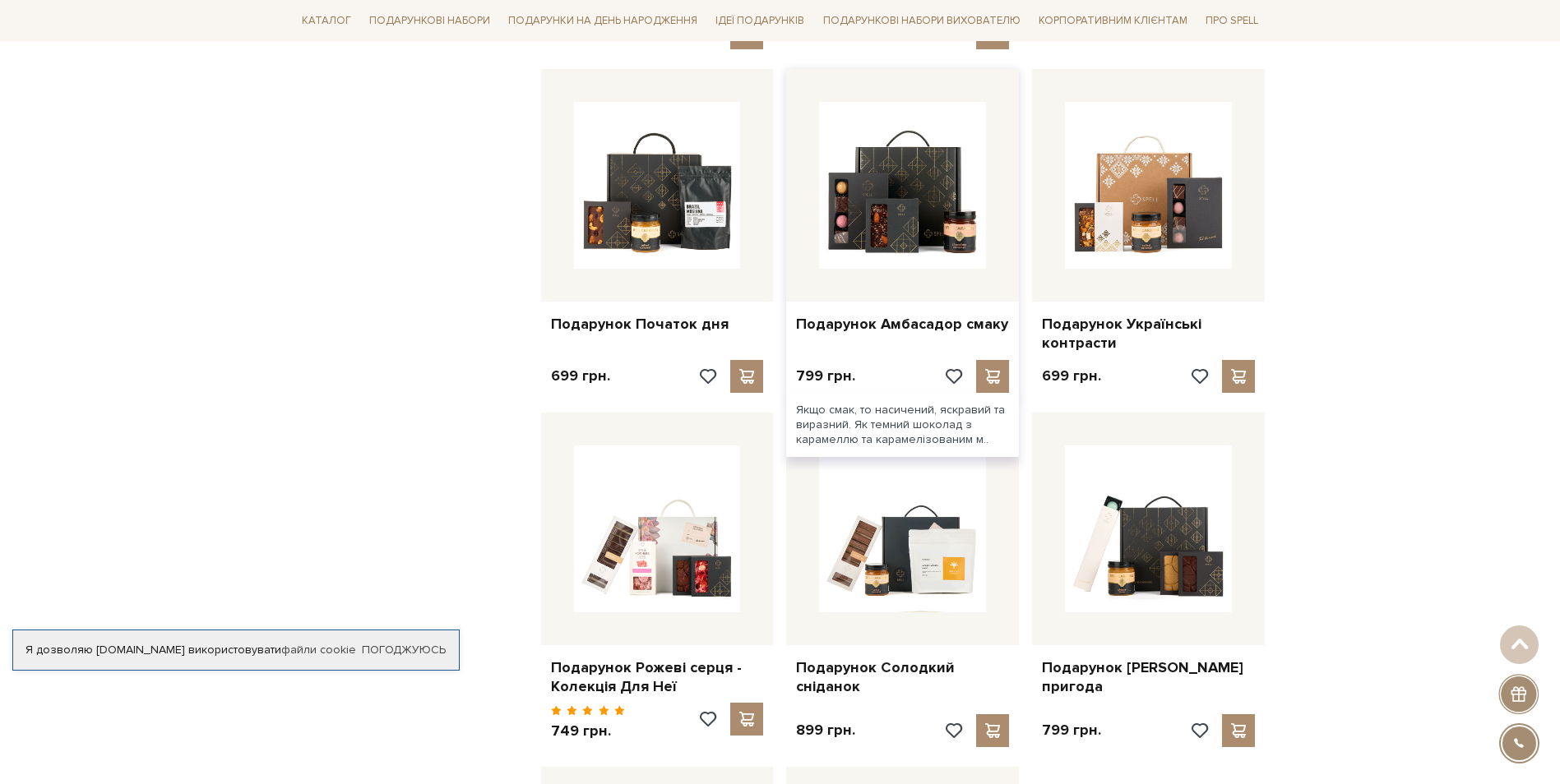
scroll to position [1299, 0]
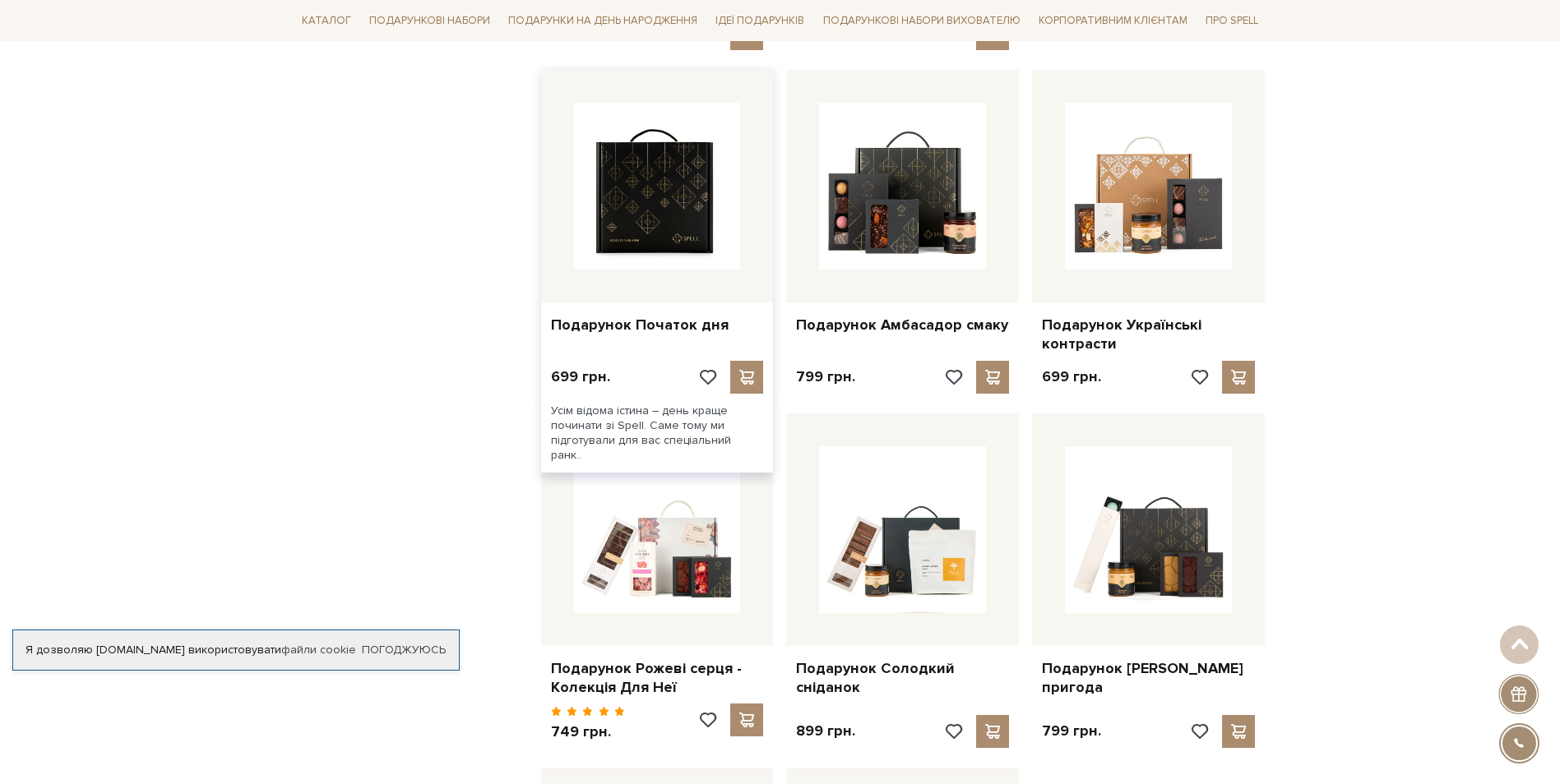
drag, startPoint x: 693, startPoint y: 221, endPoint x: 709, endPoint y: 222, distance: 16.0
click at [694, 221] on img at bounding box center [658, 186] width 167 height 167
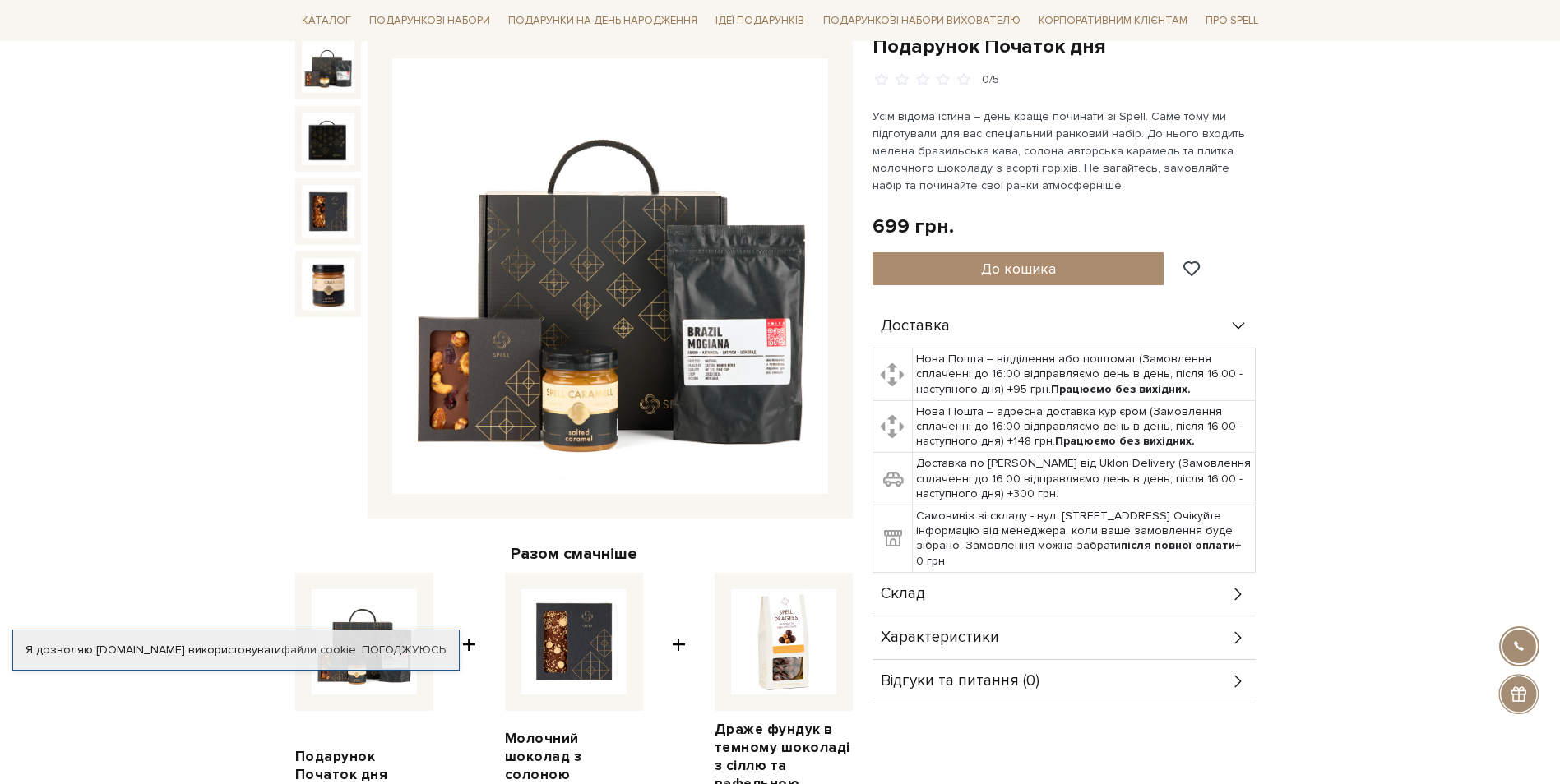
scroll to position [184, 0]
click at [909, 578] on div "Склад" at bounding box center [1065, 593] width 384 height 43
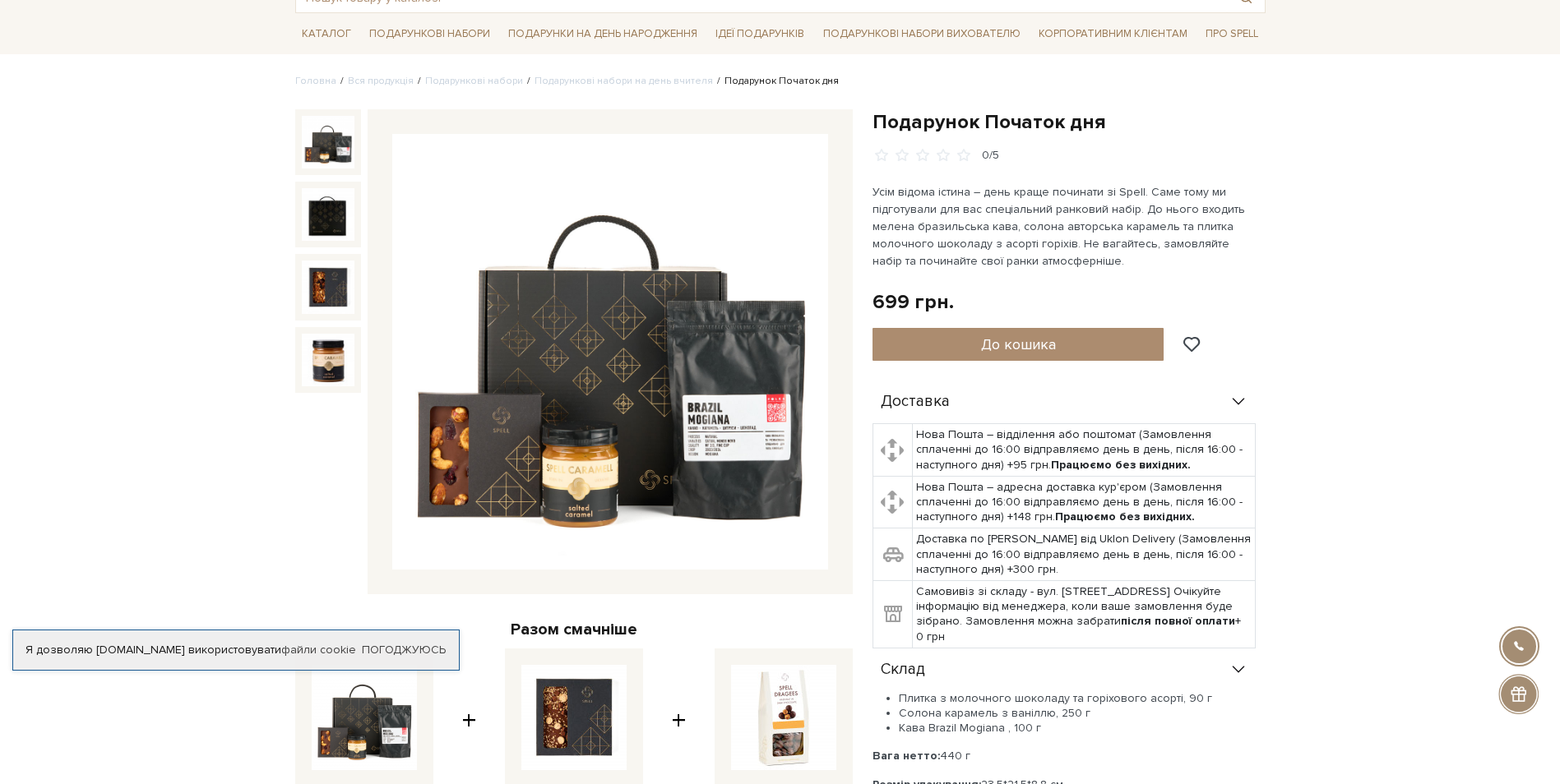
scroll to position [154, 0]
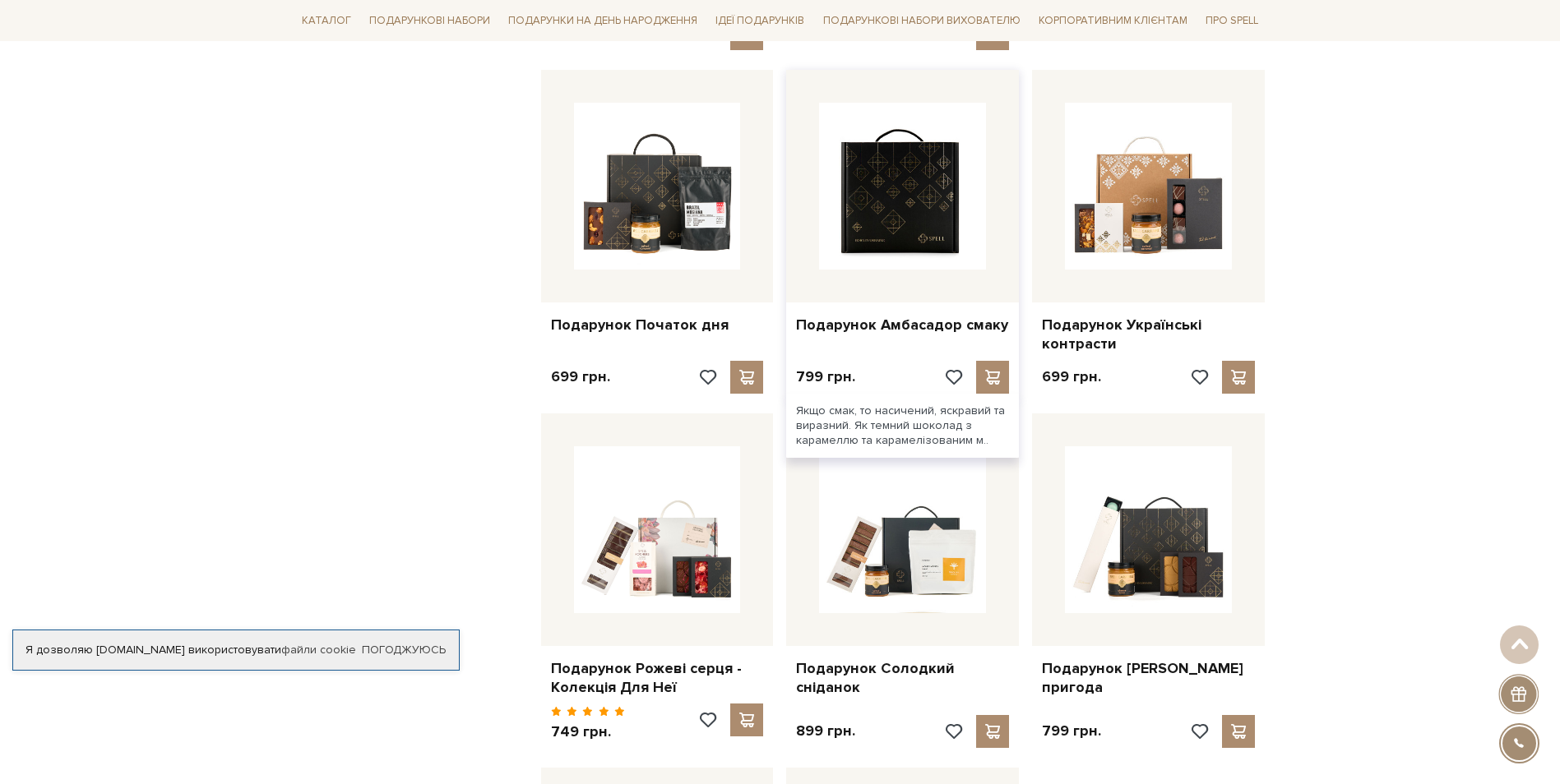
click at [919, 217] on img at bounding box center [902, 186] width 167 height 167
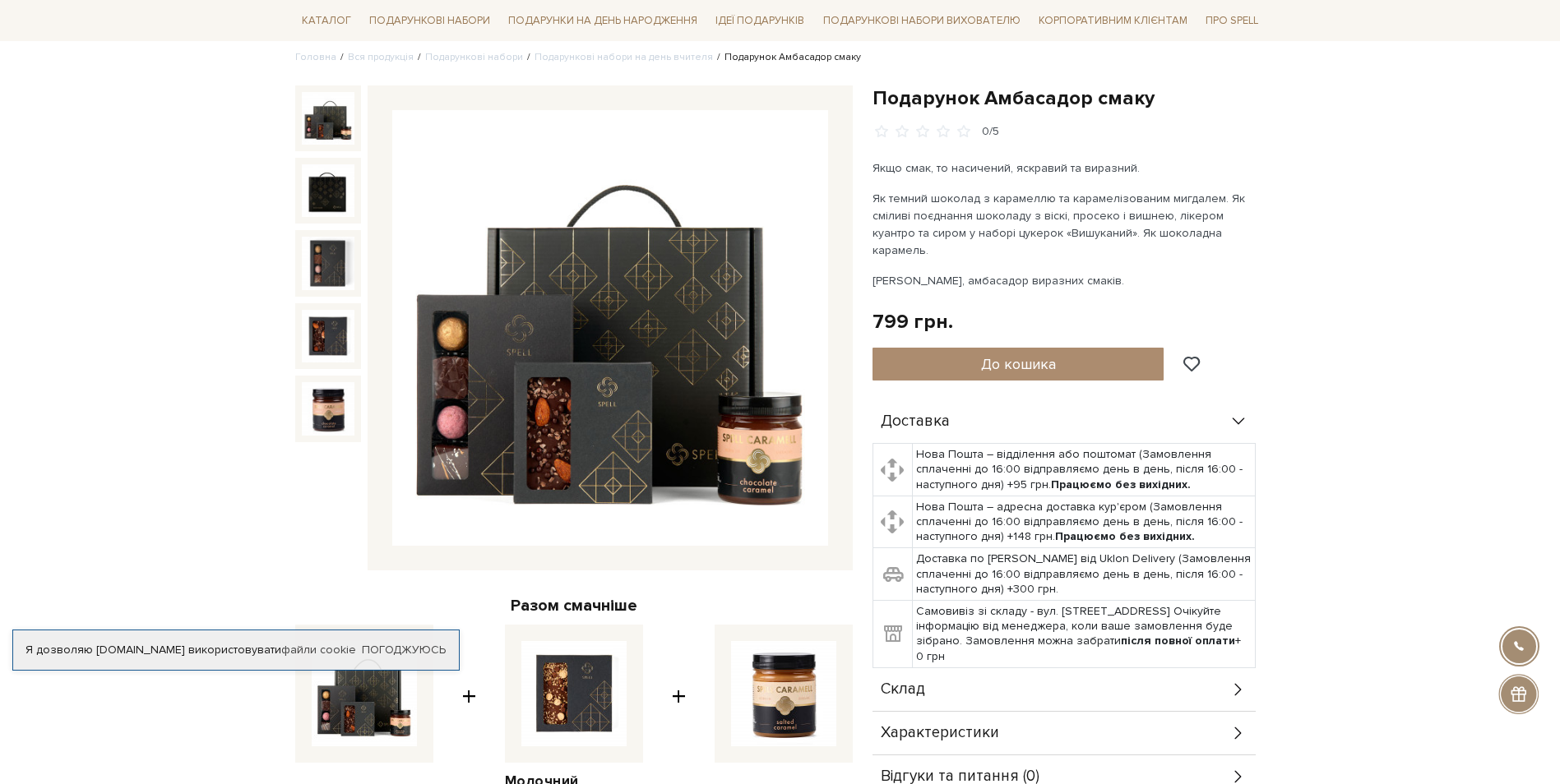
scroll to position [132, 0]
drag, startPoint x: 968, startPoint y: 673, endPoint x: 1087, endPoint y: 632, distance: 125.9
click at [968, 671] on div "Склад" at bounding box center [1065, 689] width 384 height 43
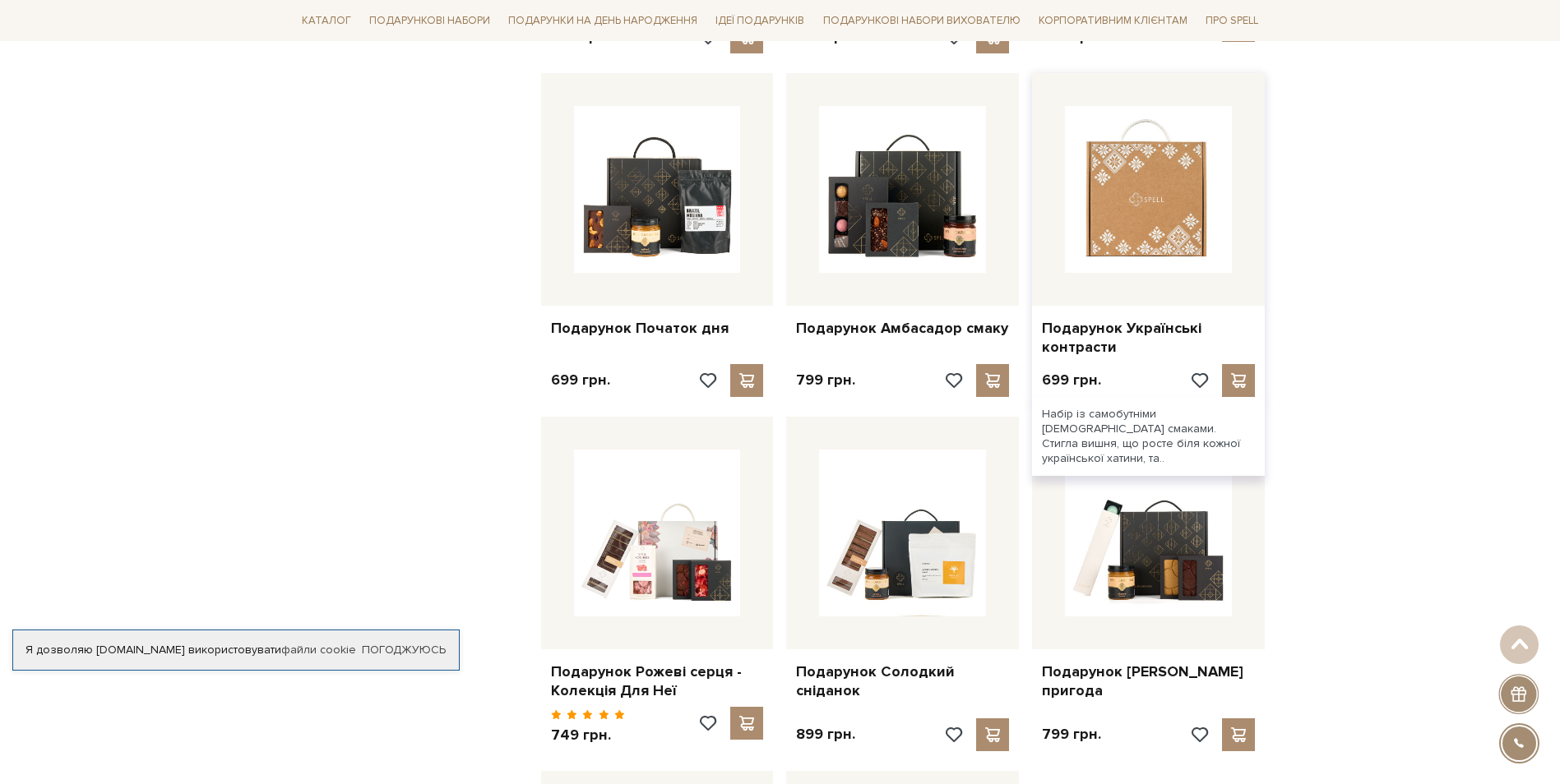
scroll to position [1295, 0]
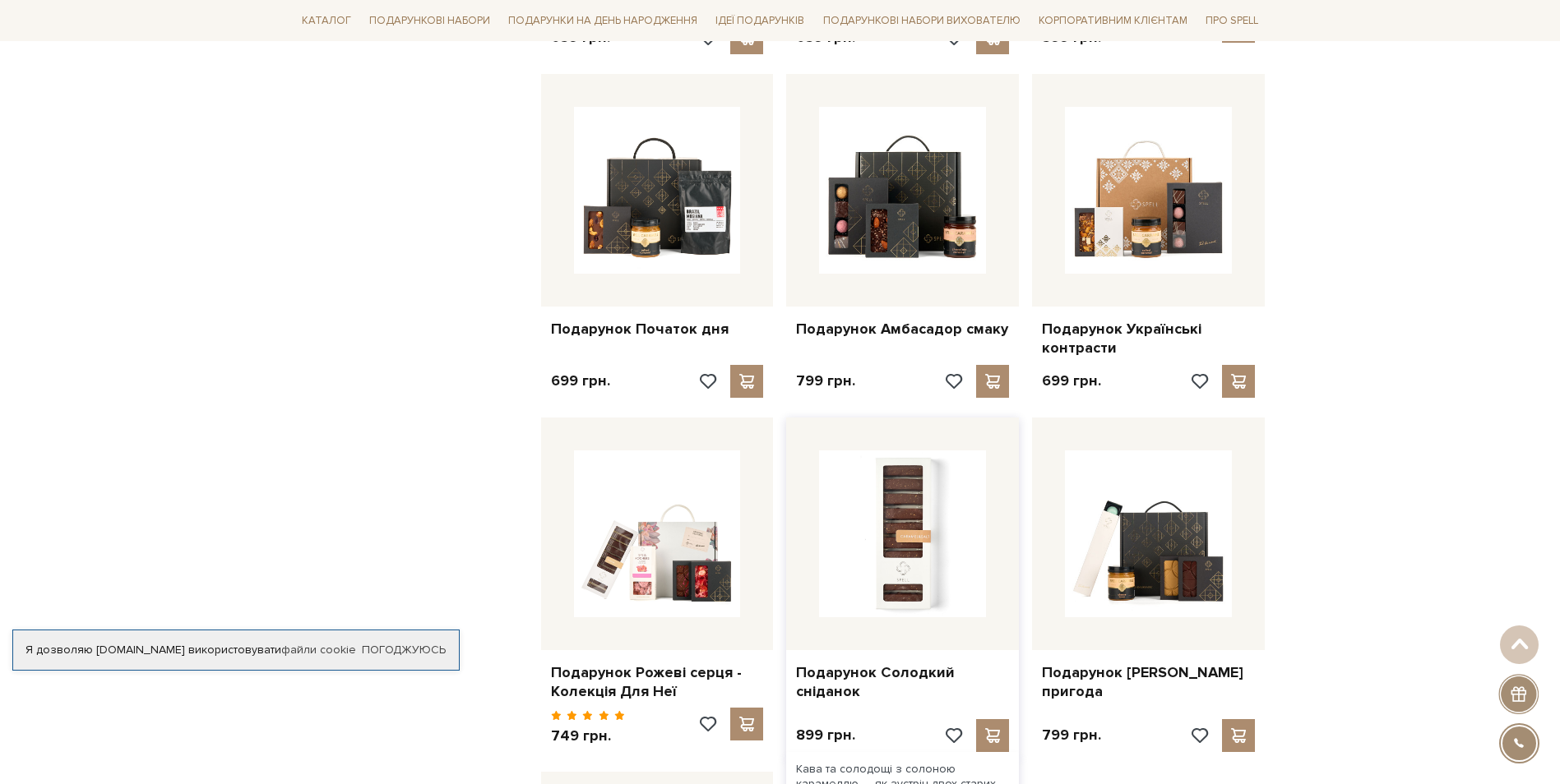
drag, startPoint x: 900, startPoint y: 502, endPoint x: 911, endPoint y: 499, distance: 11.4
click at [900, 502] on img at bounding box center [902, 534] width 167 height 167
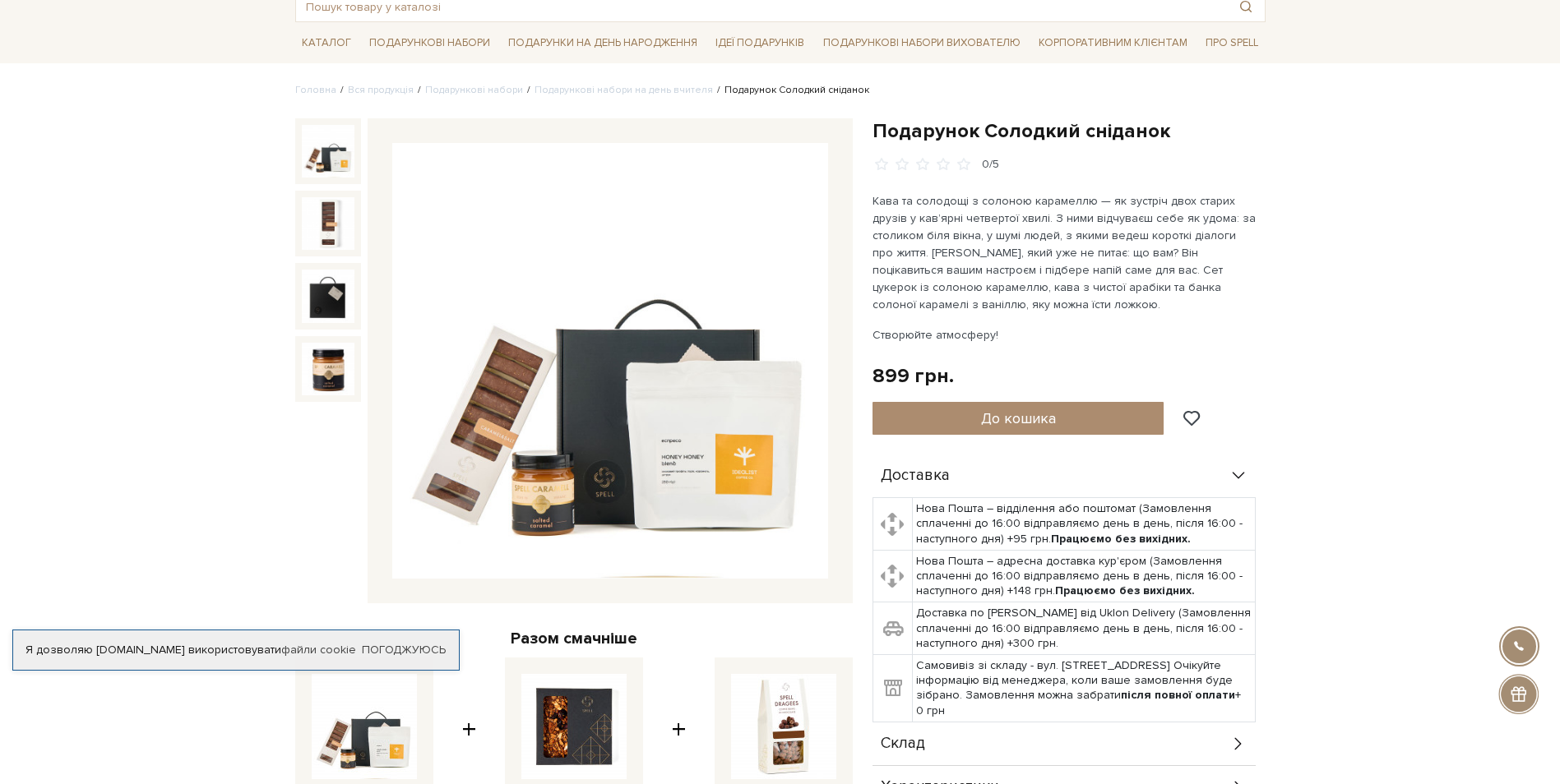
scroll to position [99, 0]
click at [952, 735] on div "Склад" at bounding box center [1065, 742] width 384 height 43
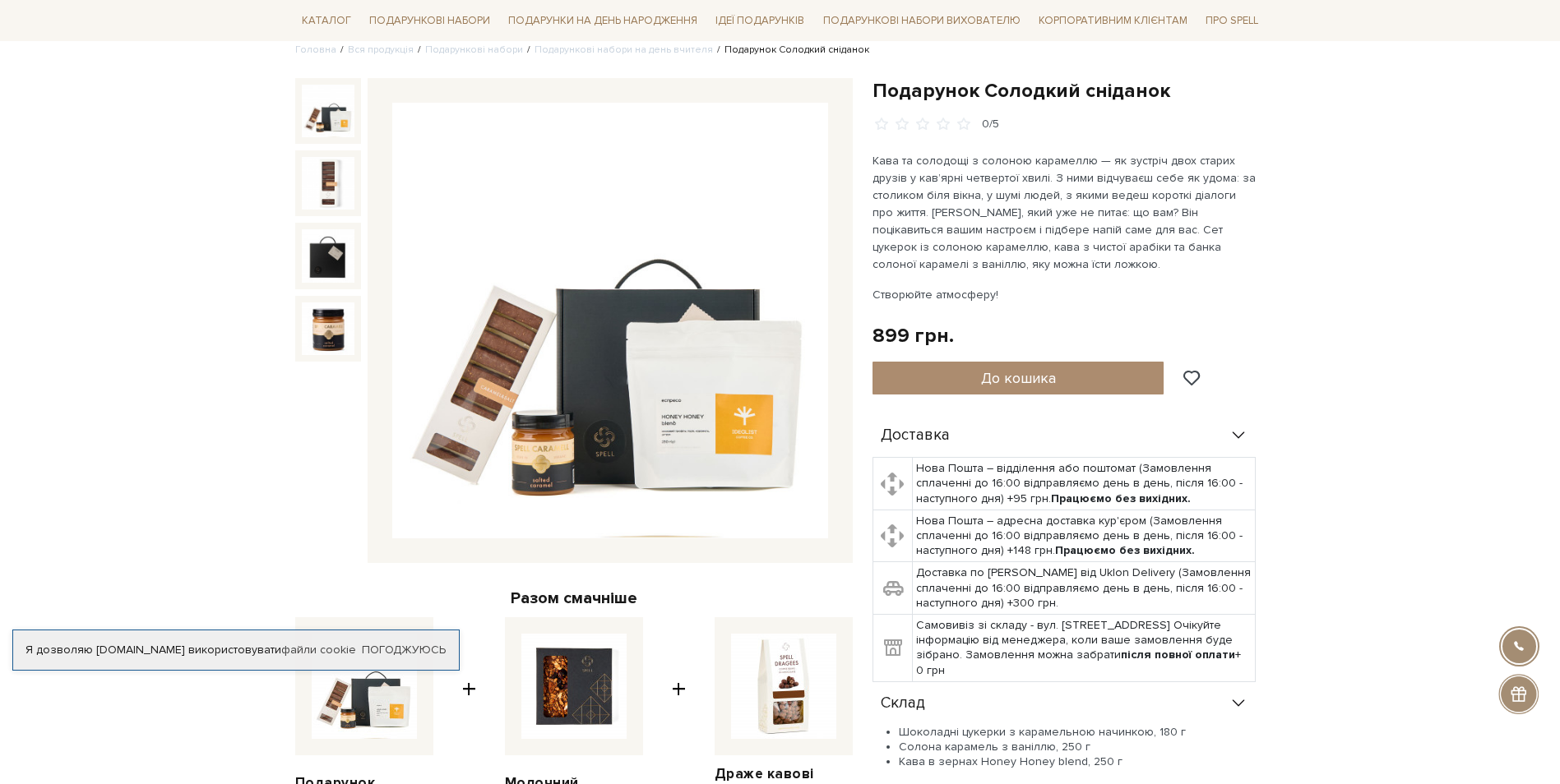
scroll to position [141, 0]
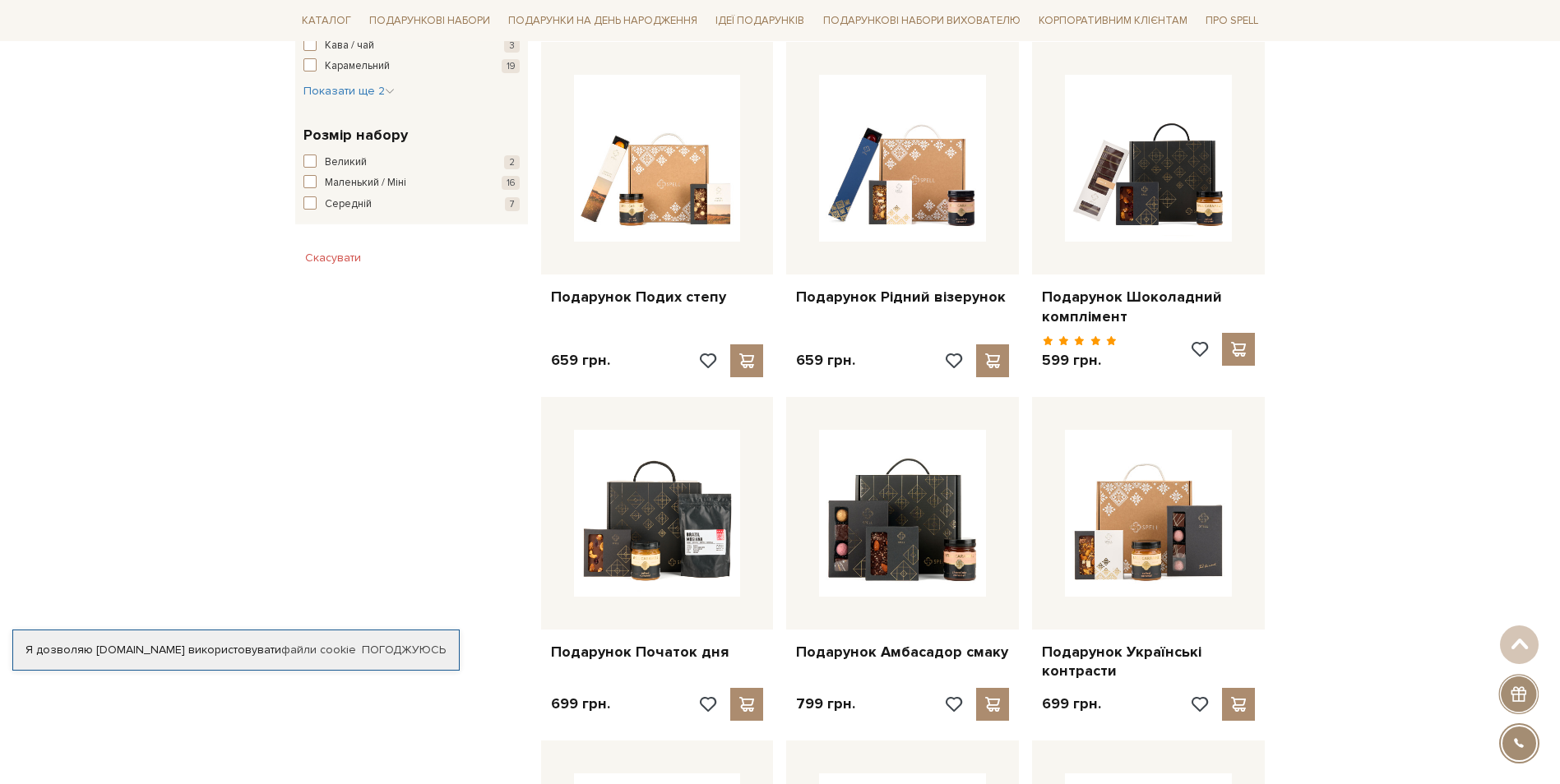
scroll to position [968, 0]
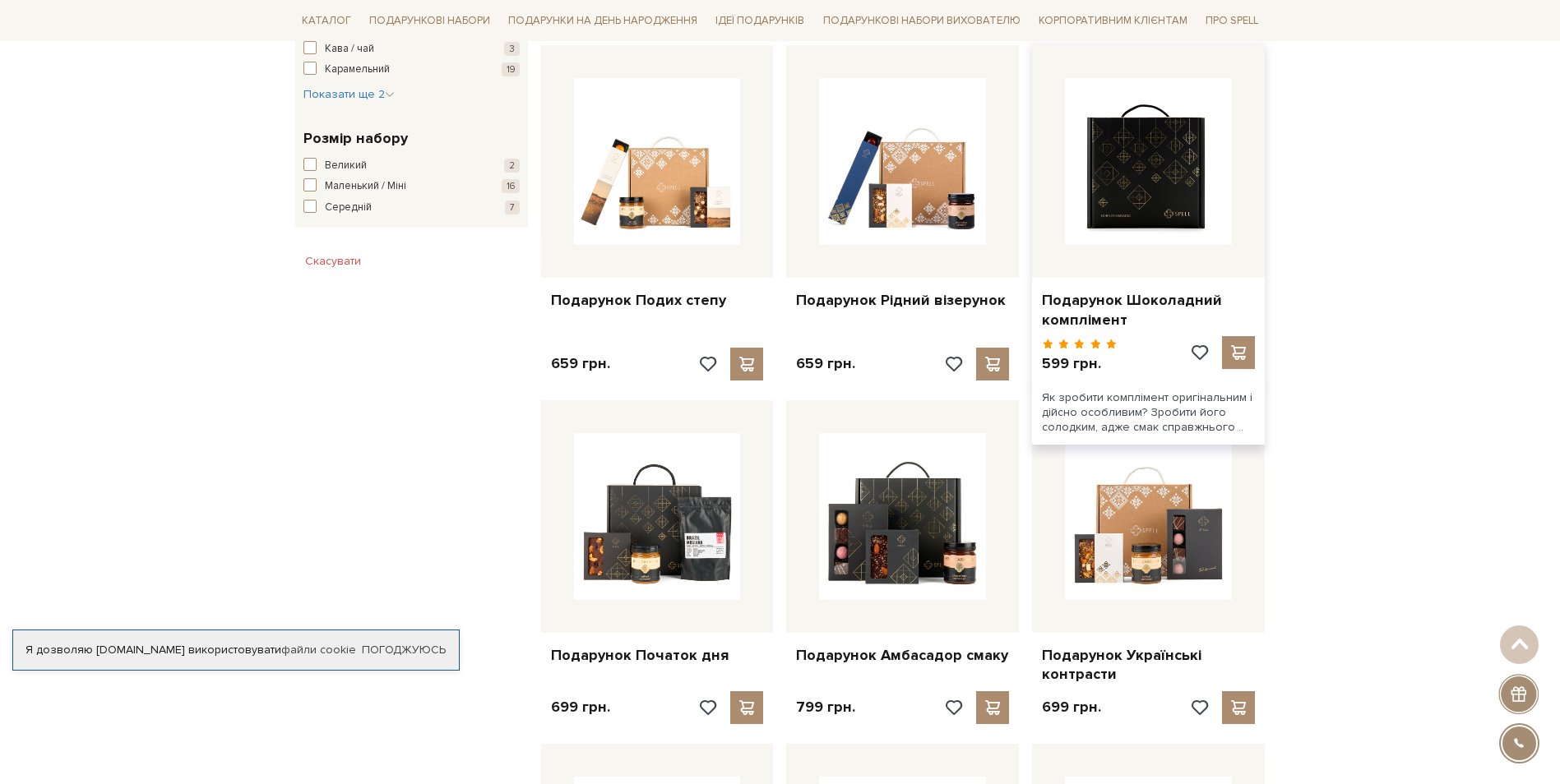
click at [1172, 137] on img at bounding box center [1148, 162] width 167 height 167
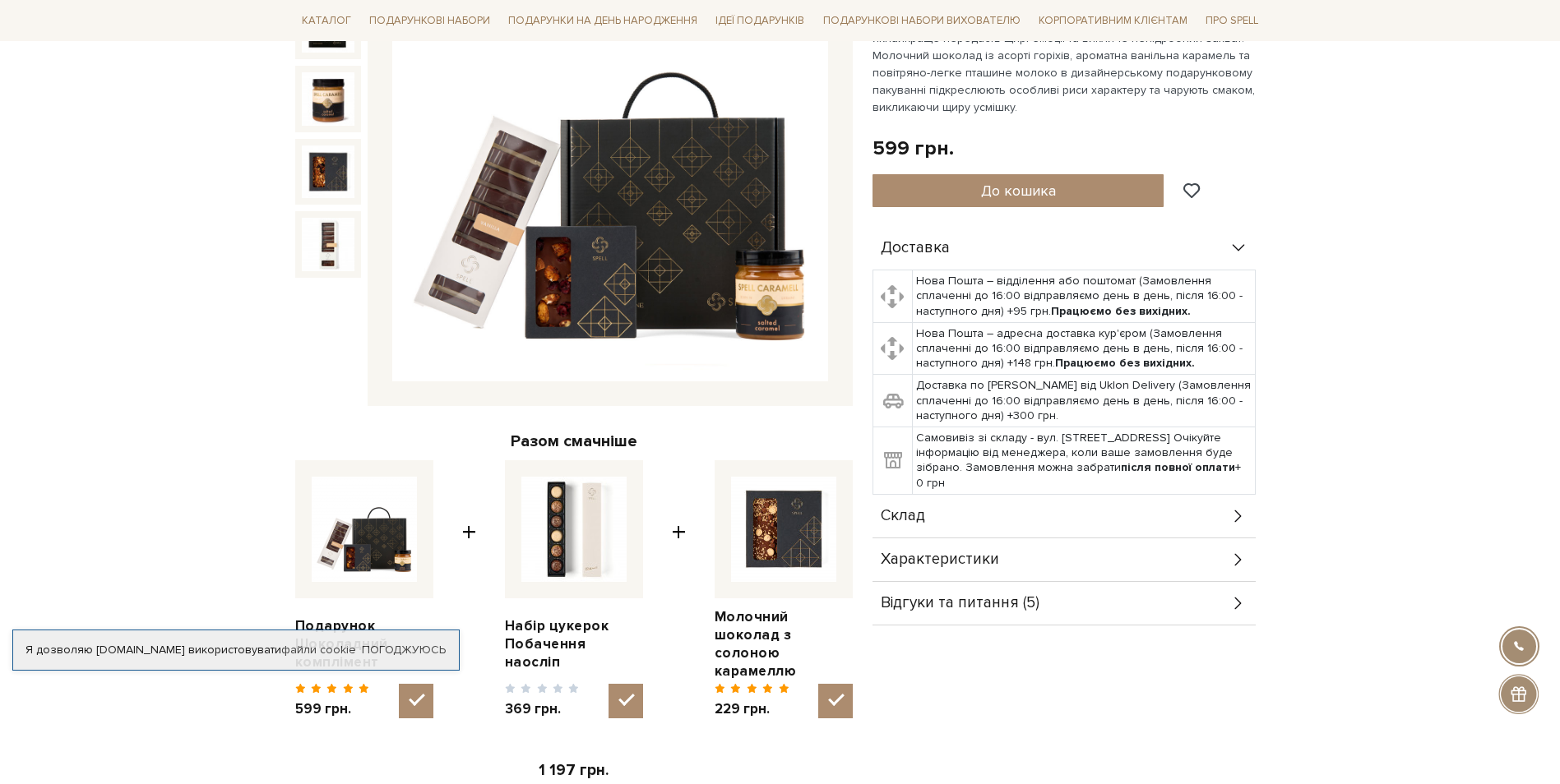
scroll to position [297, 0]
click at [958, 519] on div "Склад" at bounding box center [1065, 515] width 384 height 43
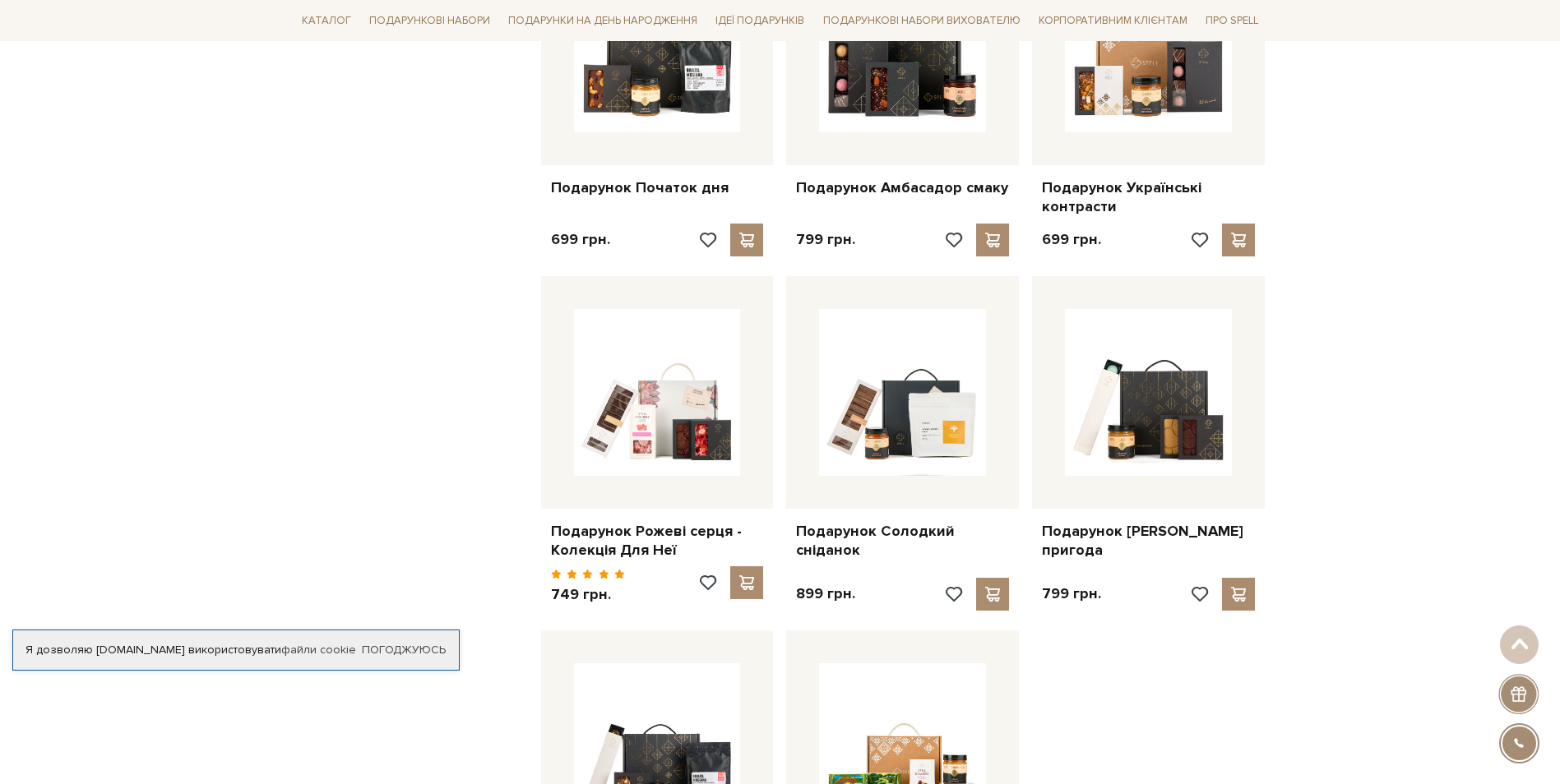
scroll to position [1438, 0]
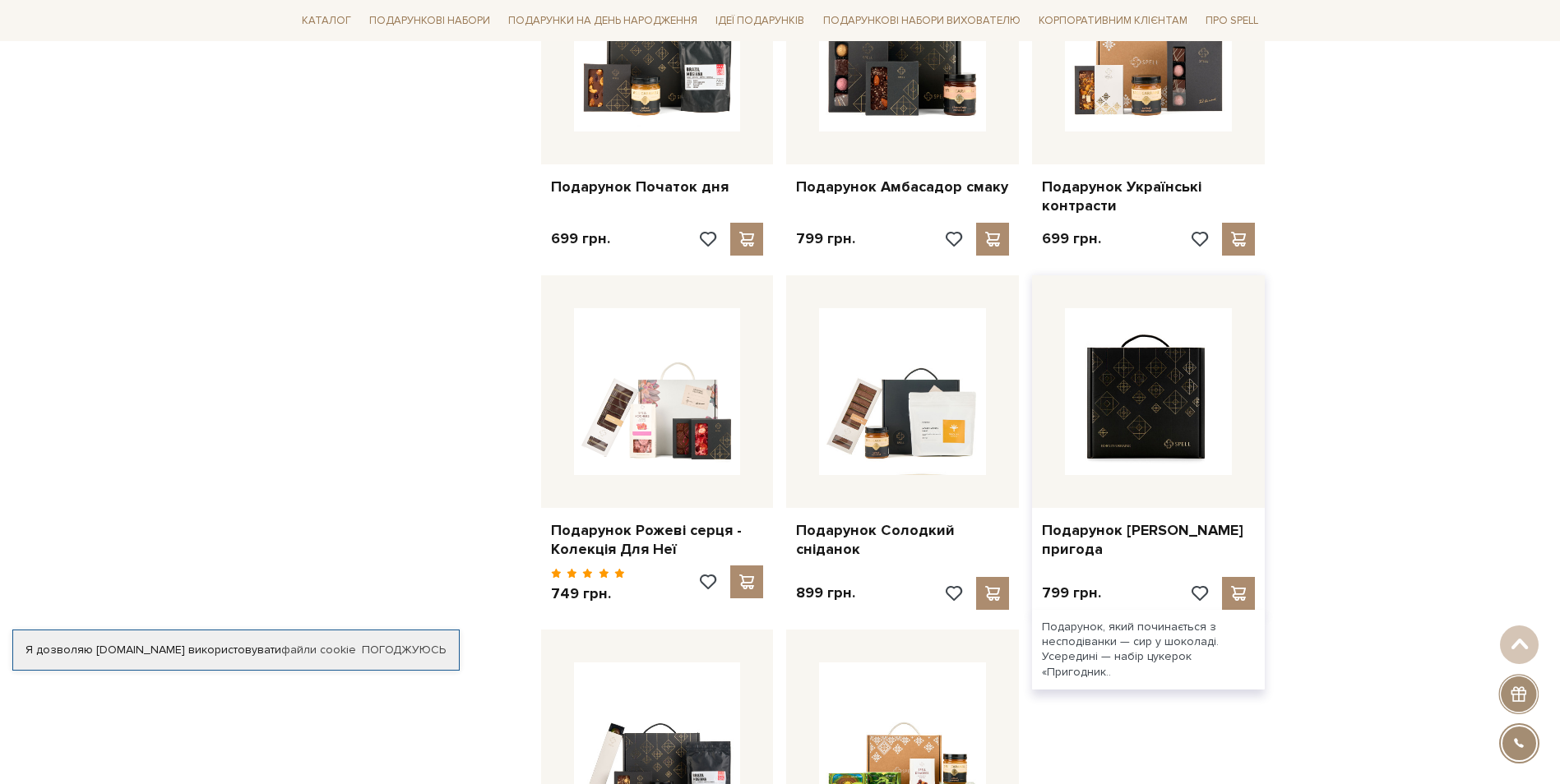
click at [1191, 415] on img at bounding box center [1148, 391] width 167 height 167
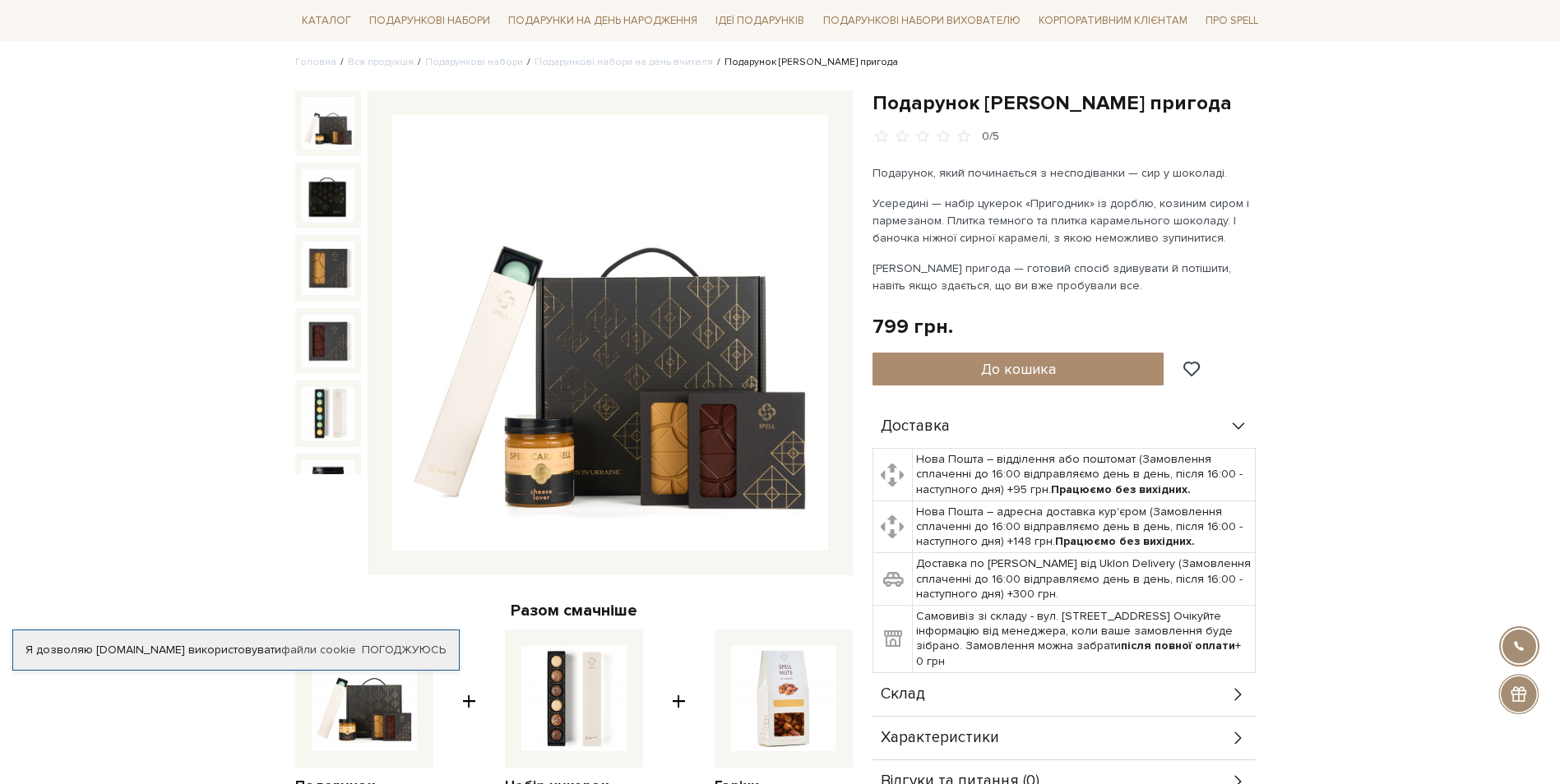
scroll to position [128, 0]
click at [959, 695] on div "Склад" at bounding box center [1065, 693] width 384 height 43
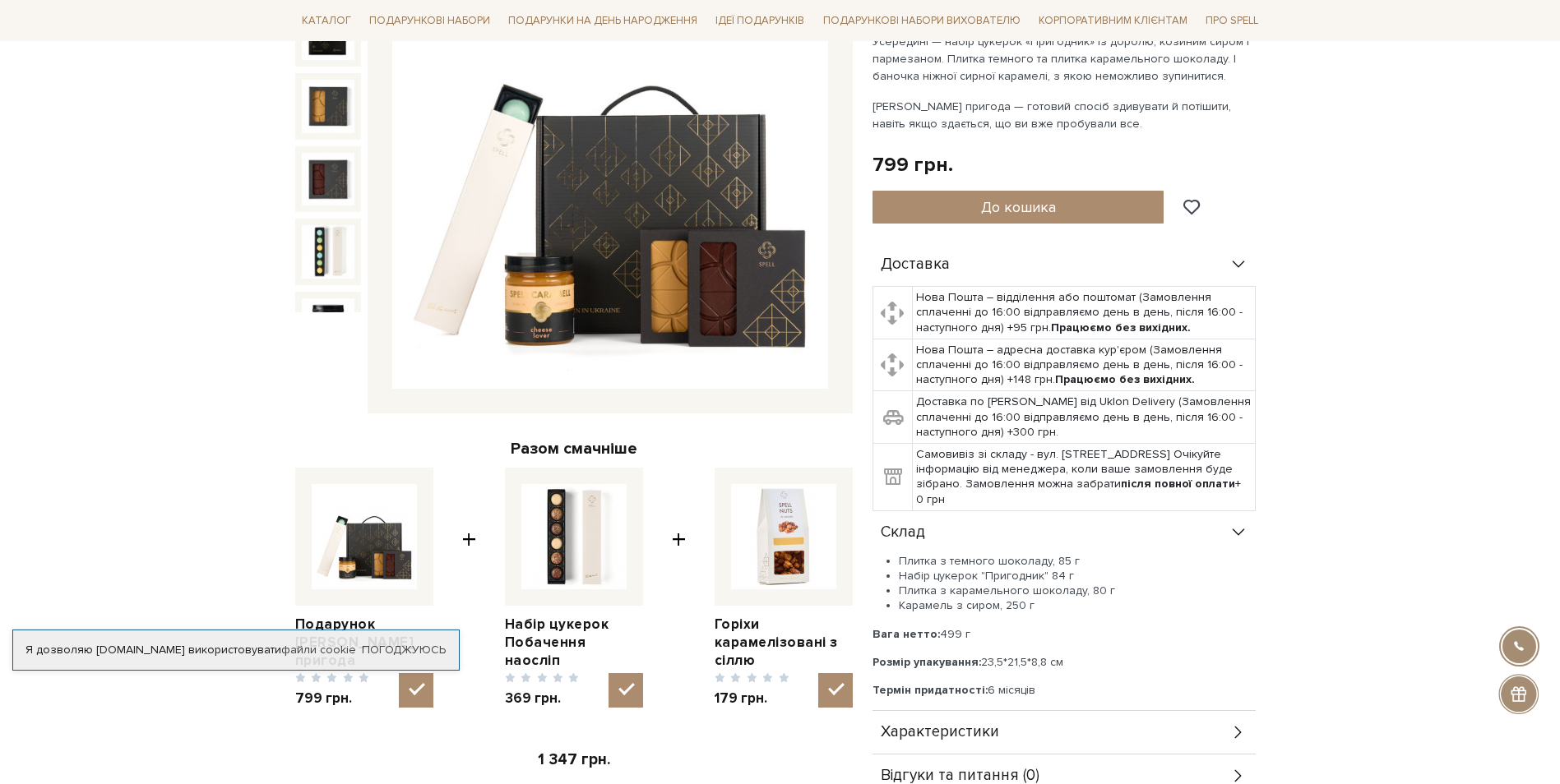
scroll to position [357, 0]
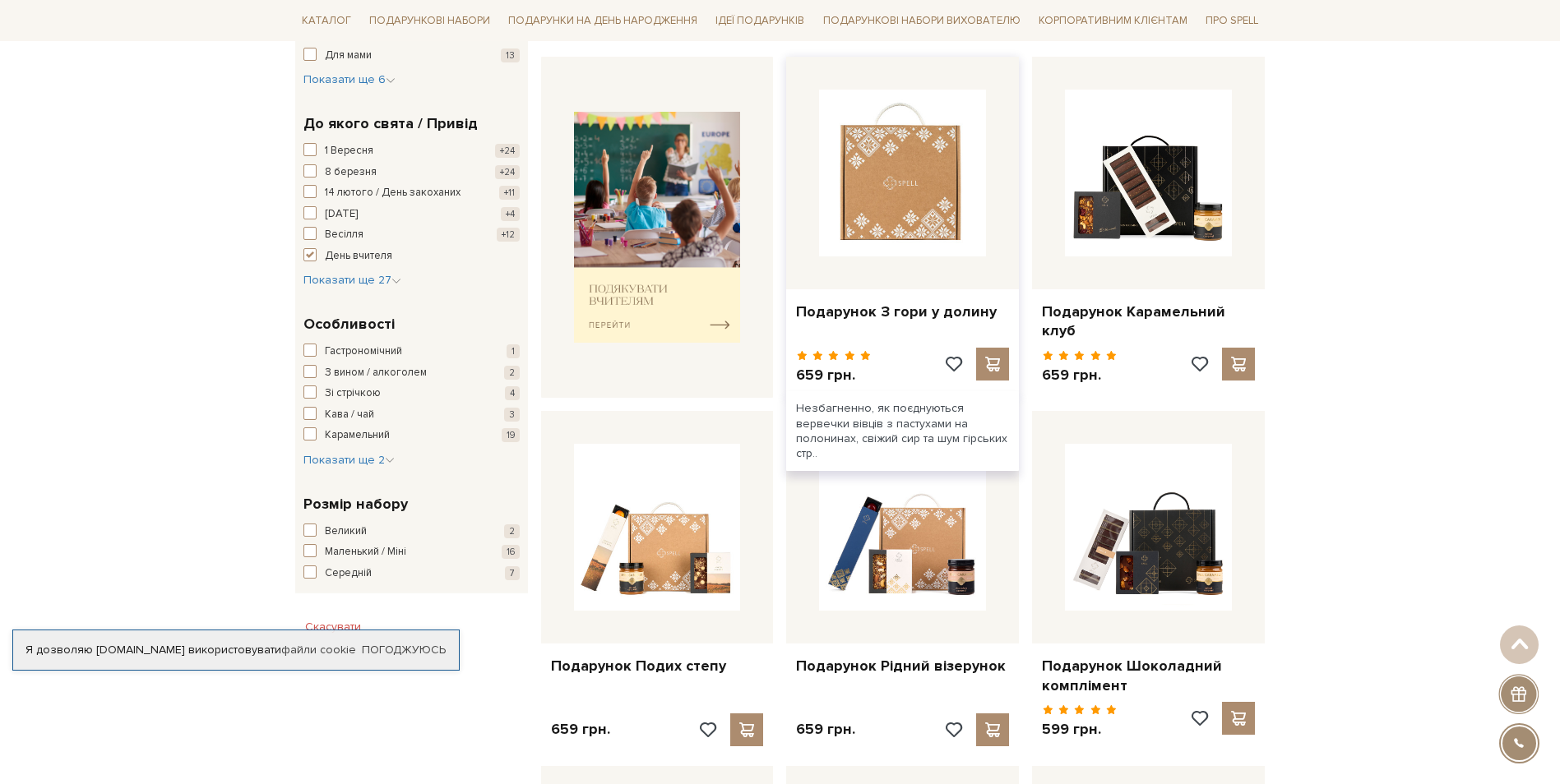
scroll to position [602, 0]
click at [937, 203] on img at bounding box center [902, 174] width 167 height 167
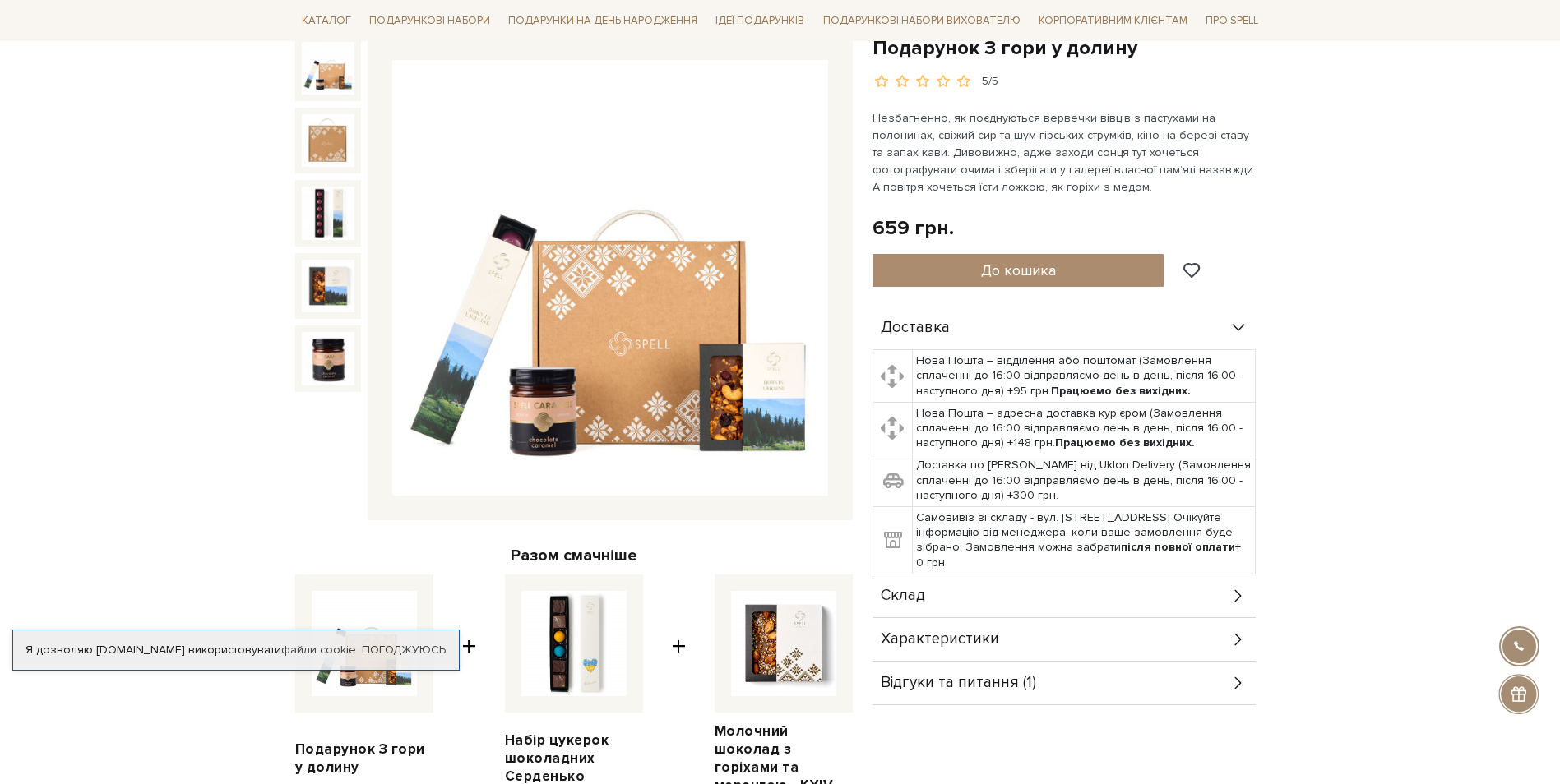
scroll to position [182, 0]
click at [995, 605] on div "Склад" at bounding box center [1065, 595] width 384 height 43
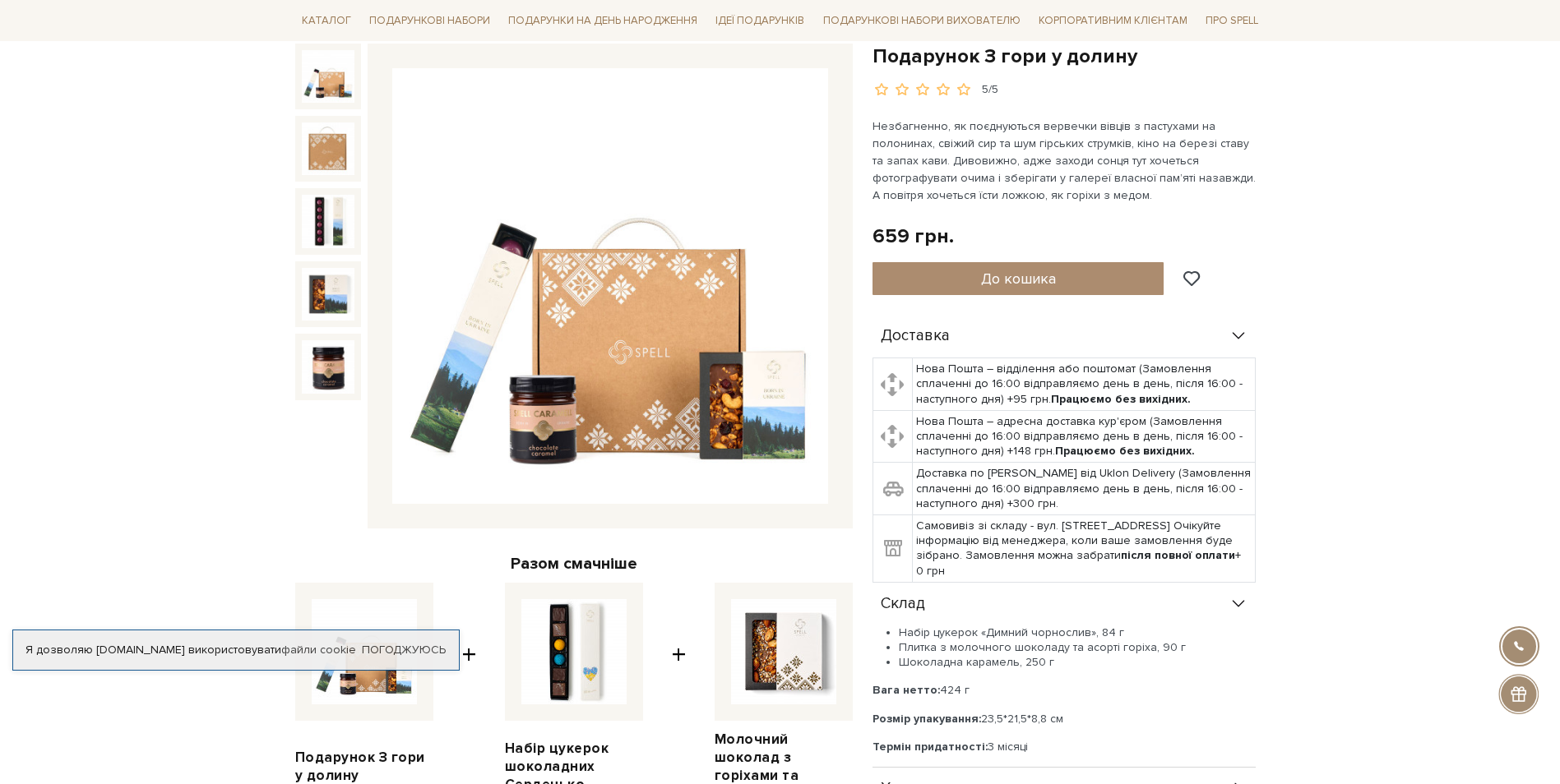
scroll to position [172, 0]
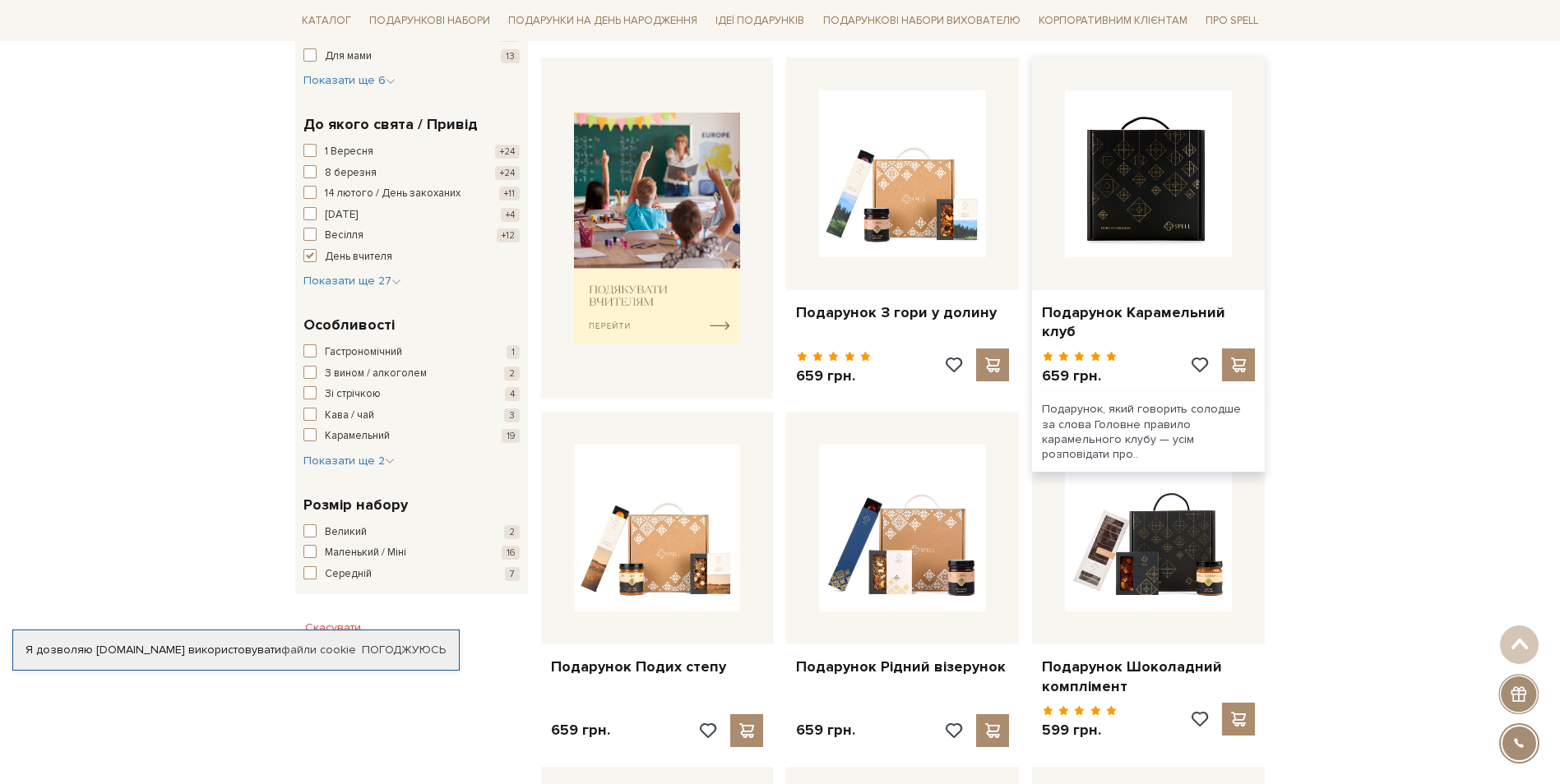
click at [1171, 185] on img at bounding box center [1148, 174] width 167 height 167
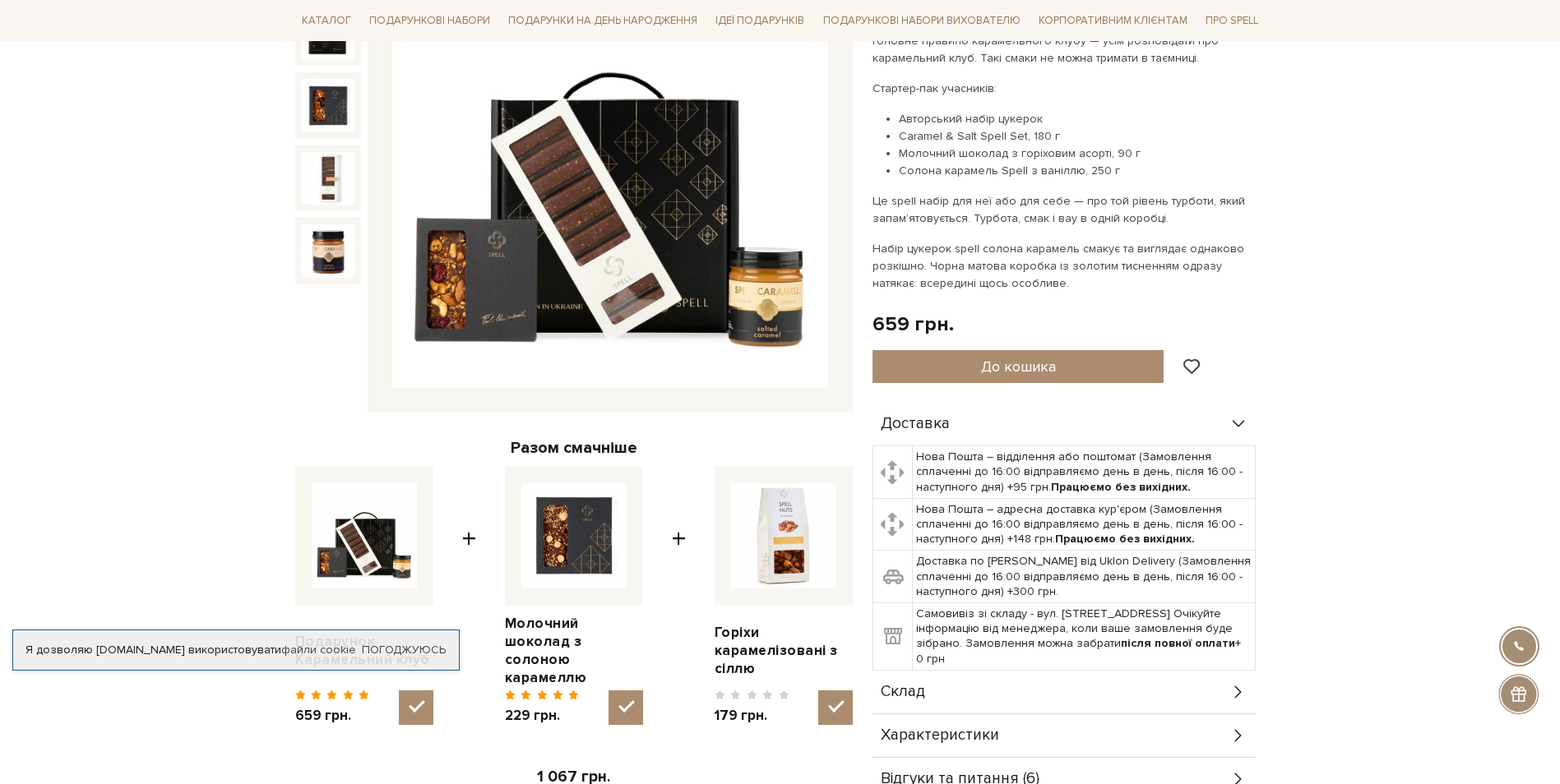
scroll to position [295, 0]
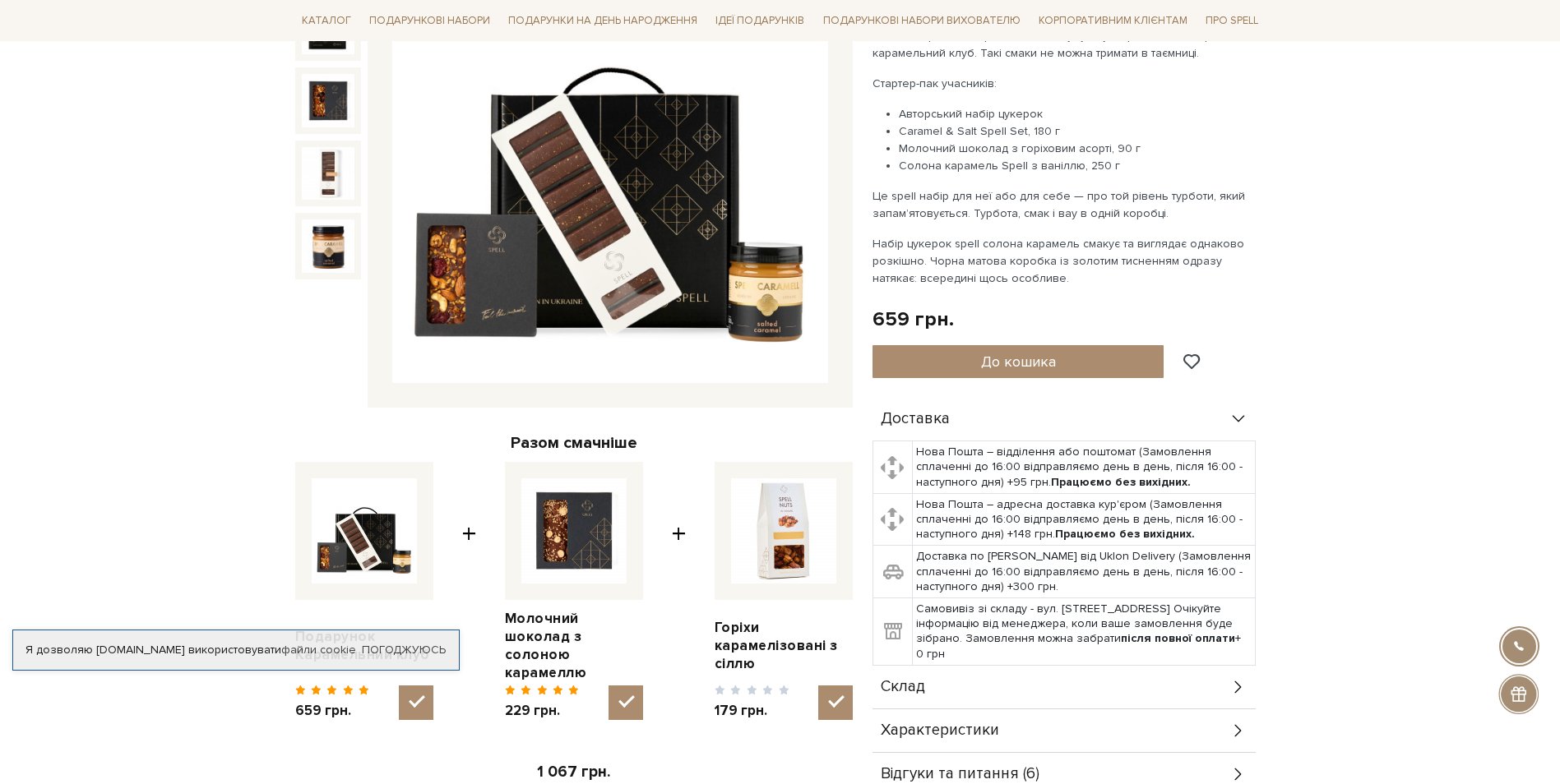
drag, startPoint x: 934, startPoint y: 690, endPoint x: 950, endPoint y: 677, distance: 20.6
click at [935, 689] on div "Склад" at bounding box center [1065, 687] width 384 height 43
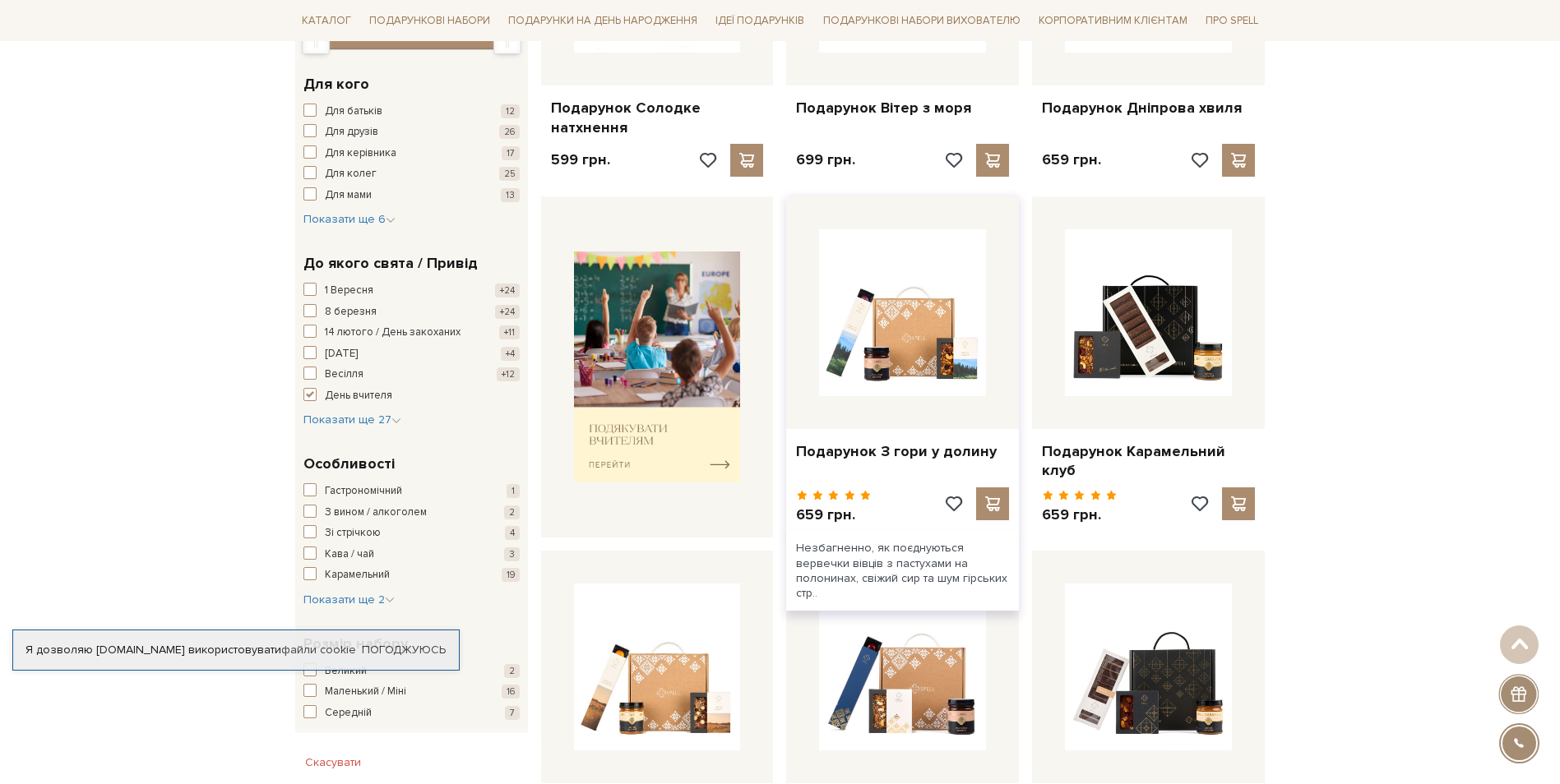
scroll to position [462, 0]
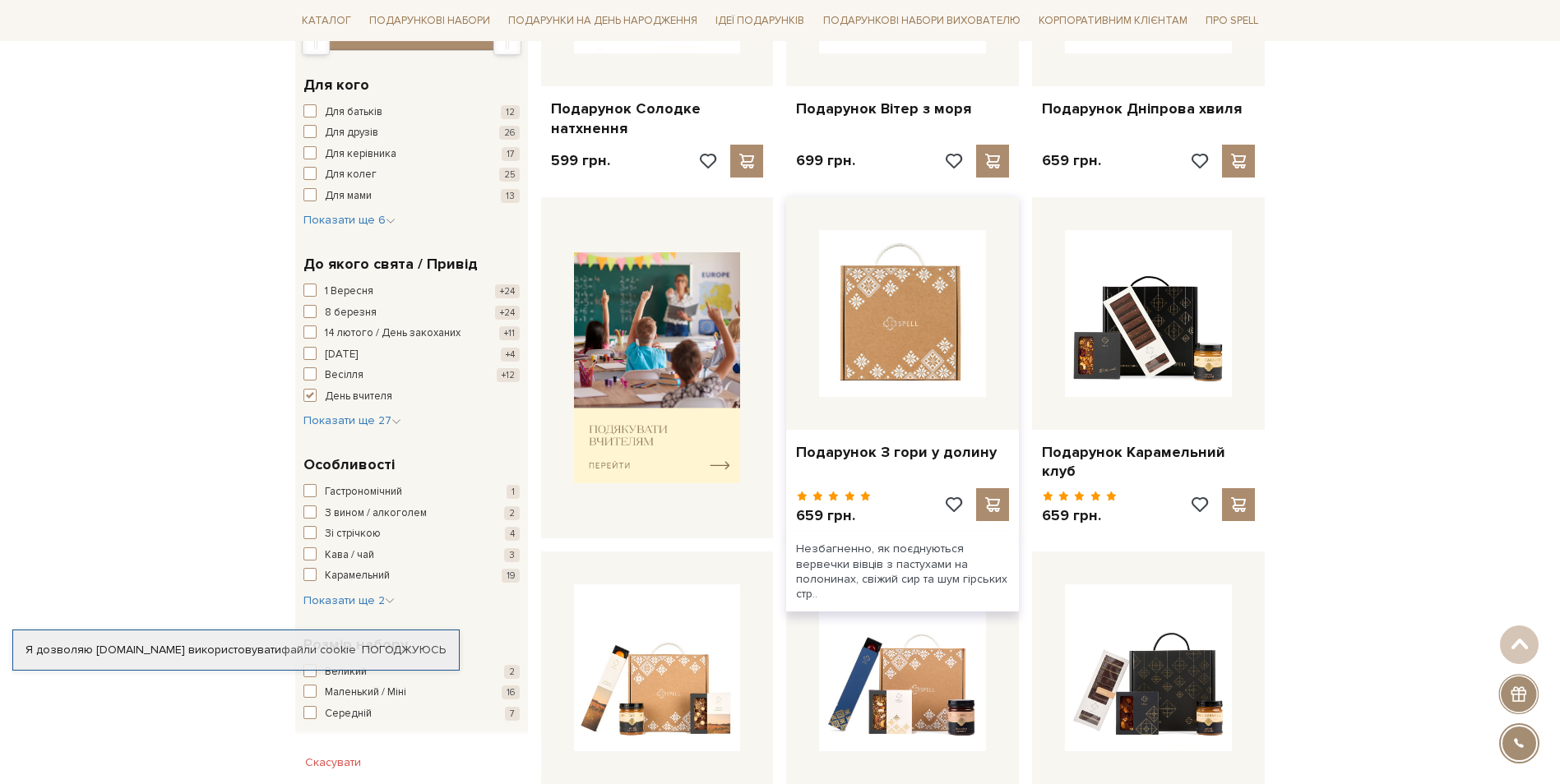
click at [934, 304] on img at bounding box center [902, 314] width 167 height 167
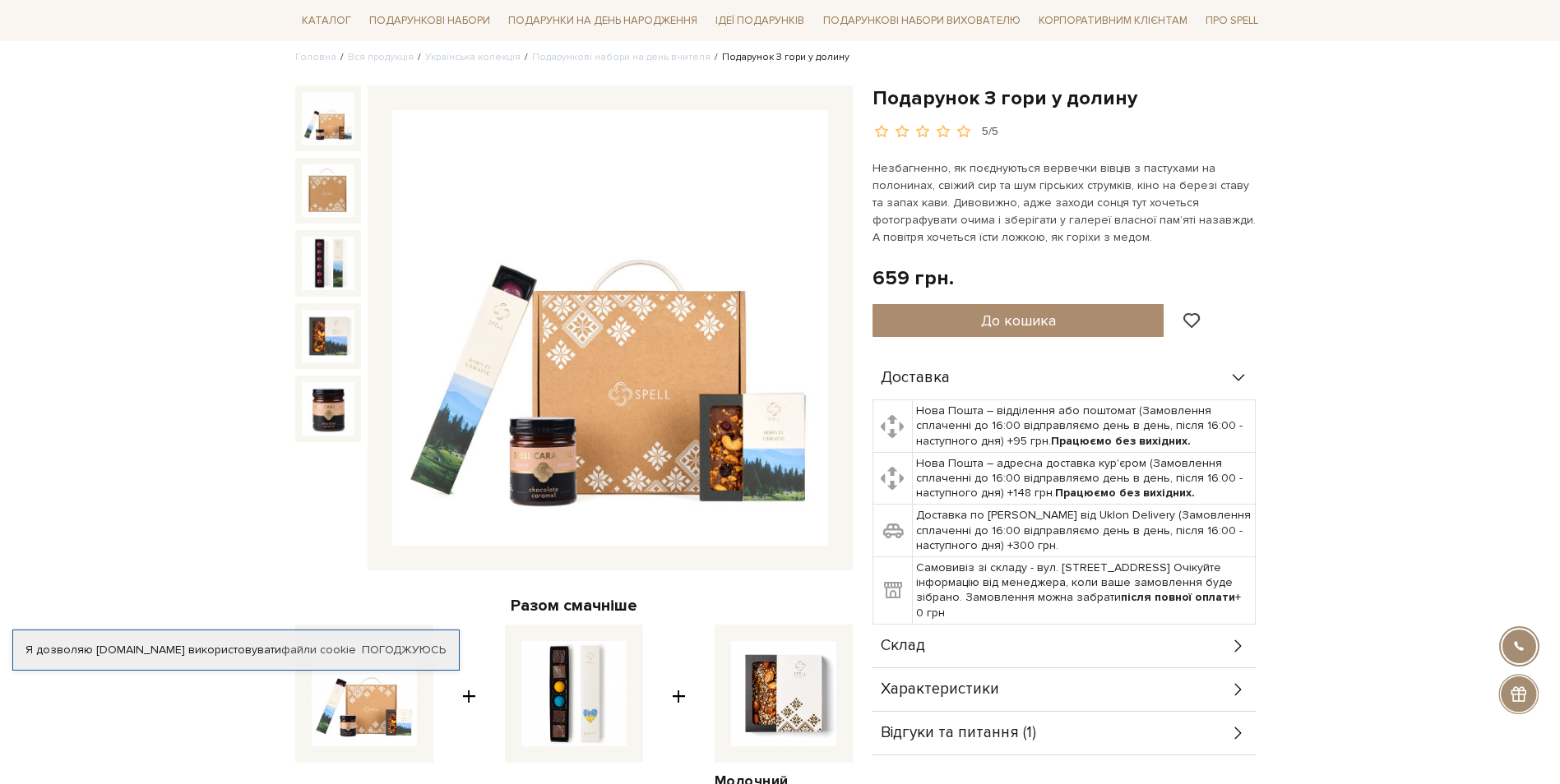
scroll to position [132, 0]
click at [949, 640] on div "Склад" at bounding box center [1065, 645] width 384 height 43
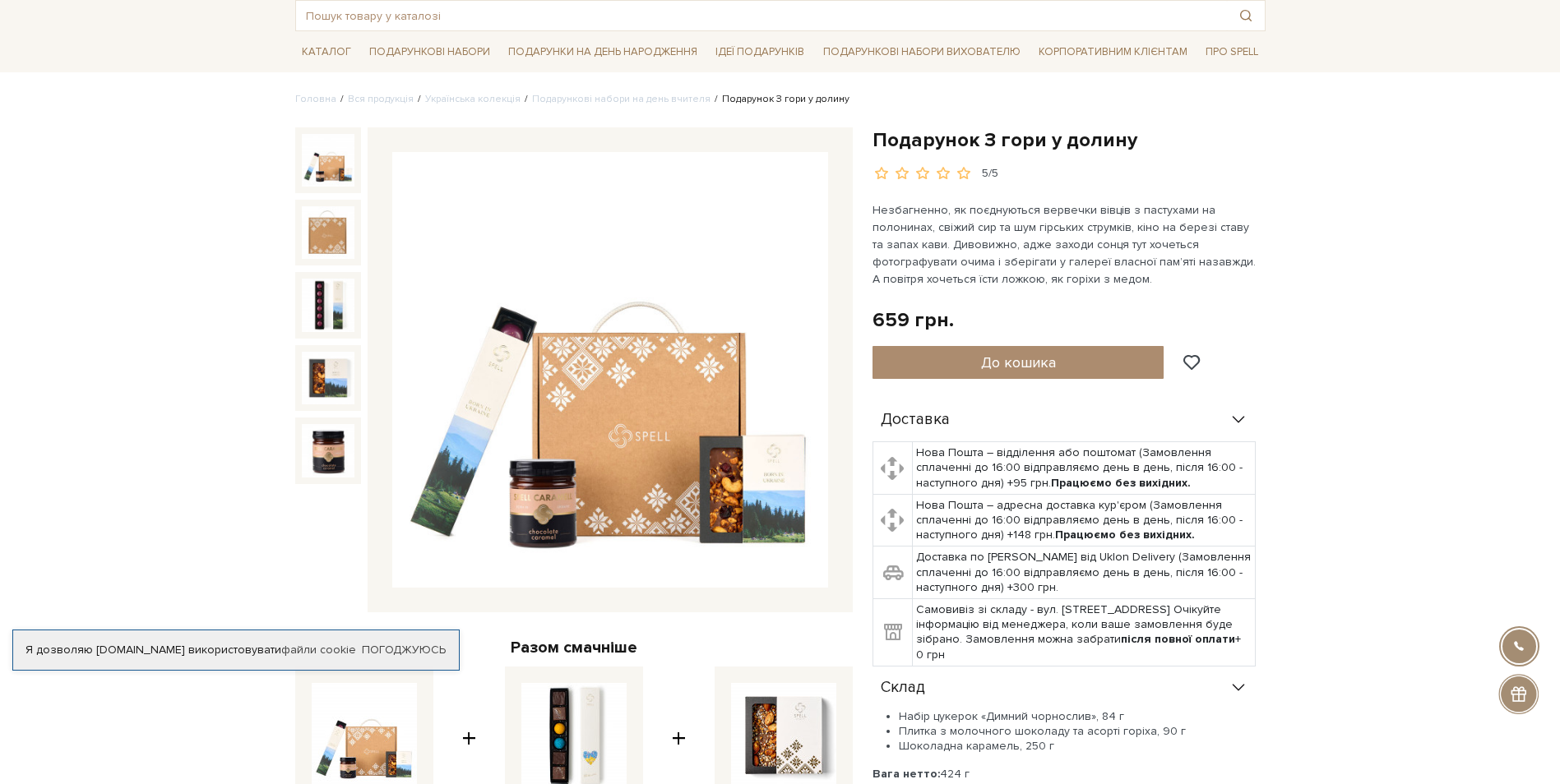
scroll to position [101, 0]
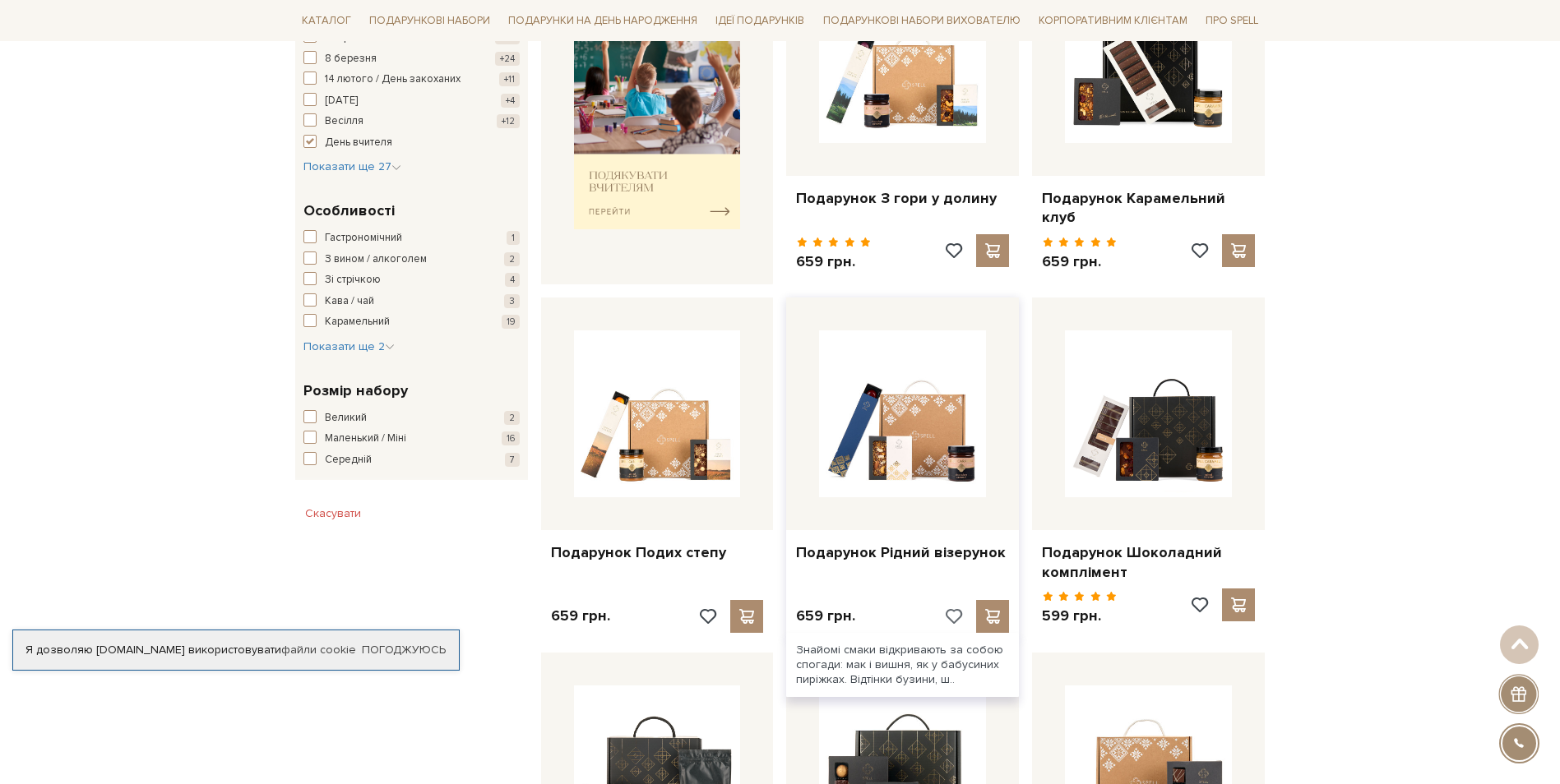
scroll to position [717, 0]
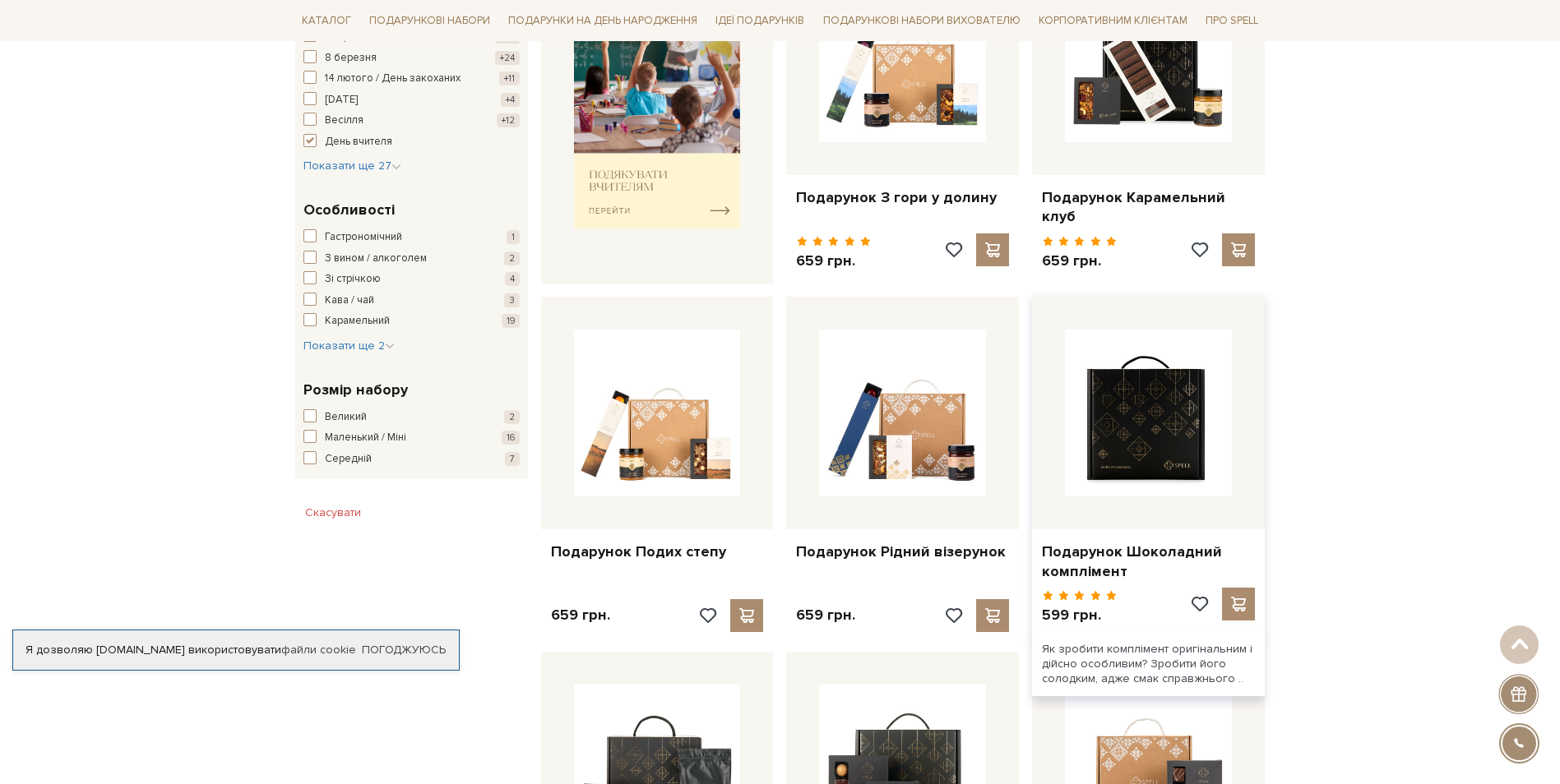
click at [1179, 453] on img at bounding box center [1148, 413] width 167 height 167
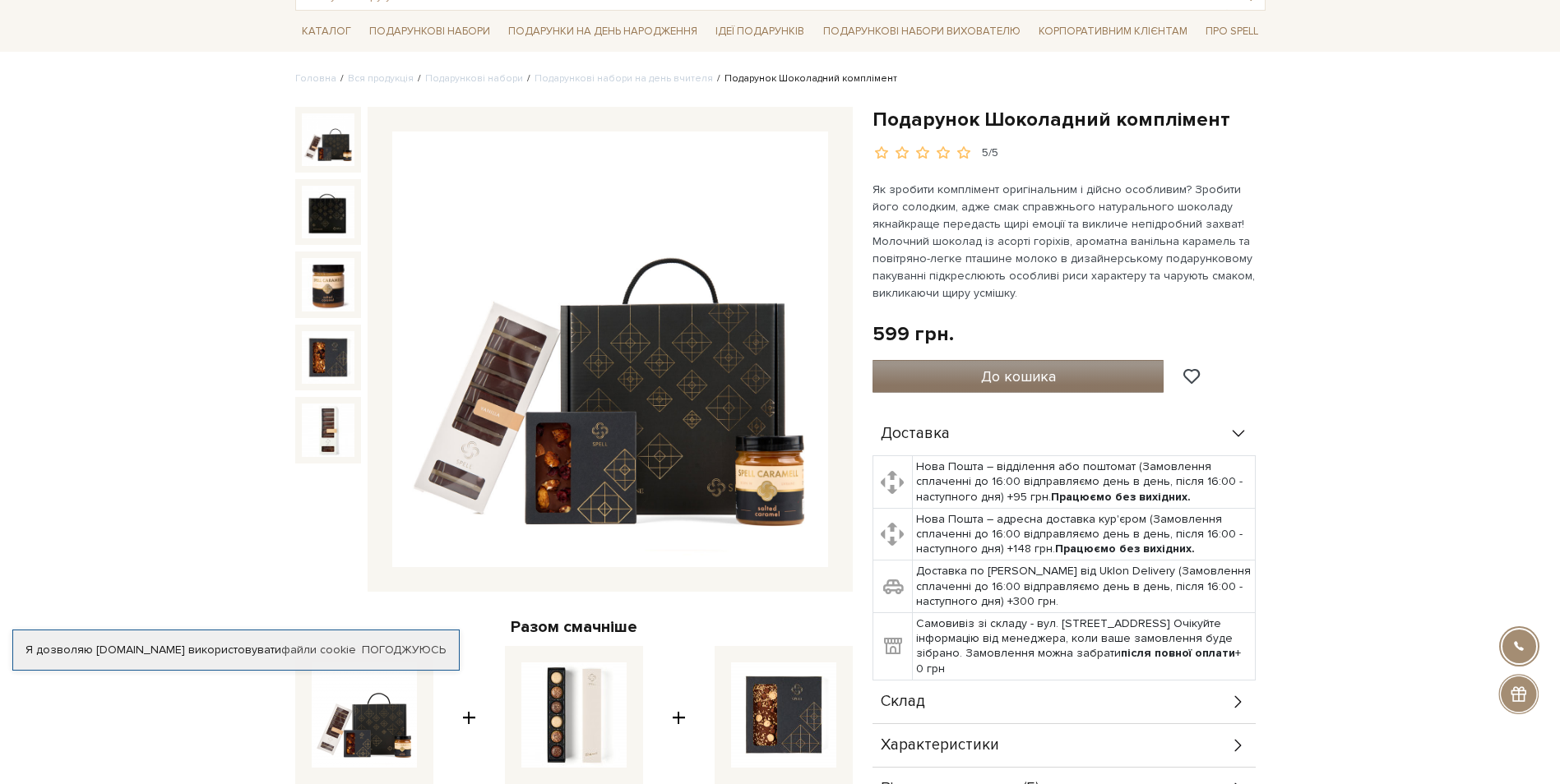
scroll to position [126, 0]
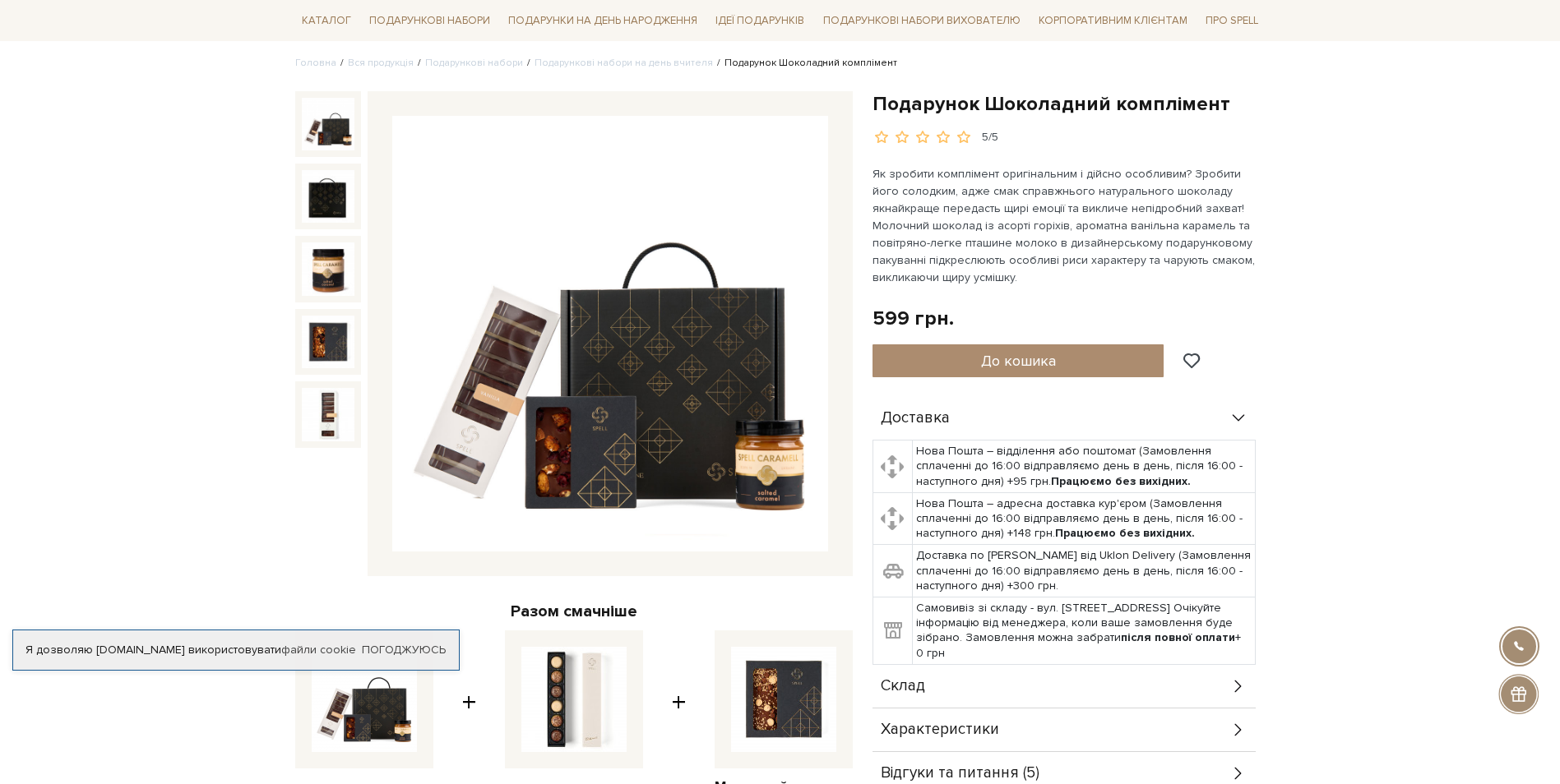
click at [936, 676] on div "Склад" at bounding box center [1065, 686] width 384 height 43
